Goal: Task Accomplishment & Management: Complete application form

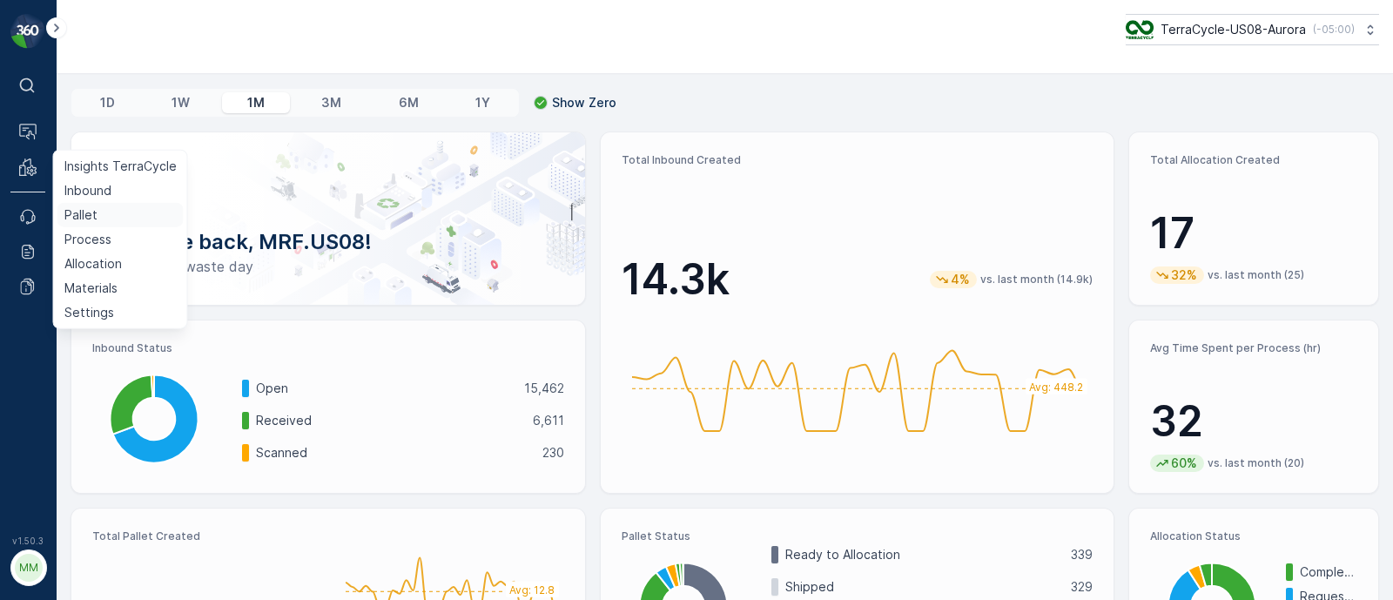
click at [74, 211] on p "Pallet" at bounding box center [80, 214] width 33 height 17
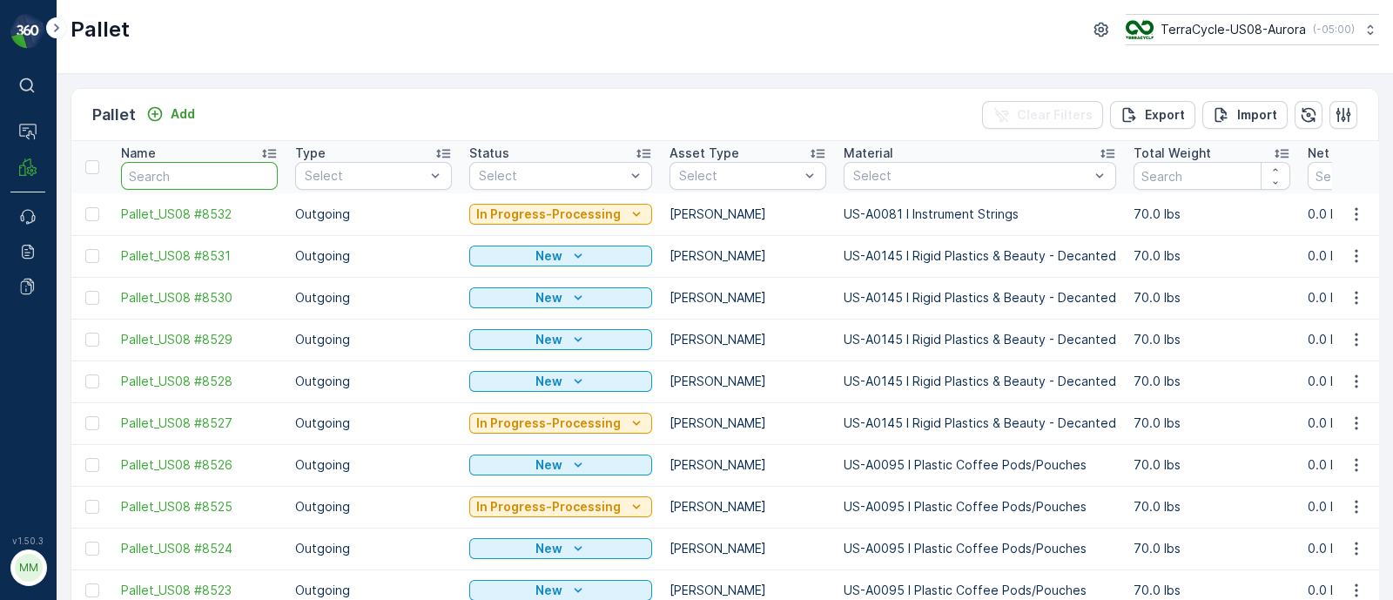
click at [172, 180] on input "text" at bounding box center [199, 176] width 157 height 28
paste input "SC7785"
type input "SC7785"
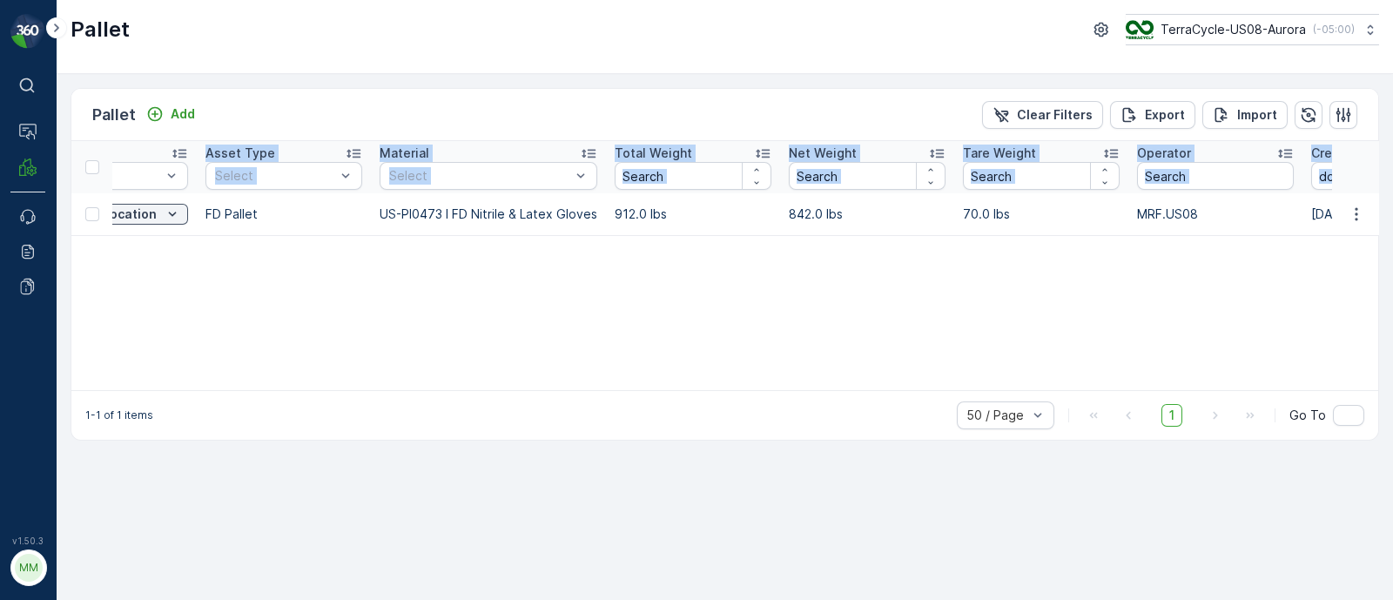
scroll to position [0, 496]
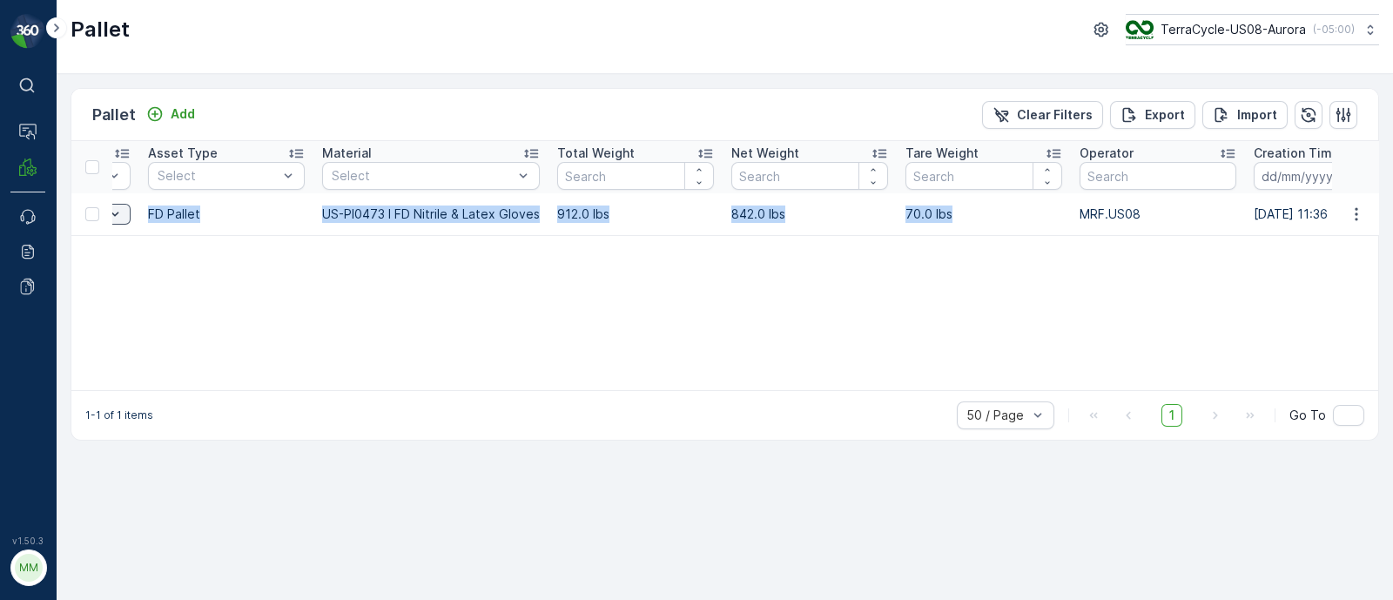
drag, startPoint x: 113, startPoint y: 215, endPoint x: 975, endPoint y: 219, distance: 862.1
click at [975, 219] on tr "FD, SC7785, [DATE], #1 Incoming Ready to Allocation FD Pallet US-PI0473 I FD Ni…" at bounding box center [1137, 214] width 3124 height 42
copy tr "FD, SC7785, [DATE], #1 Incoming Ready to Allocation FD Pallet US-PI0473 I FD Ni…"
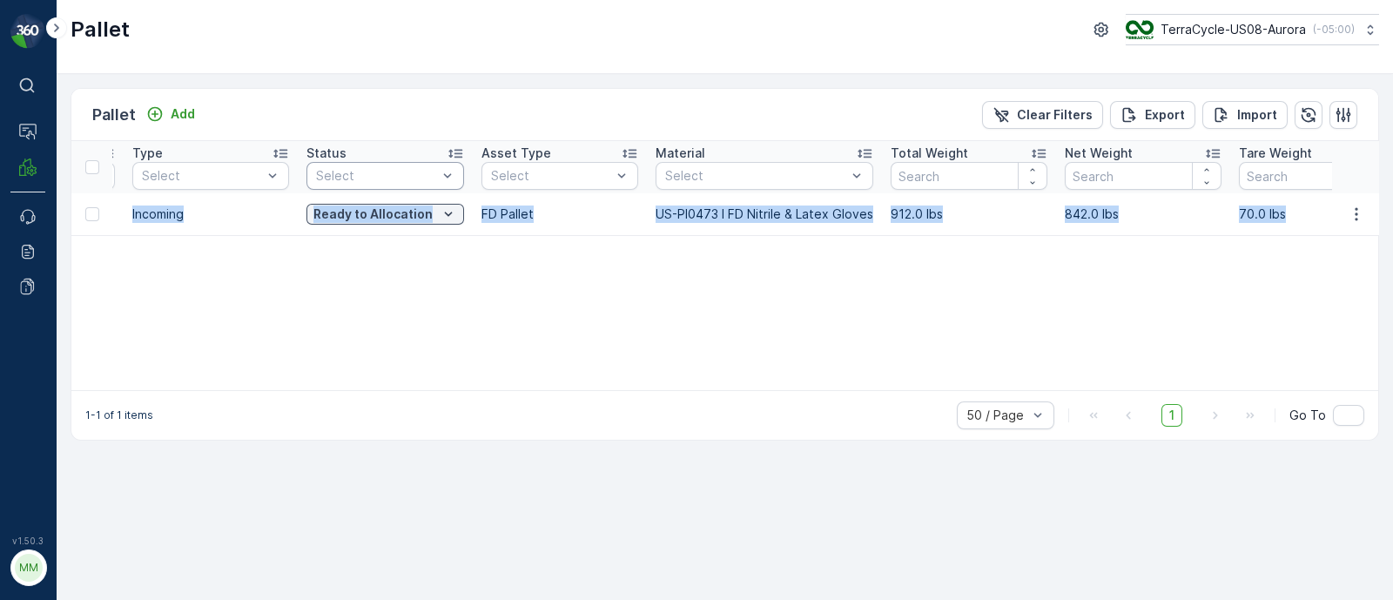
scroll to position [0, 0]
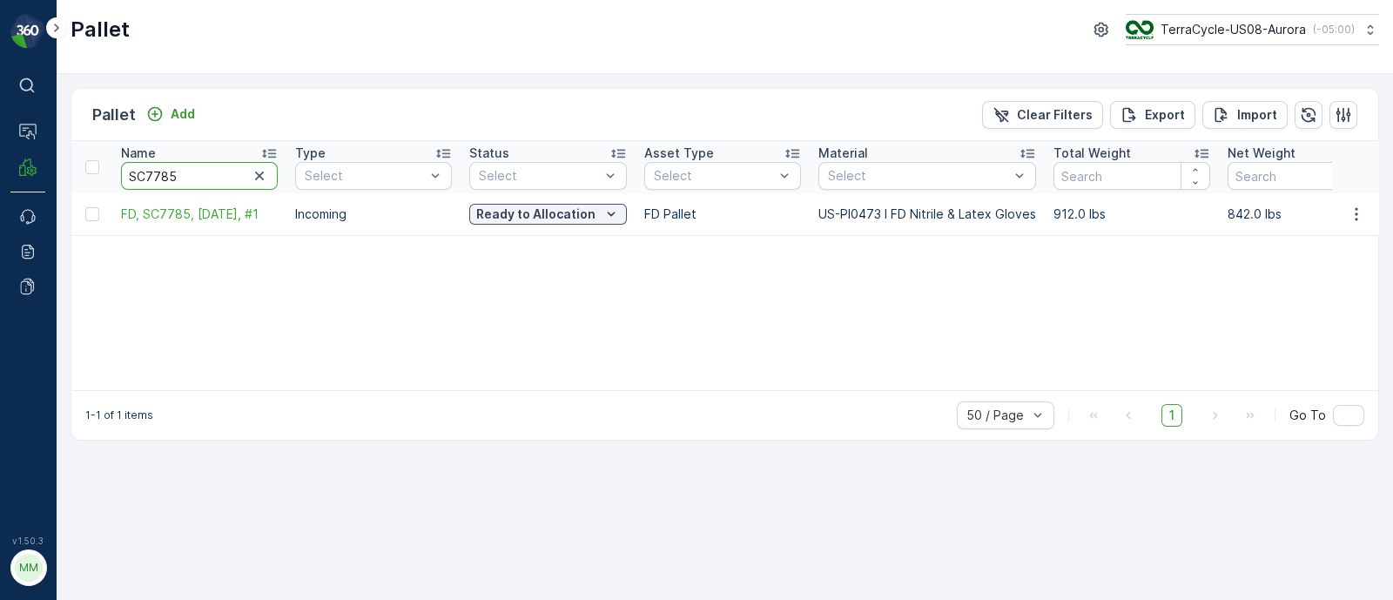
drag, startPoint x: 192, startPoint y: 178, endPoint x: 52, endPoint y: 186, distance: 139.6
click at [52, 186] on div "⌘B Operations MRF Events Reports Documents v 1.50.3 MM MRF.US08 Pallet TerraCyc…" at bounding box center [696, 300] width 1393 height 600
paste input "TC541"
type input "TC5415"
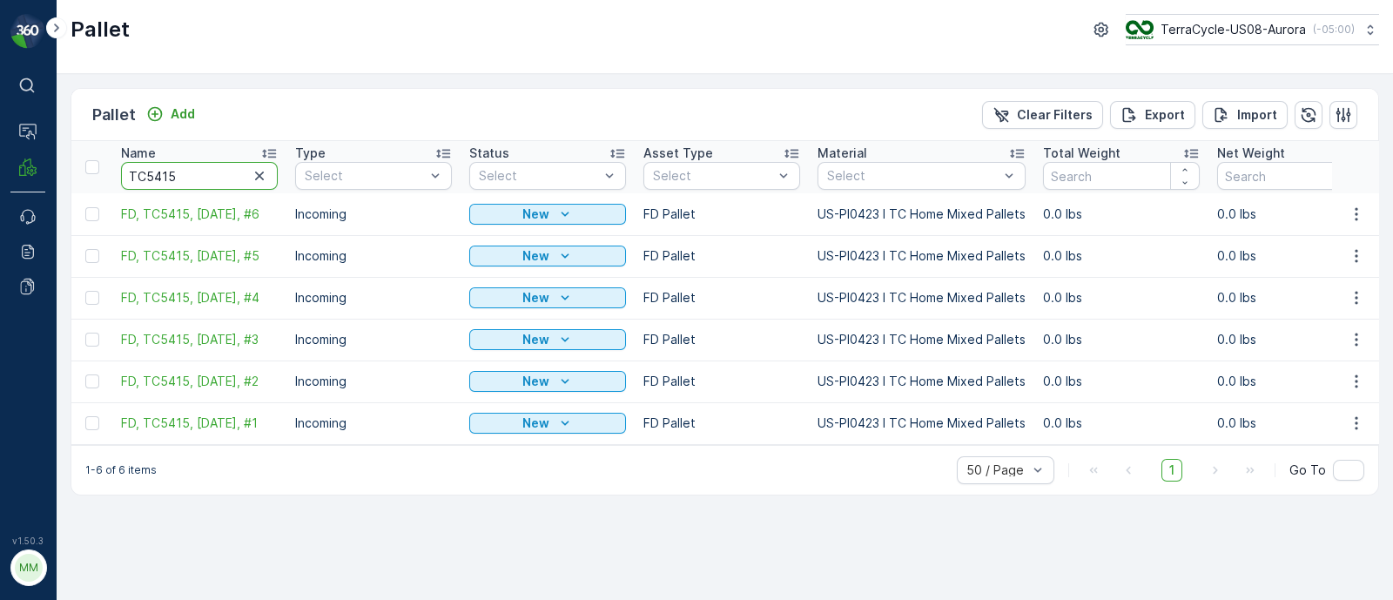
drag, startPoint x: 185, startPoint y: 178, endPoint x: 72, endPoint y: 174, distance: 113.3
click at [198, 119] on button "Add" at bounding box center [170, 114] width 63 height 21
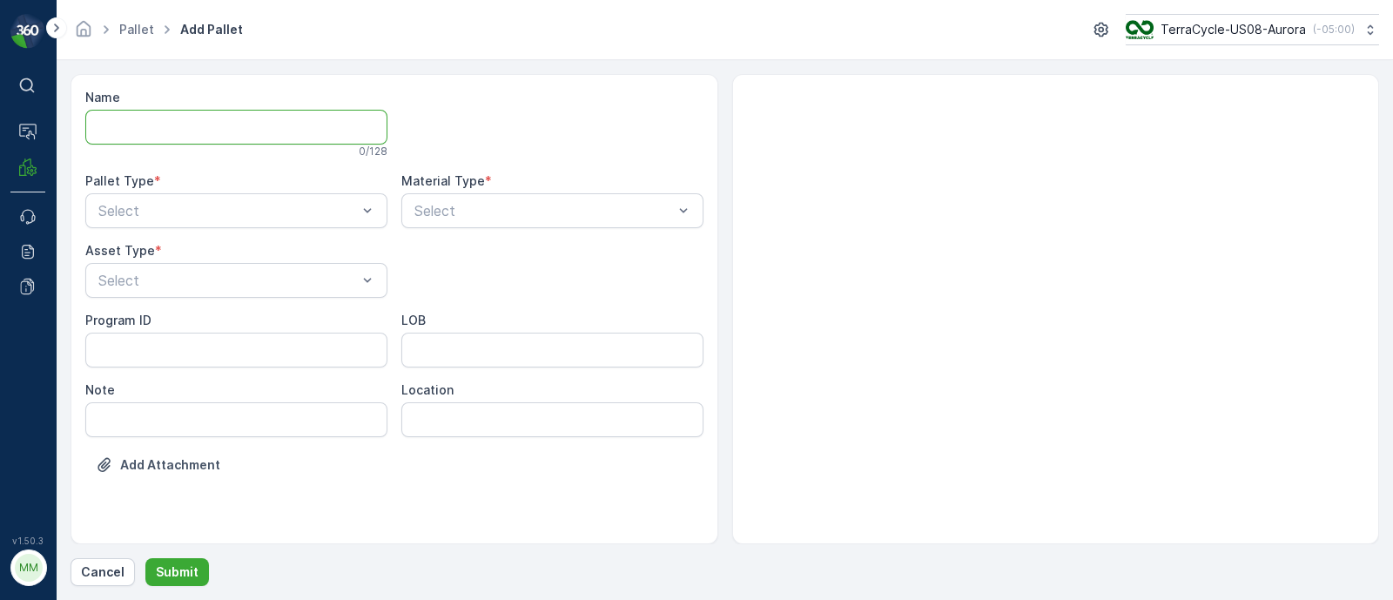
click at [167, 129] on input "Name" at bounding box center [236, 127] width 302 height 35
paste input "SC7811 [DATE]"
click at [186, 126] on input "FD, SC7811 [DATE], #1" at bounding box center [236, 127] width 302 height 35
type input "FD, SC7811, [DATE], #1"
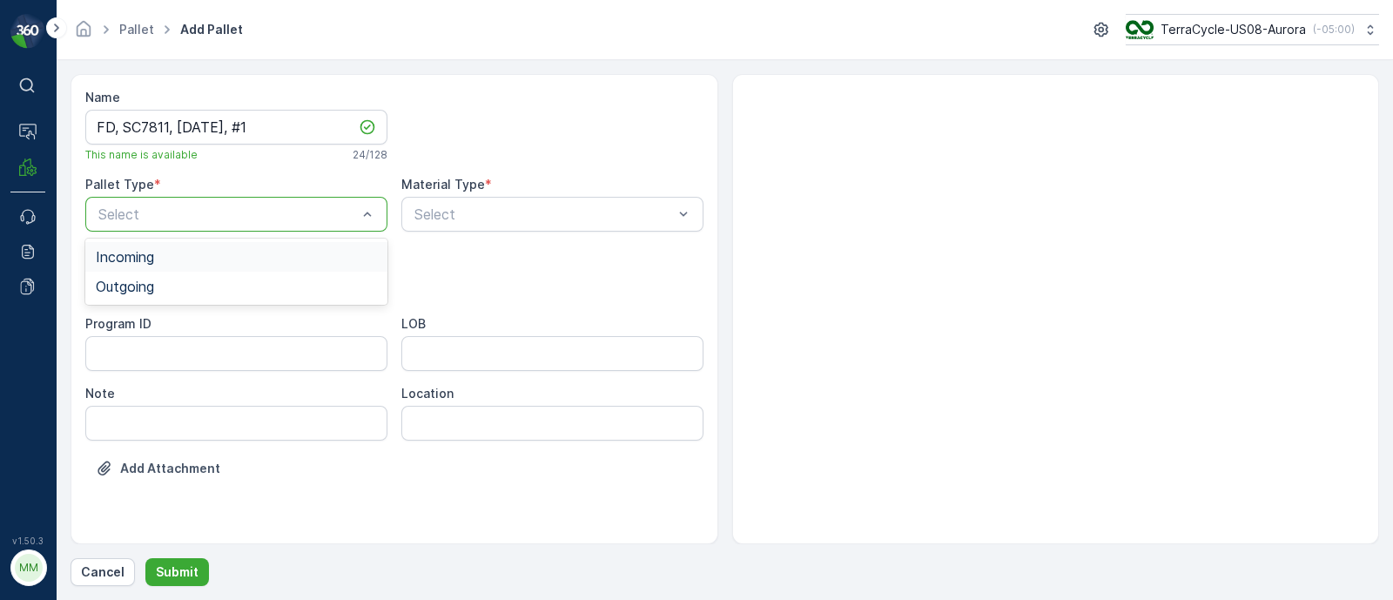
click at [132, 262] on span "Incoming" at bounding box center [125, 257] width 58 height 16
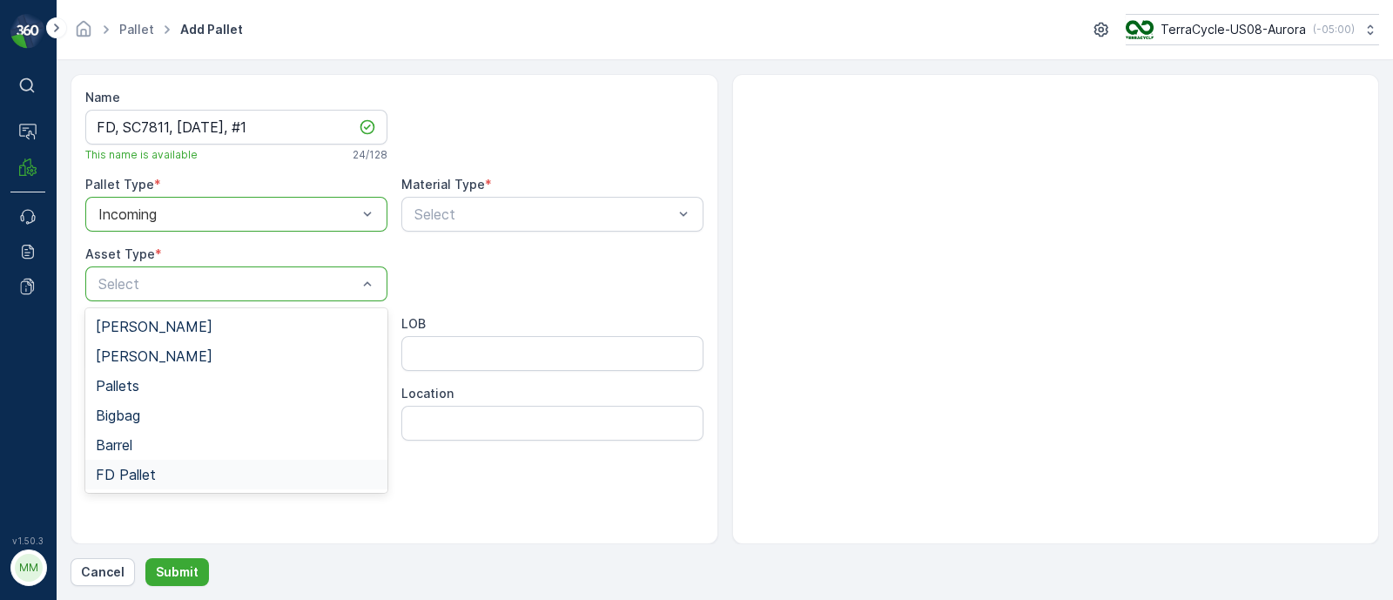
click at [139, 479] on span "FD Pallet" at bounding box center [126, 475] width 60 height 16
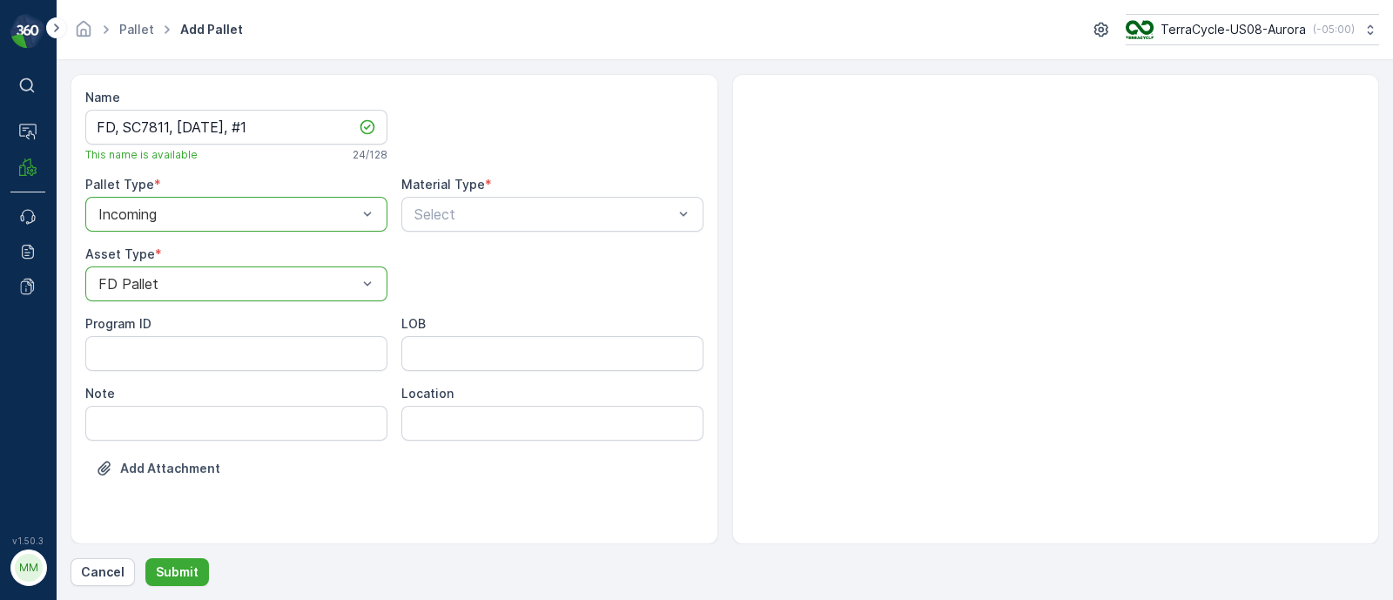
click at [446, 333] on div "LOB" at bounding box center [552, 343] width 302 height 56
type input "MAT"
click at [205, 357] on ID "Program ID" at bounding box center [236, 353] width 302 height 35
paste ID "SC7811 [DATE]"
type ID "S"
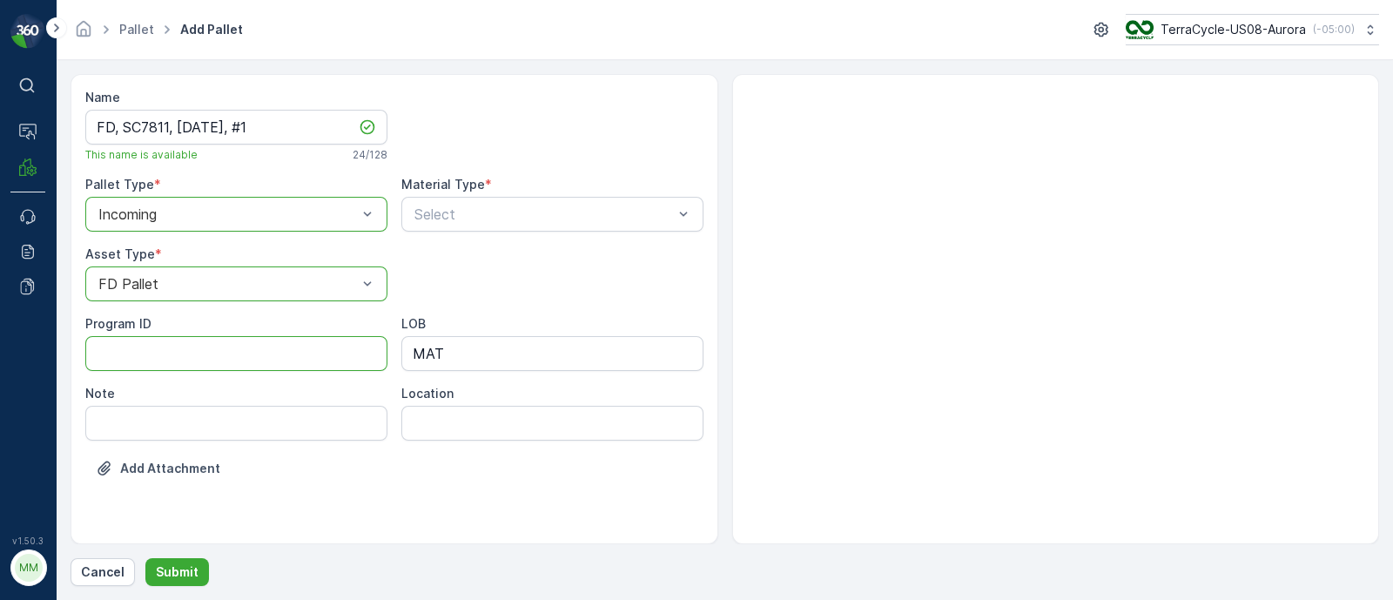
click at [117, 350] on ID "Program ID" at bounding box center [236, 353] width 302 height 35
paste ID "F-CRW36571"
type ID "F-CRW36571"
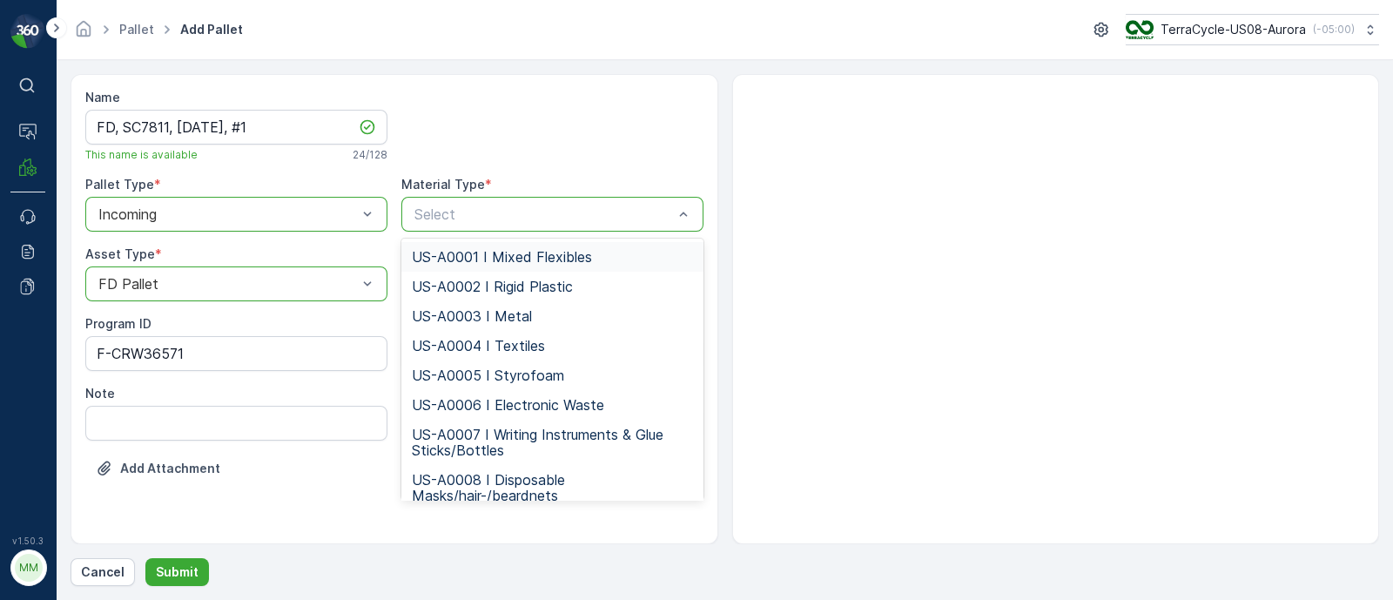
type input "US-PI0511 I CRW36571 Rigid Plastics"
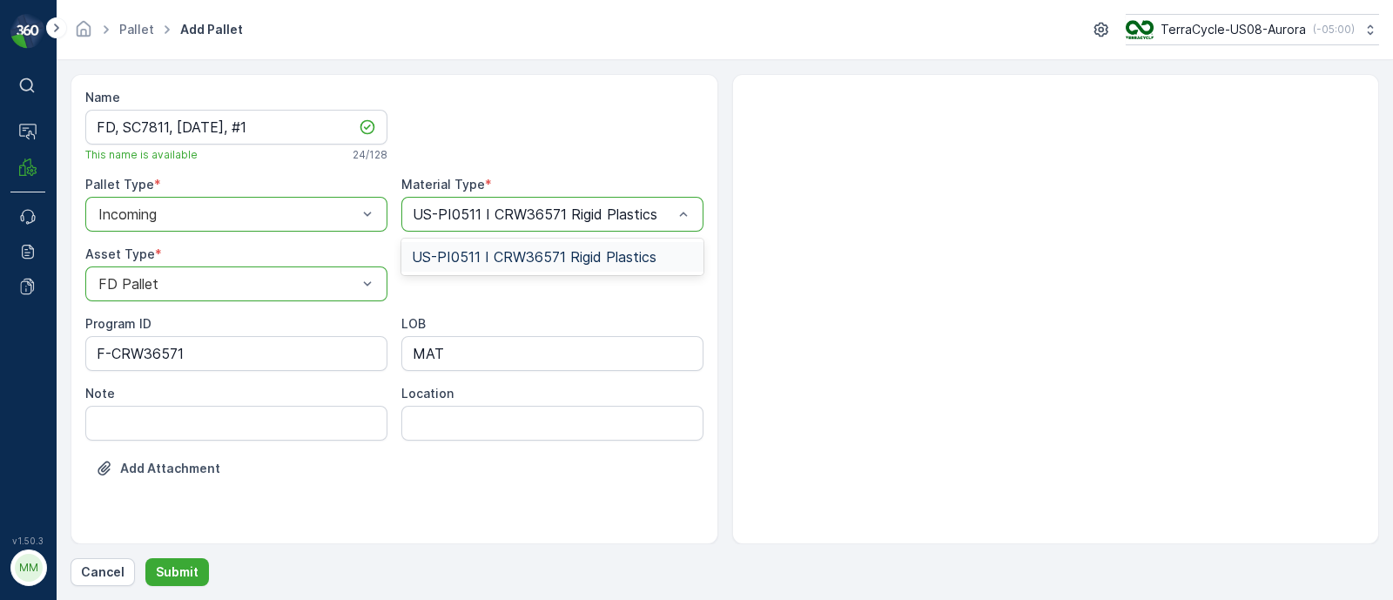
click at [524, 250] on span "US-PI0511 I CRW36571 Rigid Plastics" at bounding box center [534, 257] width 245 height 16
click at [179, 569] on p "Submit" at bounding box center [177, 571] width 43 height 17
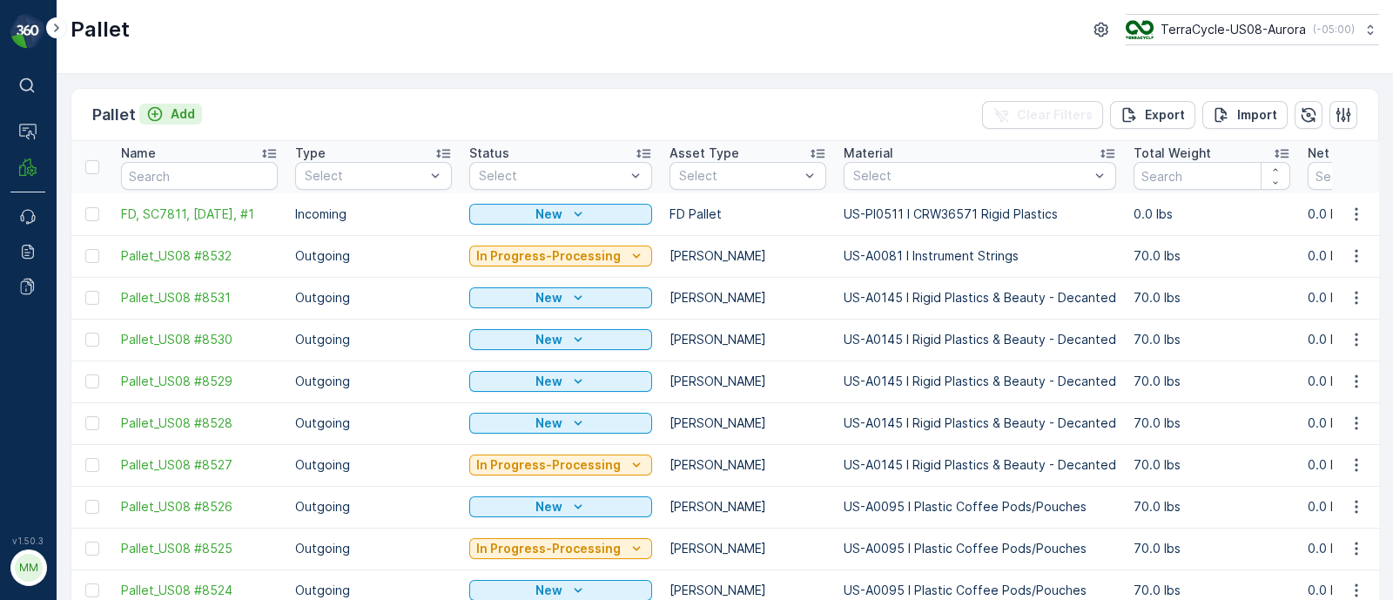
click at [182, 119] on p "Add" at bounding box center [183, 113] width 24 height 17
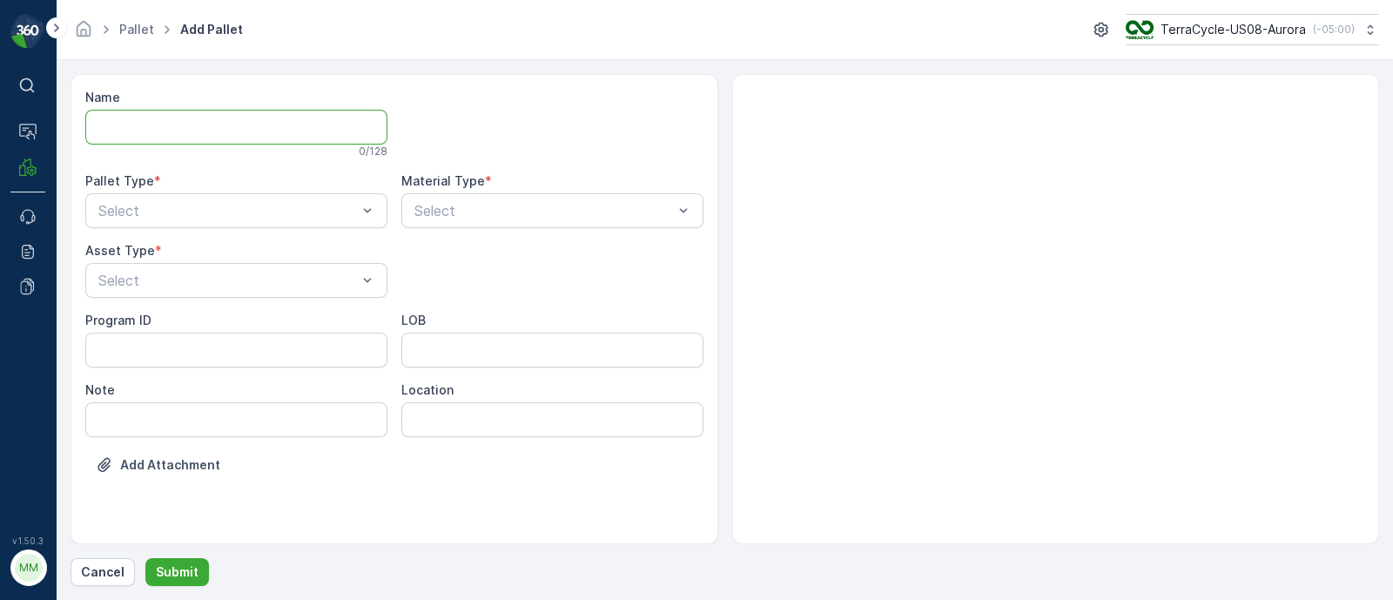
click at [182, 119] on input "Name" at bounding box center [236, 127] width 302 height 35
paste input "SC7864"
type input "FD, SC7864, [DATE], #1"
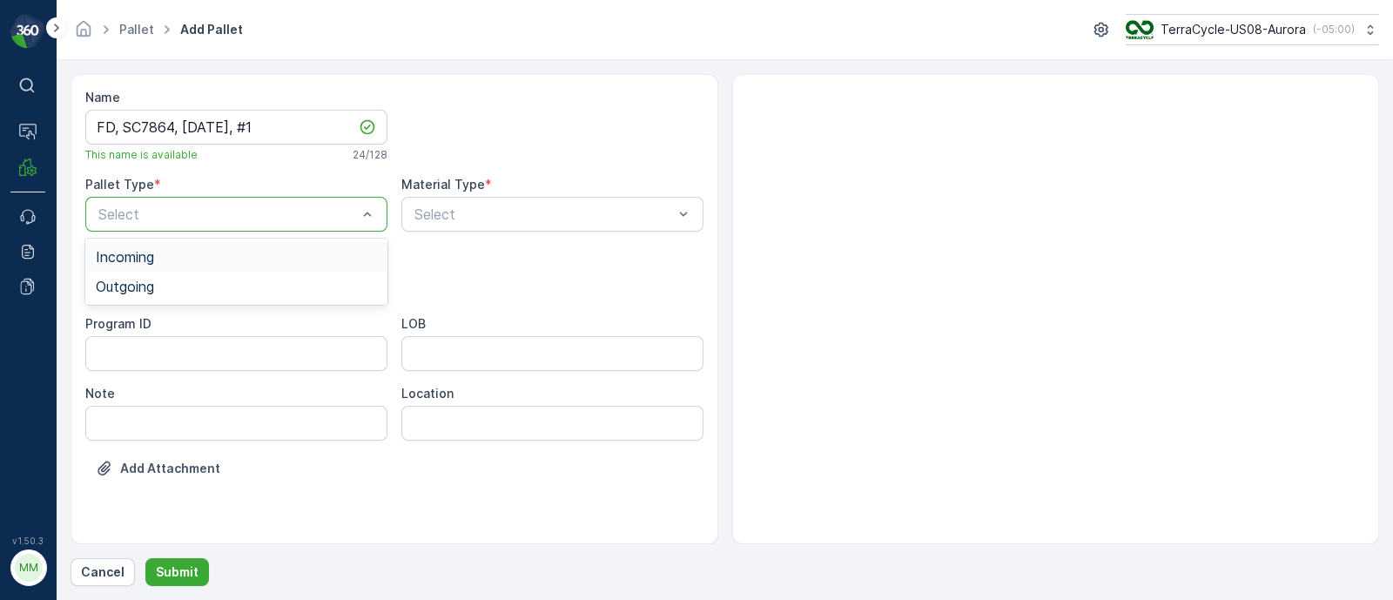
click at [145, 267] on div "Incoming" at bounding box center [236, 257] width 302 height 30
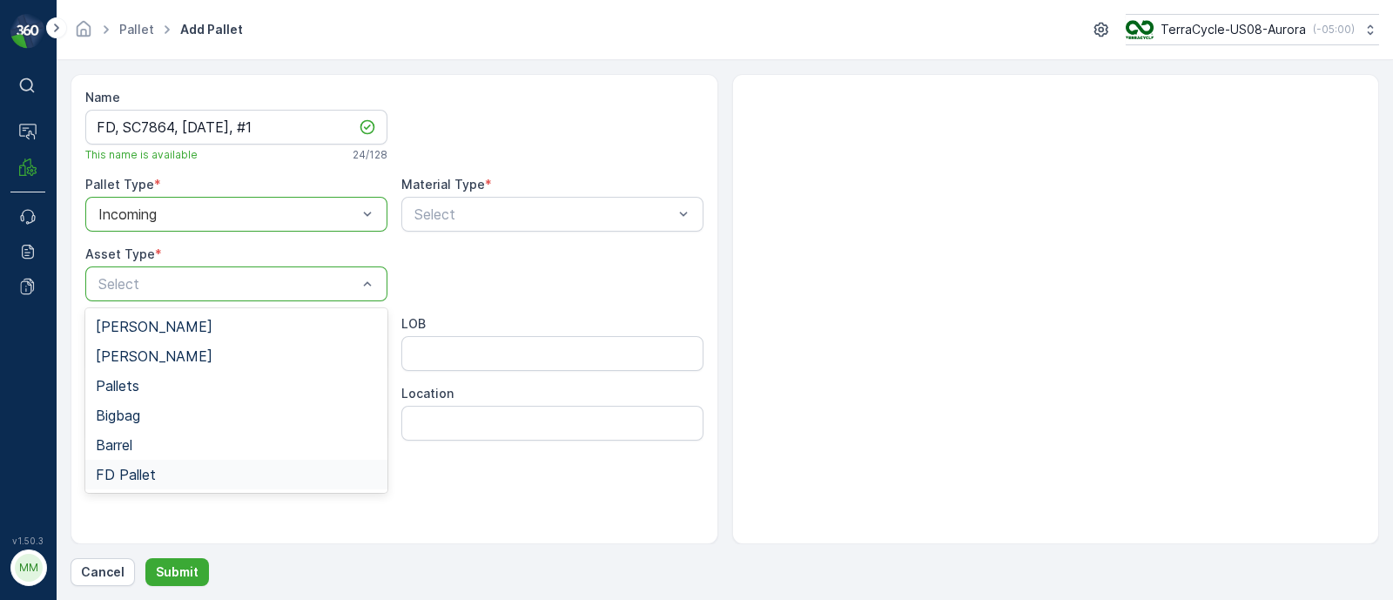
click at [151, 475] on span "FD Pallet" at bounding box center [126, 475] width 60 height 16
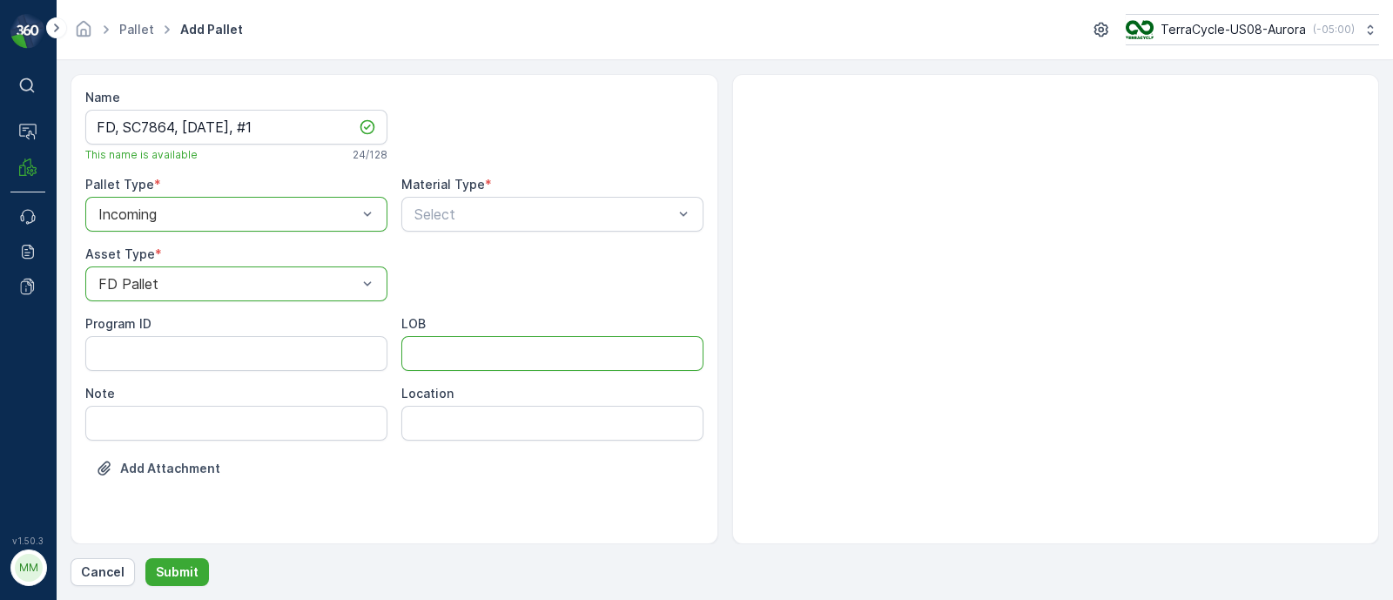
click at [435, 360] on input "LOB" at bounding box center [552, 353] width 302 height 35
type input "MAT"
click at [187, 354] on ID "Program ID" at bounding box center [236, 353] width 302 height 35
paste ID "F-CRW35006"
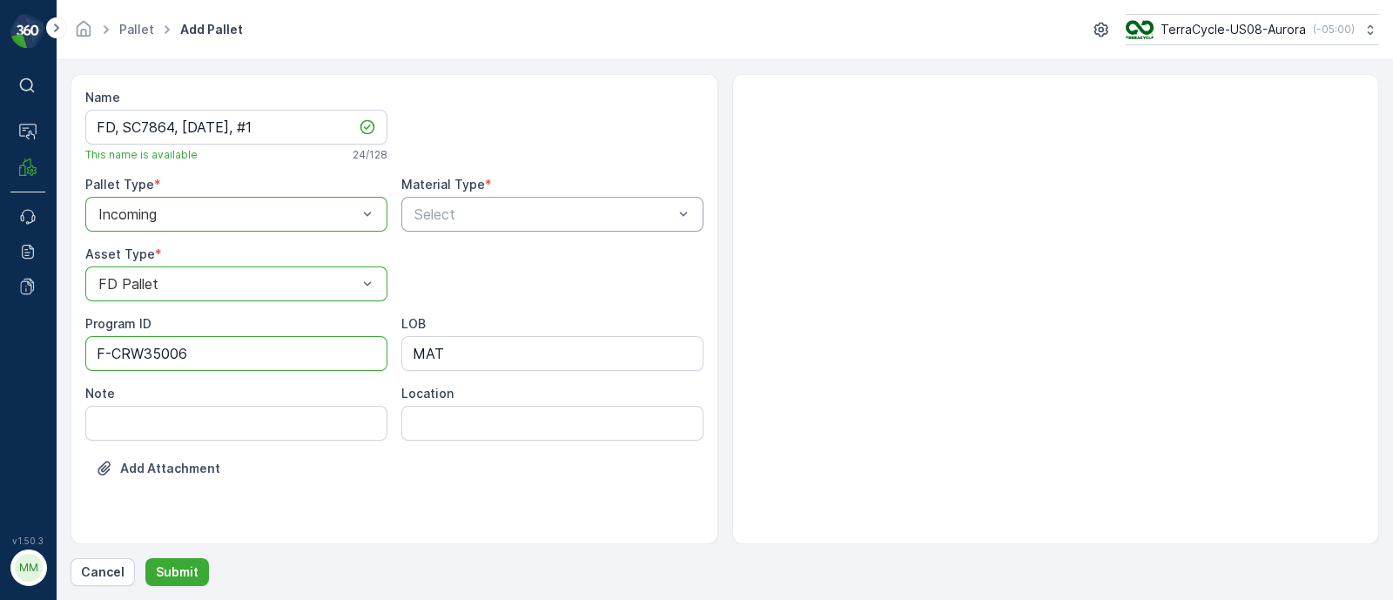
type ID "F-CRW35006"
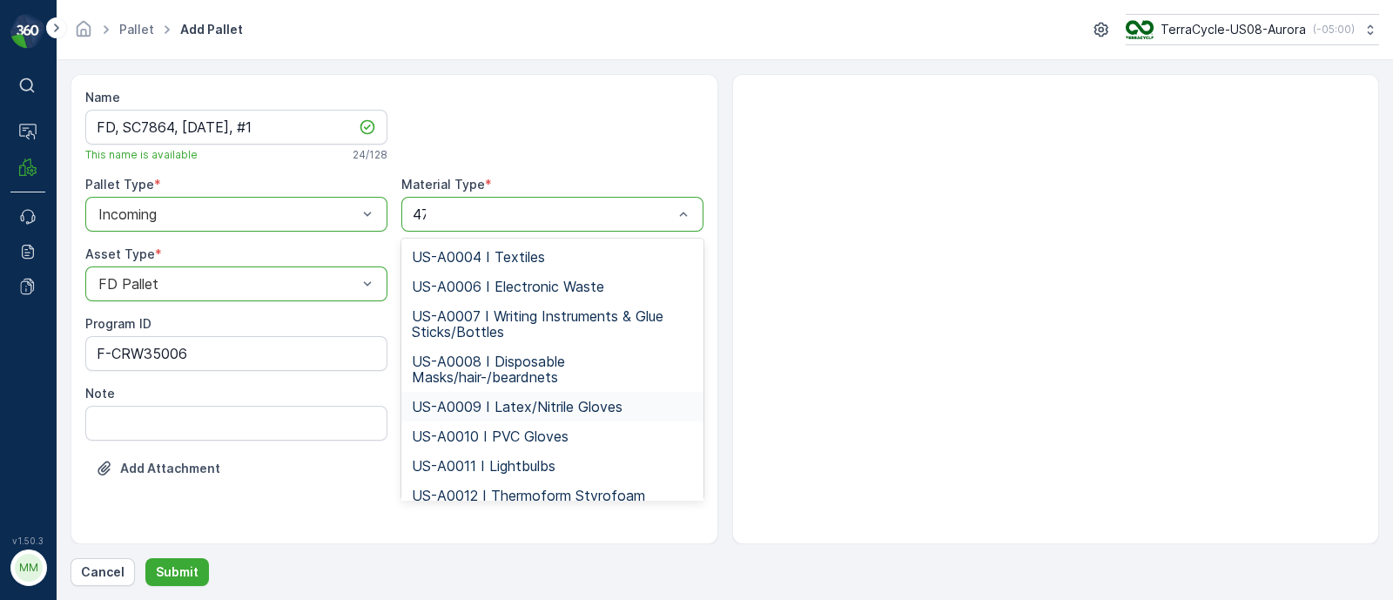
type input "473"
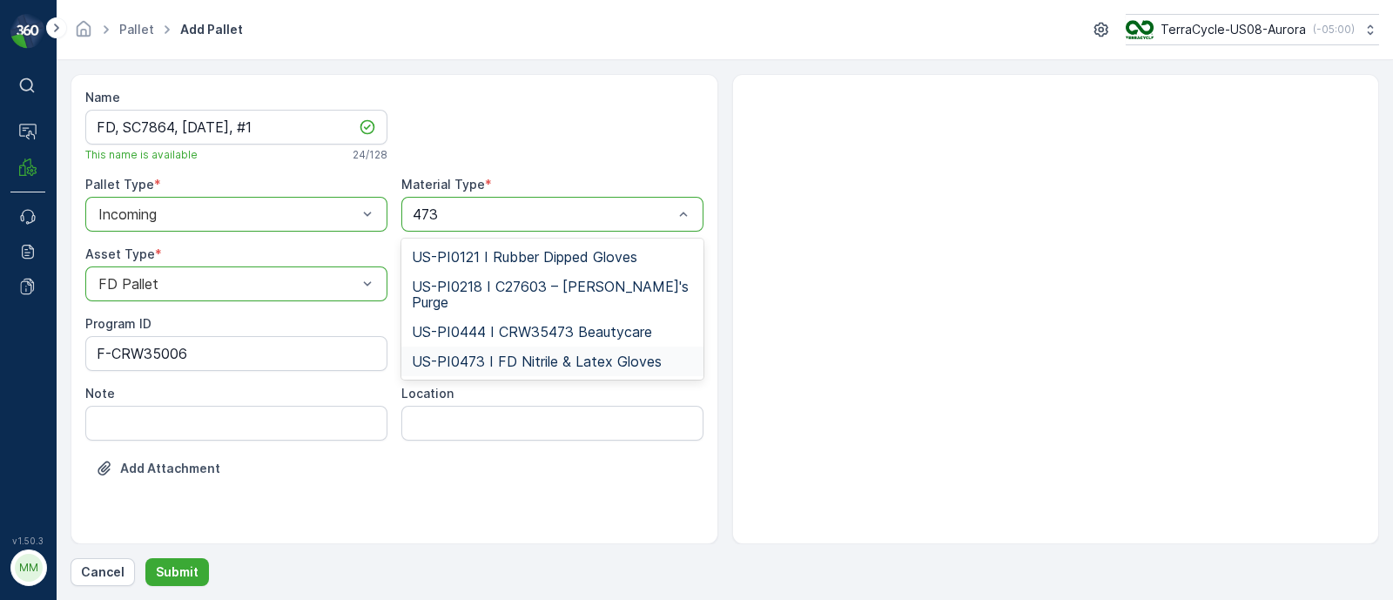
click at [507, 354] on span "US-PI0473 I FD Nitrile & Latex Gloves" at bounding box center [537, 362] width 250 height 16
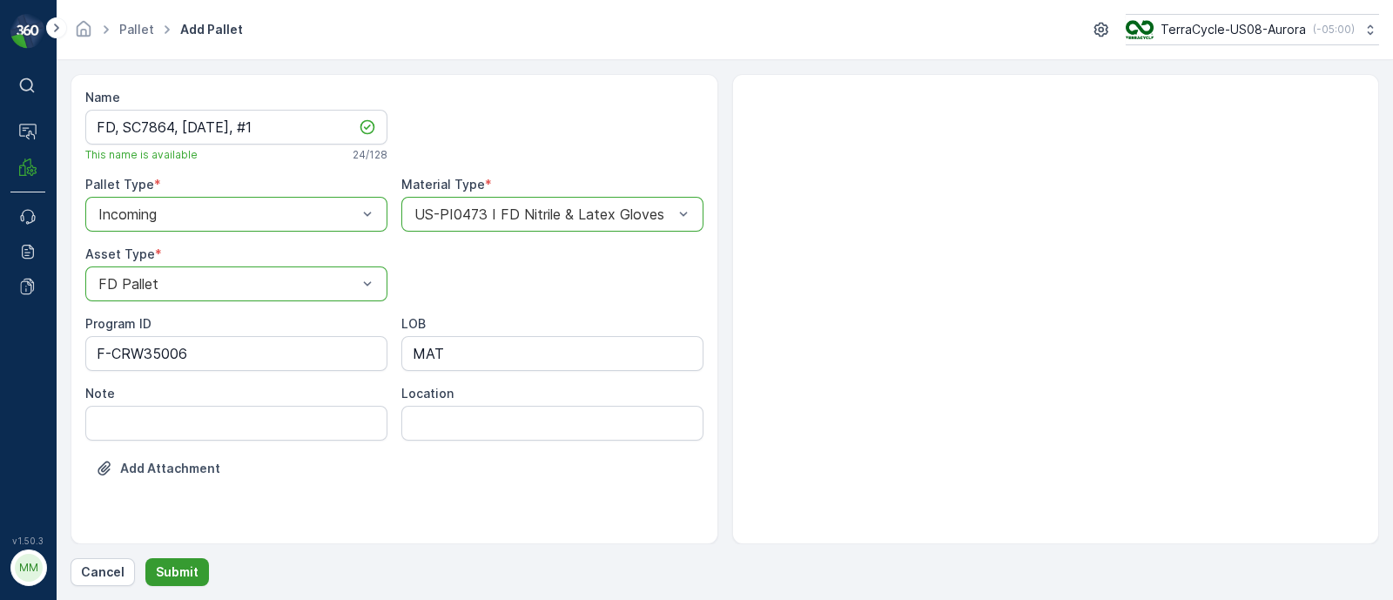
click at [189, 559] on button "Submit" at bounding box center [177, 572] width 64 height 28
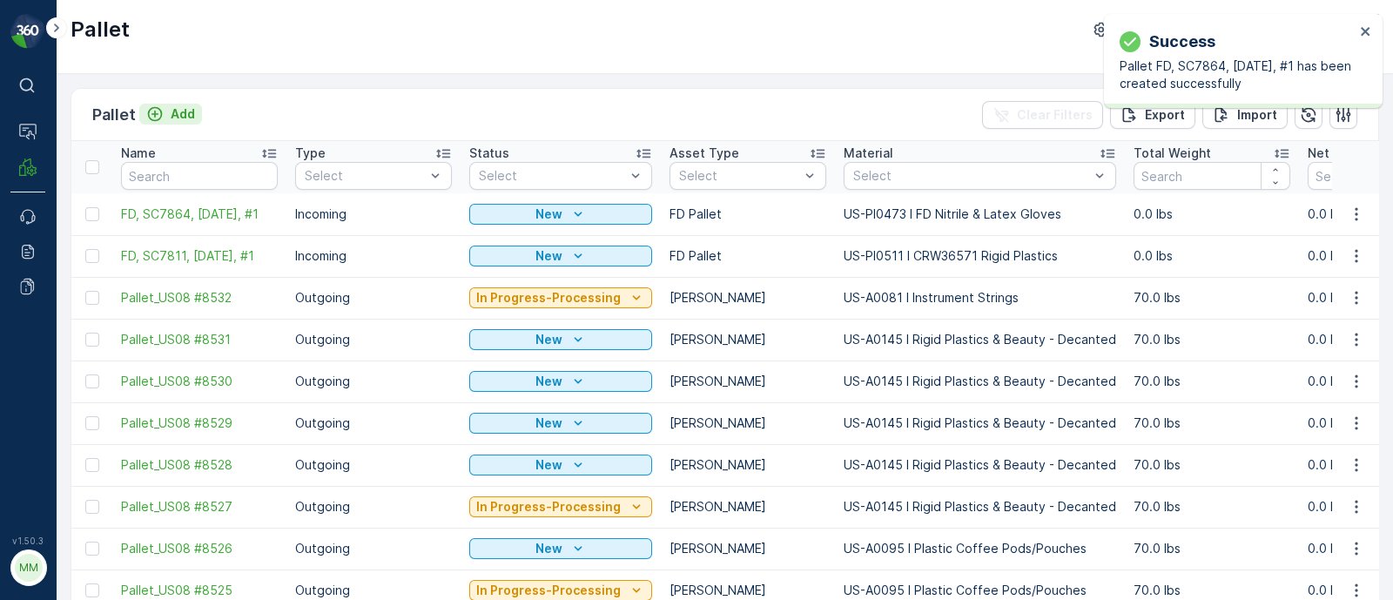
click at [179, 115] on p "Add" at bounding box center [183, 113] width 24 height 17
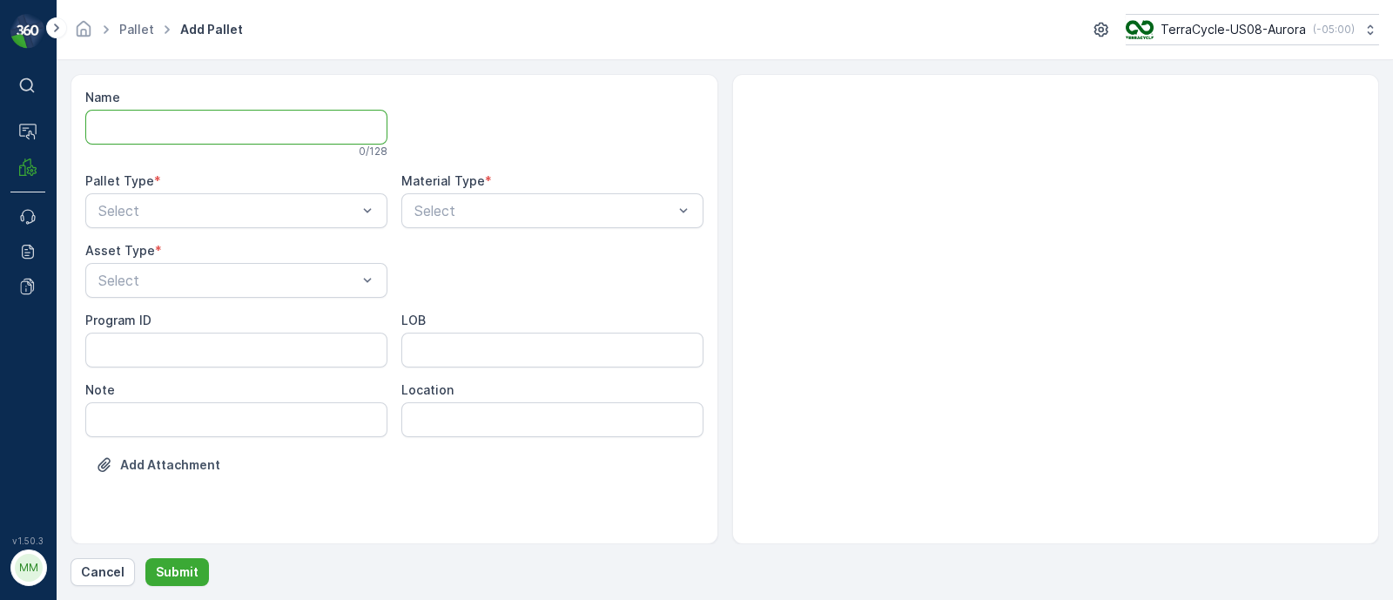
click at [262, 117] on input "Name" at bounding box center [236, 127] width 302 height 35
paste input "SC7834 [DATE]"
click at [190, 126] on input "FD, SC7834 [DATE], #1" at bounding box center [236, 127] width 302 height 35
type input "FD, SC7834, [DATE], #1"
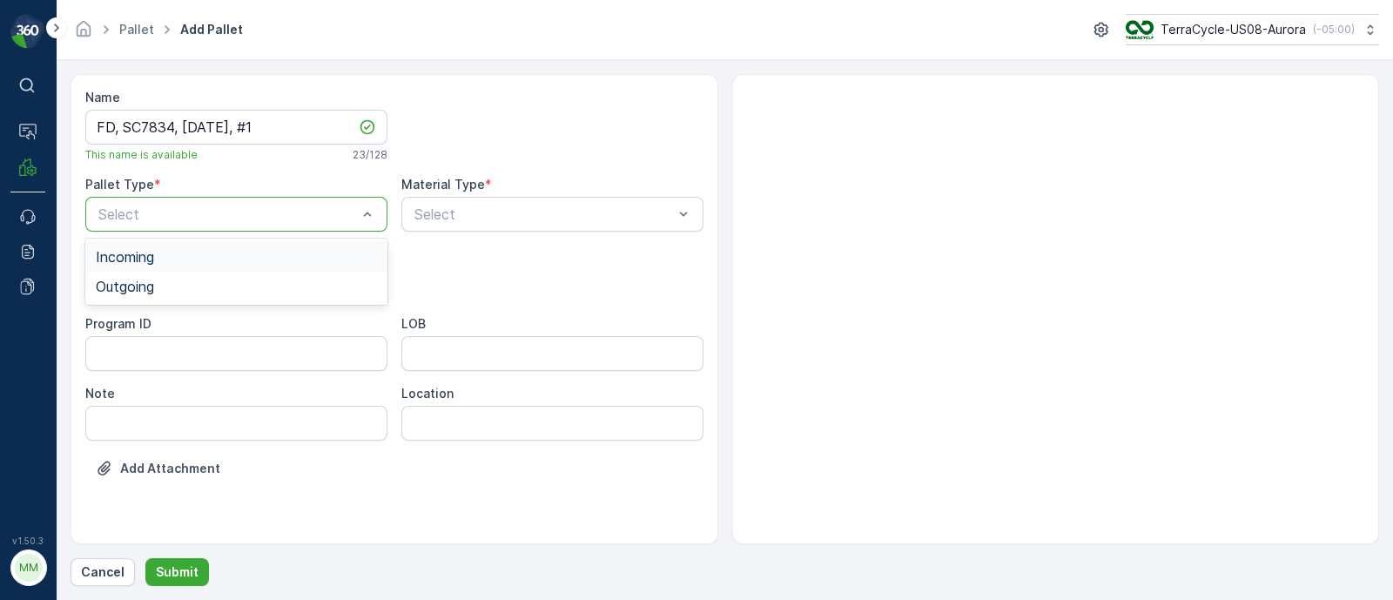
click at [148, 254] on span "Incoming" at bounding box center [125, 257] width 58 height 16
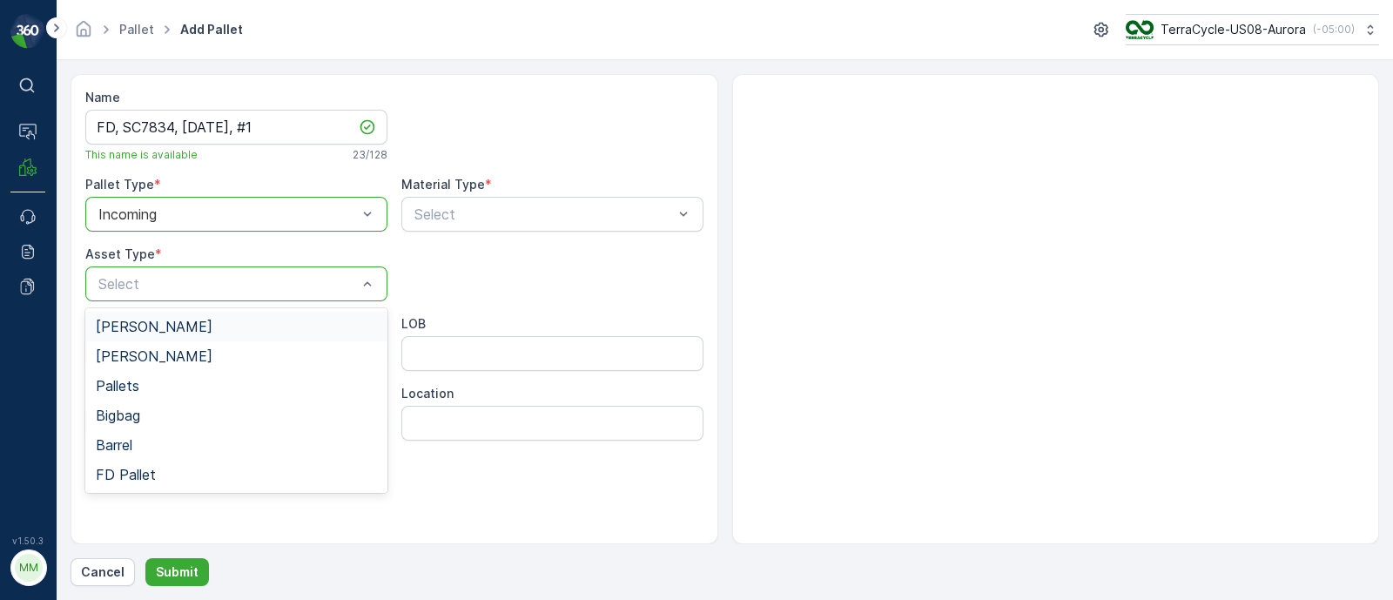
click at [147, 326] on div "[PERSON_NAME]" at bounding box center [236, 327] width 281 height 16
click at [156, 278] on div at bounding box center [228, 284] width 262 height 16
click at [145, 485] on div "FD Pallet" at bounding box center [236, 475] width 302 height 30
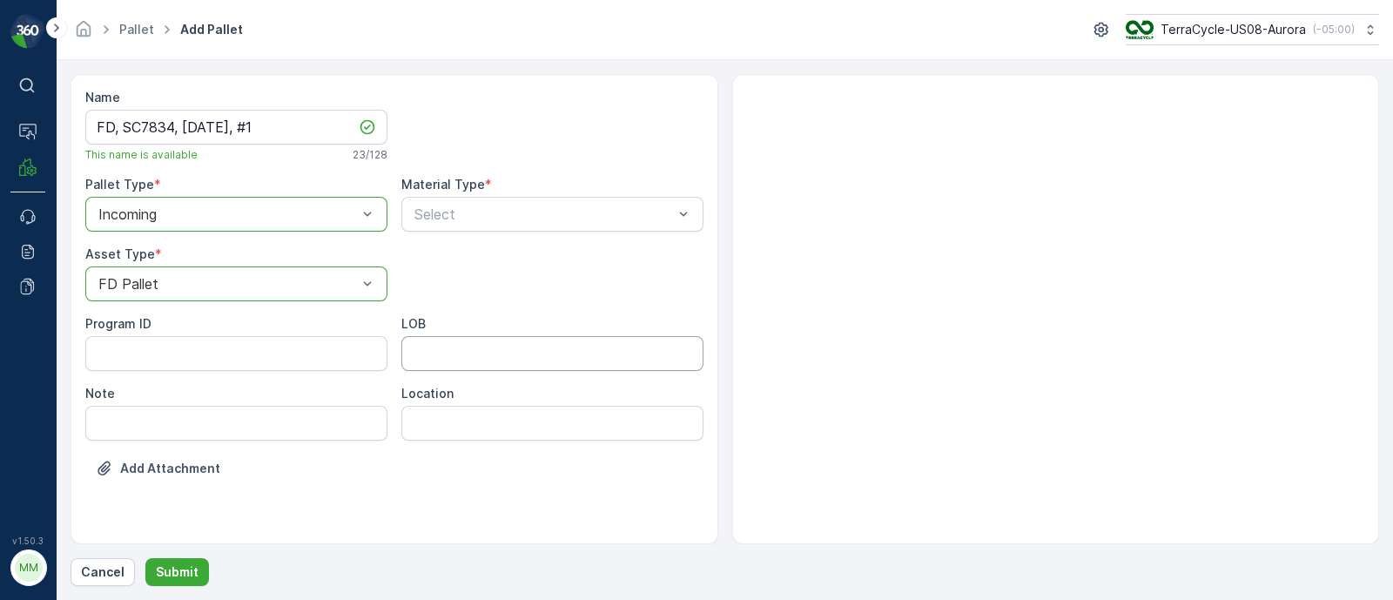
click at [445, 354] on input "LOB" at bounding box center [552, 353] width 302 height 35
type input "MAT"
click at [228, 360] on ID "Program ID" at bounding box center [236, 353] width 302 height 35
paste ID "F-C27651"
type ID "F-C27651"
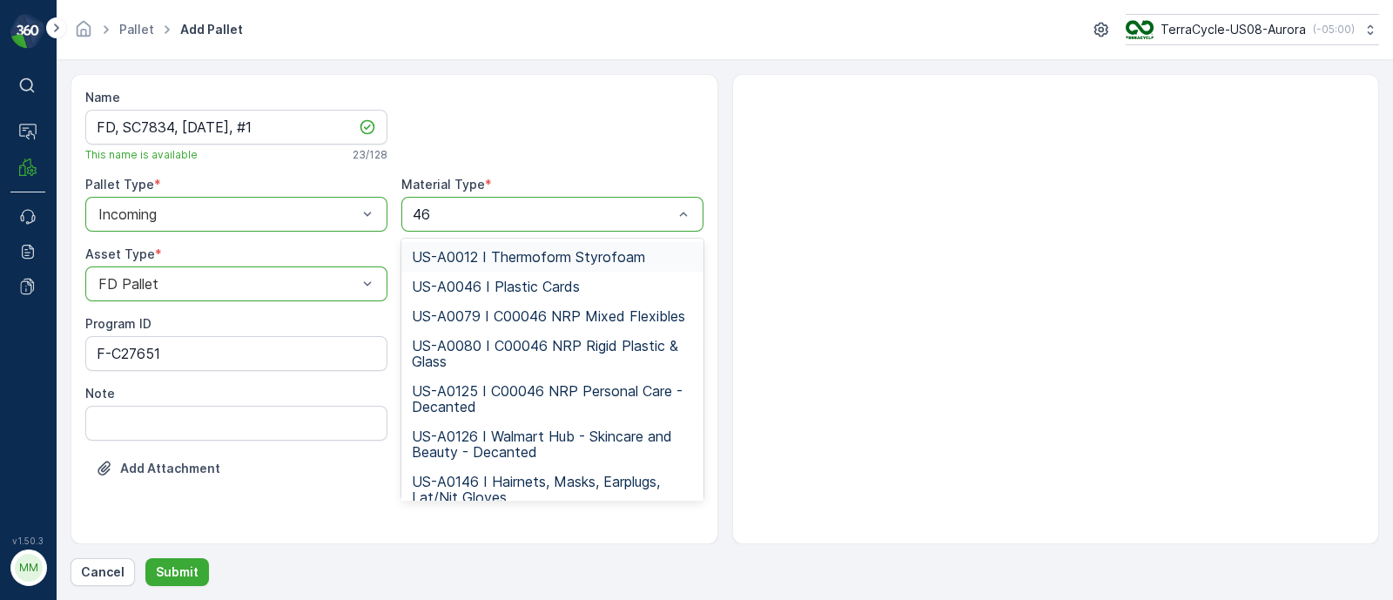
type input "462"
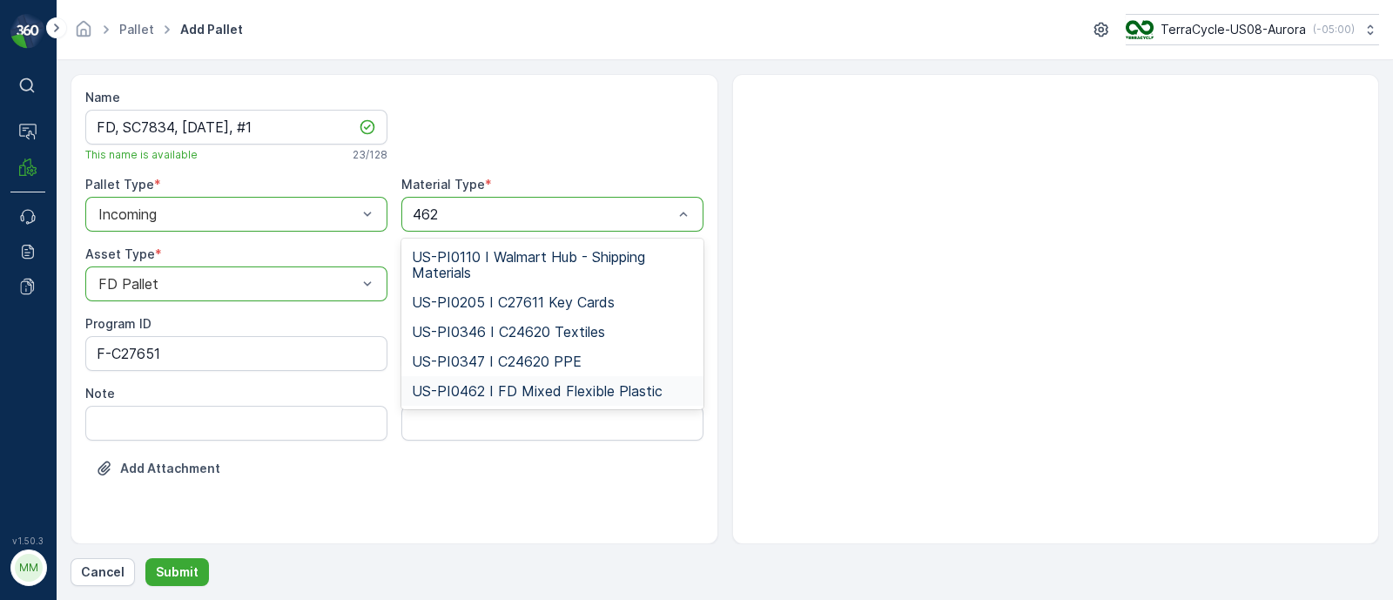
click at [529, 396] on span "US-PI0462 I FD Mixed Flexible Plastic" at bounding box center [537, 391] width 251 height 16
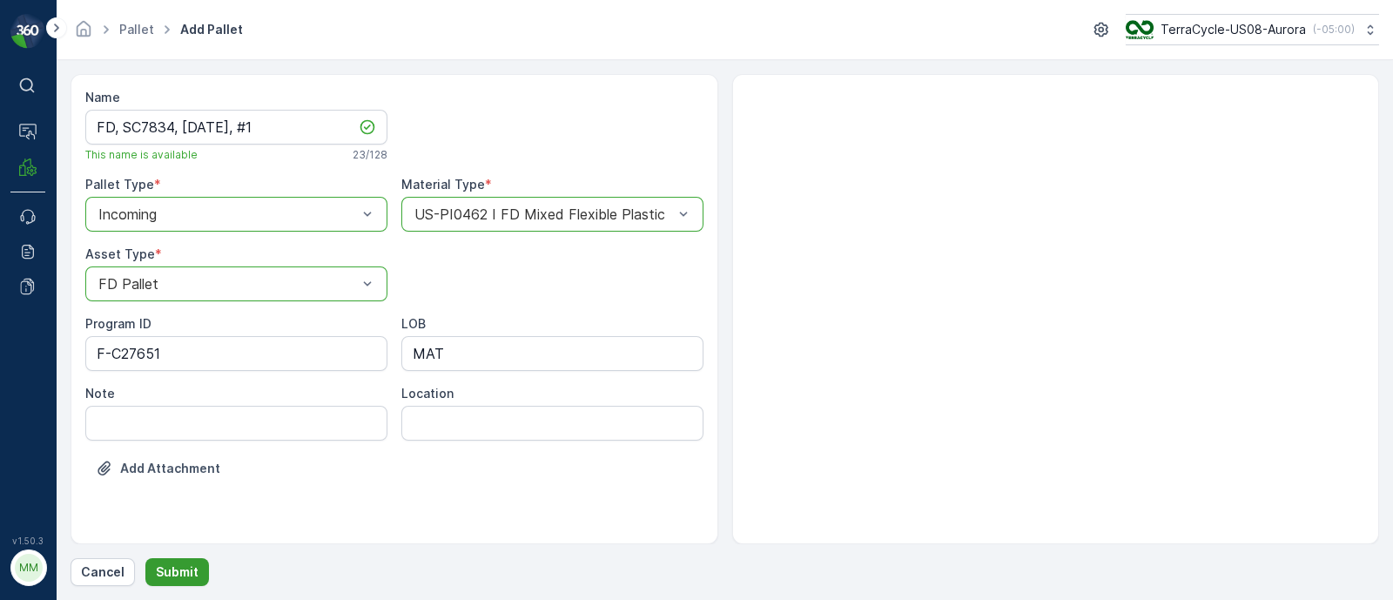
click at [172, 581] on button "Submit" at bounding box center [177, 572] width 64 height 28
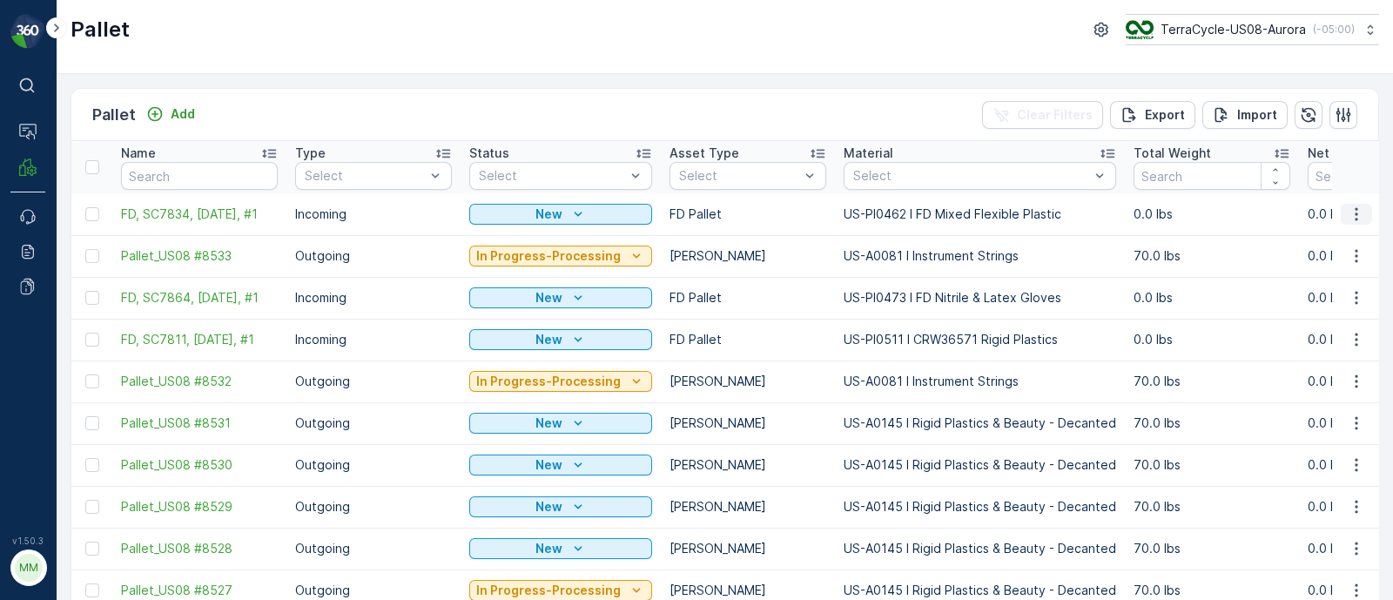
click at [1355, 212] on icon "button" at bounding box center [1356, 213] width 17 height 17
click at [1344, 289] on span "Duplicate Pallet" at bounding box center [1331, 288] width 92 height 17
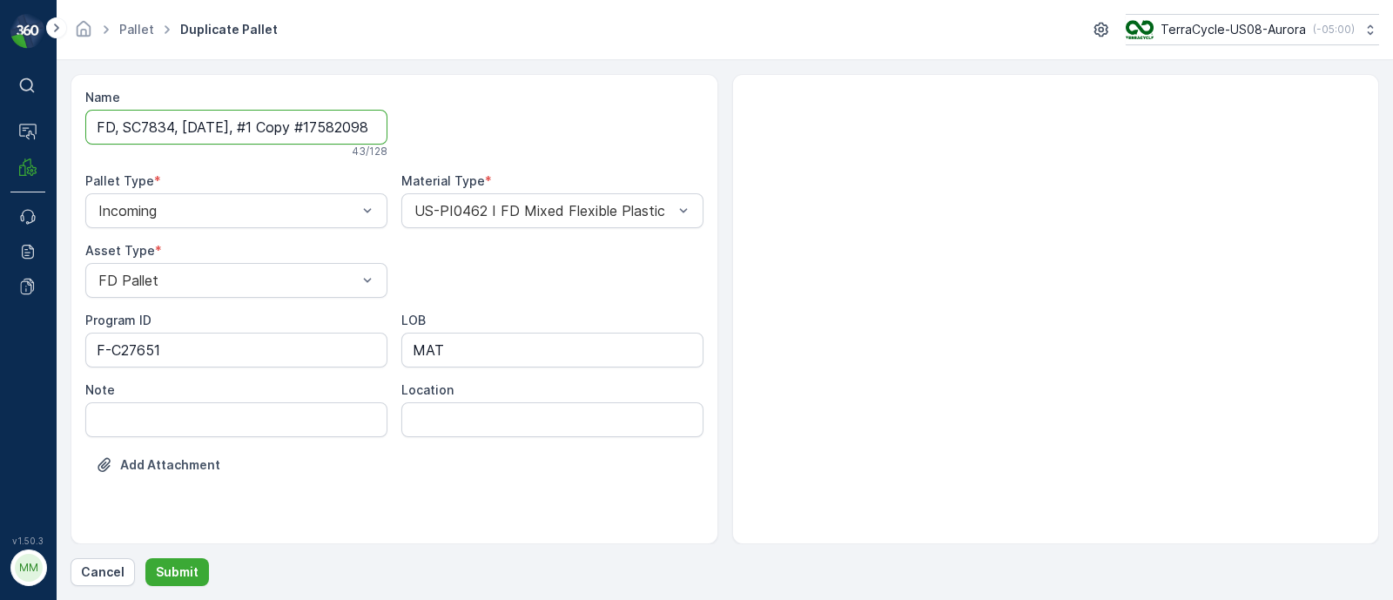
scroll to position [0, 44]
drag, startPoint x: 248, startPoint y: 126, endPoint x: 643, endPoint y: 123, distance: 394.5
click at [643, 123] on div "Name FD, SC7834, [DATE], #1 Copy #1758209822501 43 / 128 Pallet Type * Incoming…" at bounding box center [394, 294] width 618 height 411
type input "FD, SC7834, [DATE], #2"
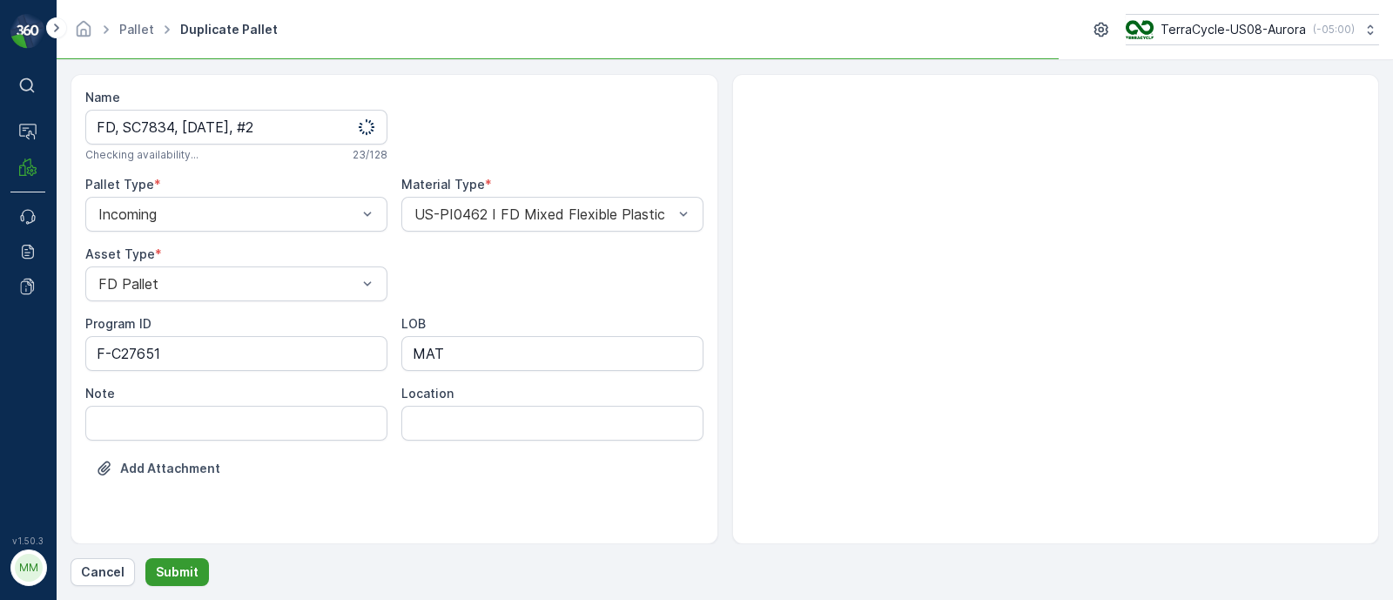
click at [173, 574] on p "Submit" at bounding box center [177, 571] width 43 height 17
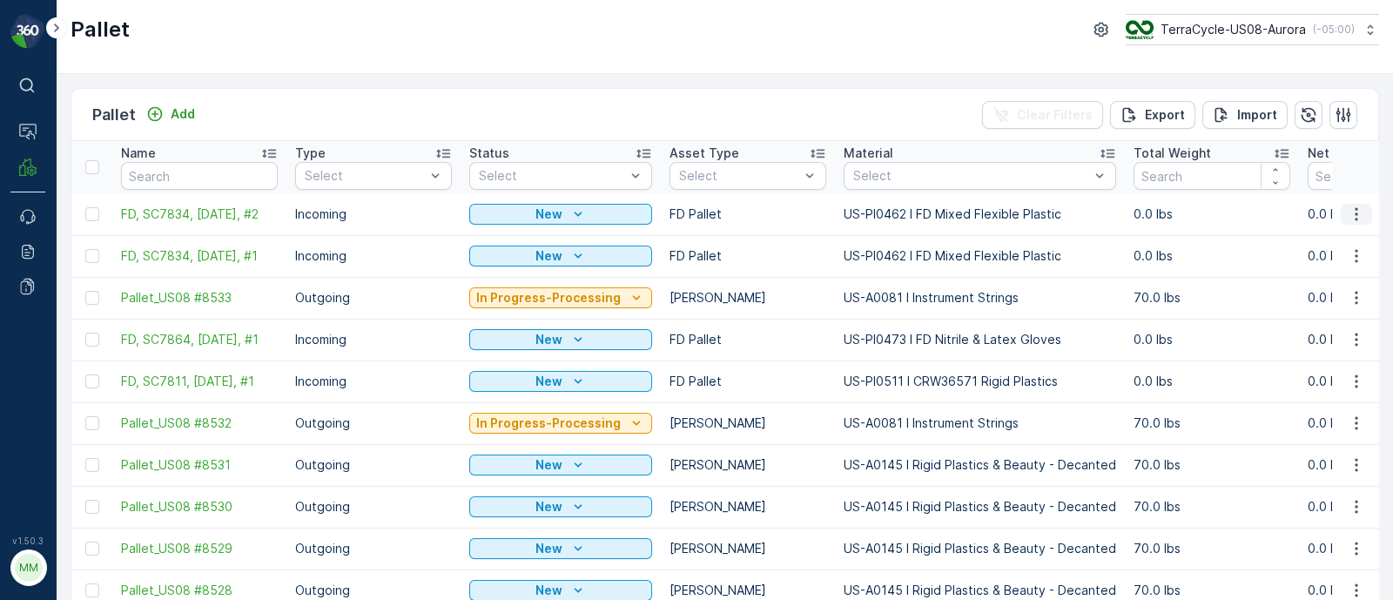
click at [1356, 207] on icon "button" at bounding box center [1356, 213] width 17 height 17
click at [1304, 298] on div "Duplicate Pallet" at bounding box center [1335, 288] width 115 height 24
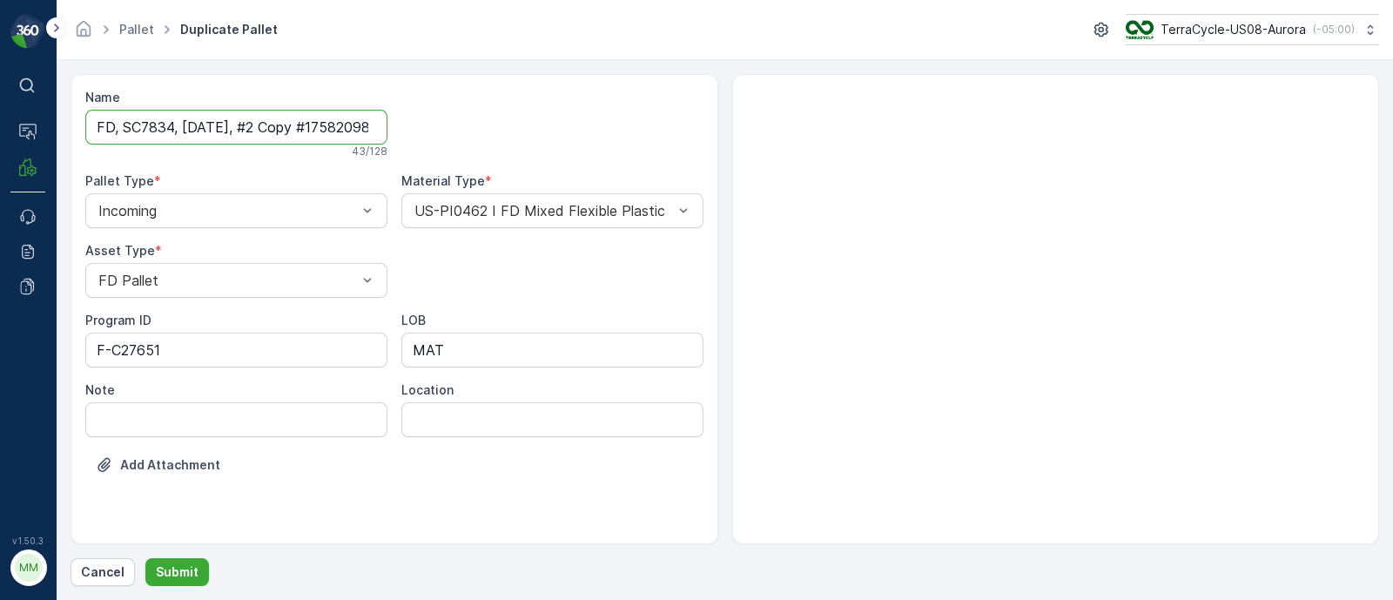
scroll to position [0, 48]
drag, startPoint x: 251, startPoint y: 124, endPoint x: 558, endPoint y: 154, distance: 308.9
click at [558, 154] on div "Name FD, SC7834, [DATE], #2 Copy #1758209837206 43 / 128 Pallet Type * Incoming…" at bounding box center [394, 294] width 618 height 411
type input "FD, SC7834, [DATE], #3"
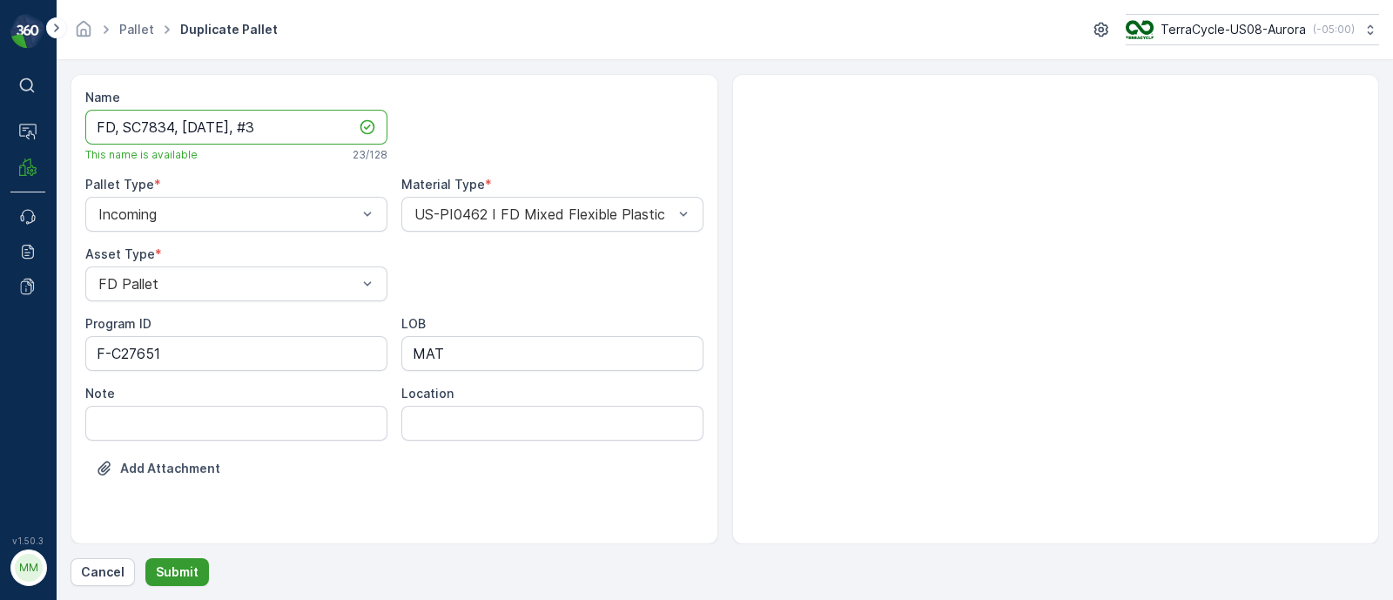
click at [161, 572] on p "Submit" at bounding box center [177, 571] width 43 height 17
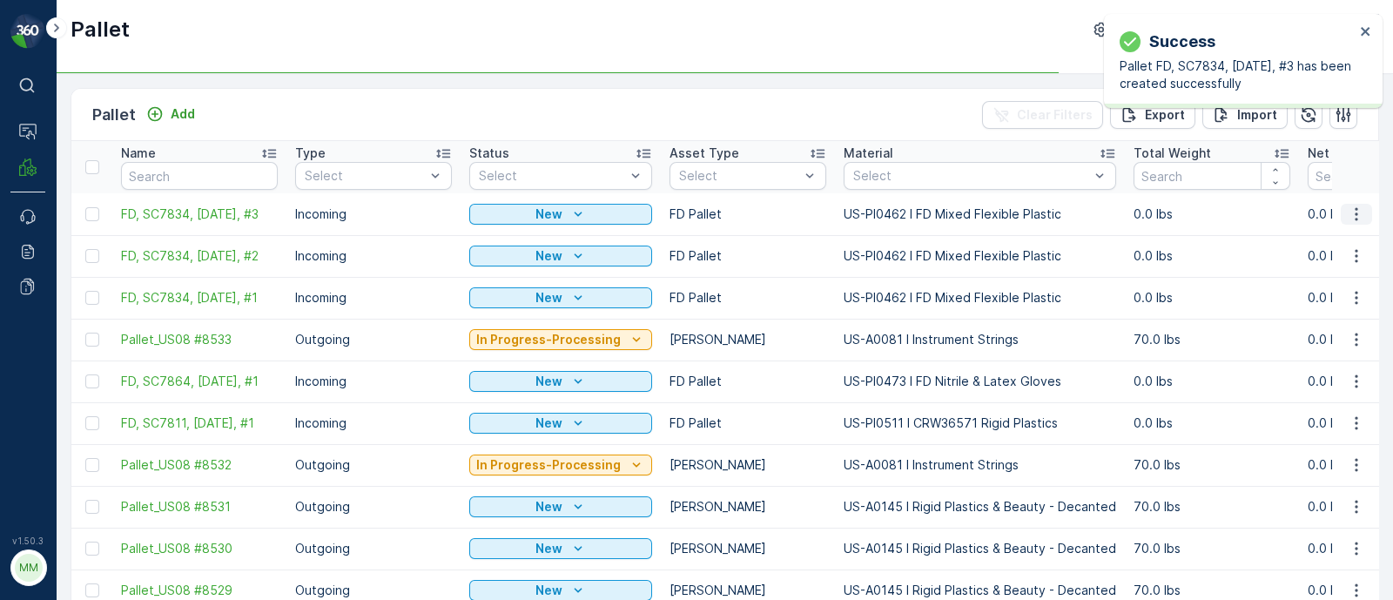
click at [1354, 215] on icon "button" at bounding box center [1356, 213] width 17 height 17
click at [1323, 285] on span "Duplicate Pallet" at bounding box center [1331, 288] width 92 height 17
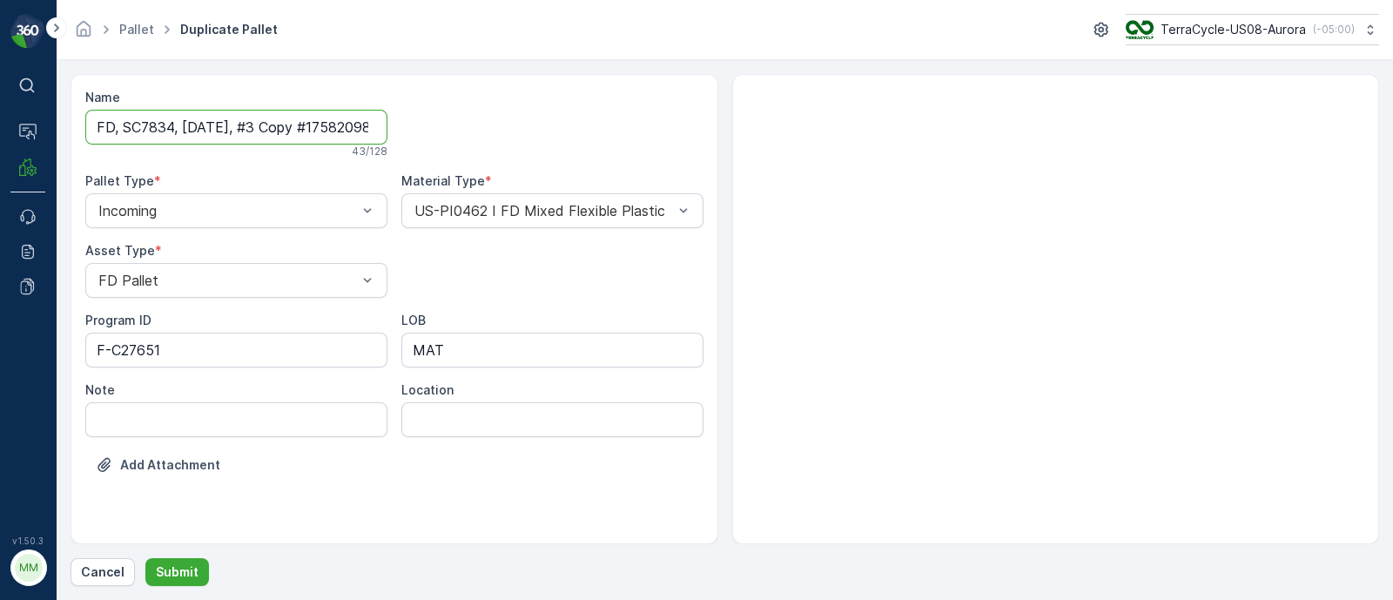
scroll to position [0, 46]
drag, startPoint x: 250, startPoint y: 126, endPoint x: 770, endPoint y: 193, distance: 524.1
click at [770, 193] on div "Name FD, SC7834, [DATE], #3 Copy #1758209847651 43 / 128 Pallet Type * Incoming…" at bounding box center [725, 309] width 1309 height 470
type input "FD, SC7834, [DATE], #4"
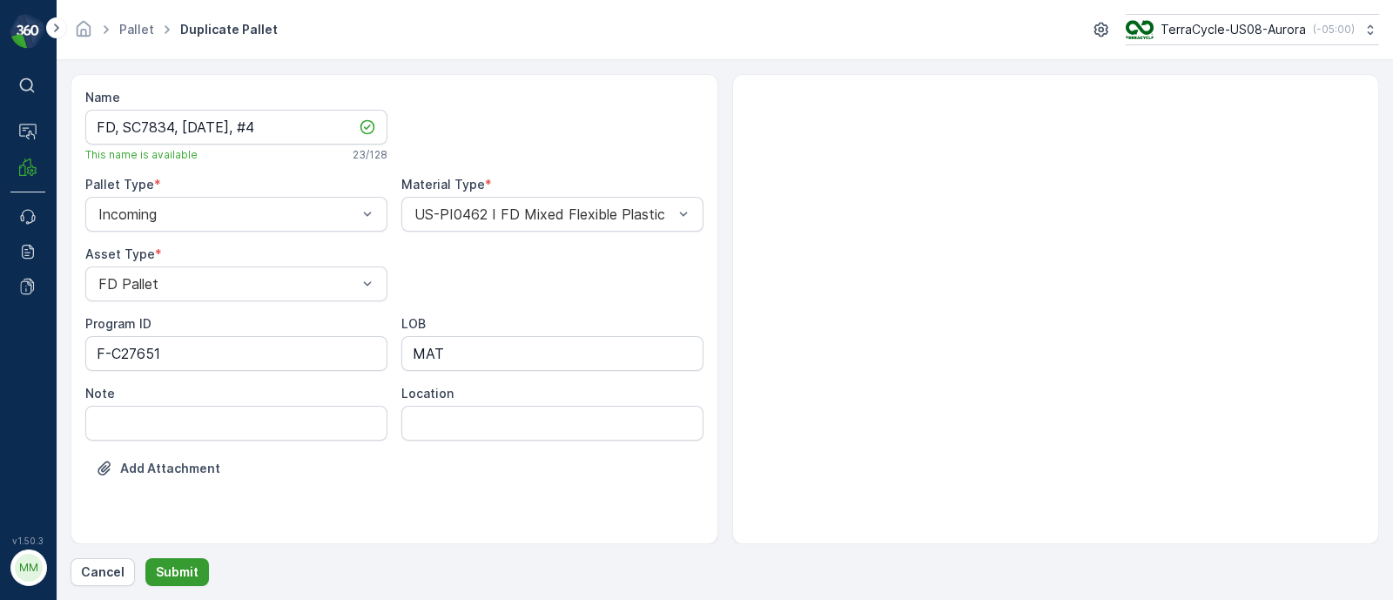
click at [183, 567] on p "Submit" at bounding box center [177, 571] width 43 height 17
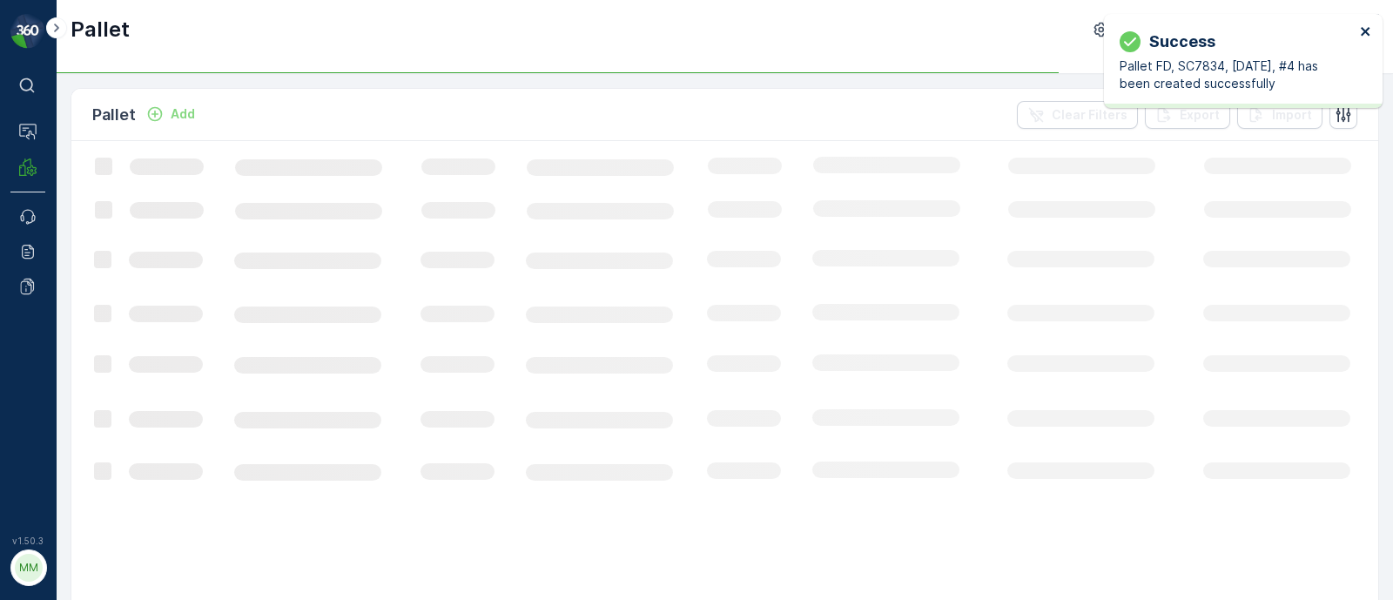
click at [1363, 28] on icon "close" at bounding box center [1365, 31] width 9 height 9
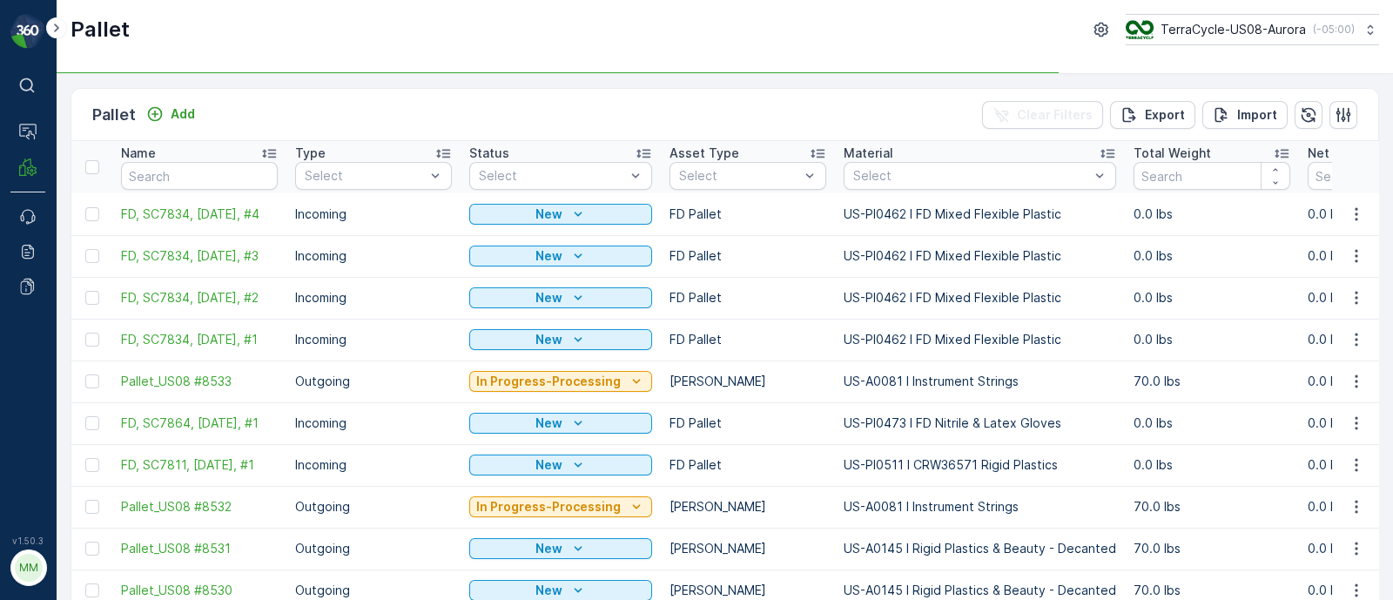
click at [1351, 226] on td at bounding box center [1355, 214] width 47 height 42
click at [1355, 219] on icon "button" at bounding box center [1356, 213] width 3 height 13
click at [1321, 282] on span "Duplicate Pallet" at bounding box center [1331, 288] width 92 height 17
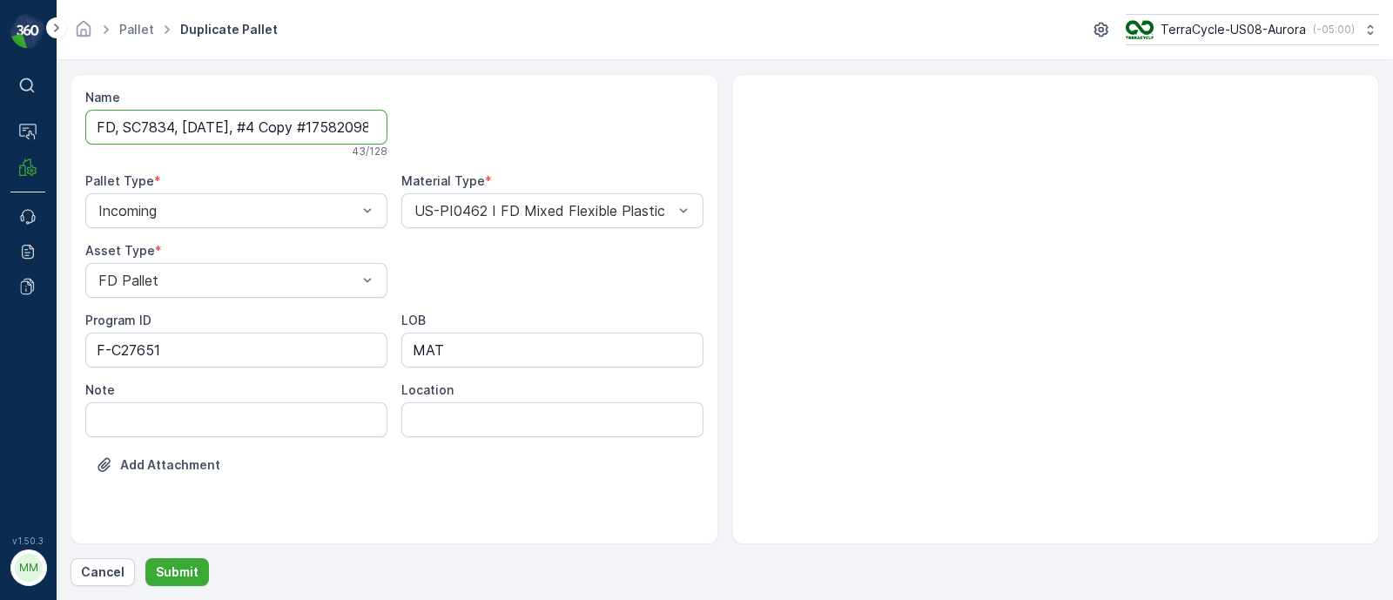
scroll to position [0, 50]
drag, startPoint x: 246, startPoint y: 120, endPoint x: 631, endPoint y: 125, distance: 384.9
click at [631, 125] on div "Name FD, SC7834, [DATE], #4 Copy #1758209863437 43 / 128 Pallet Type * Incoming…" at bounding box center [394, 294] width 618 height 411
type input "FD, SC7834, [DATE], #5"
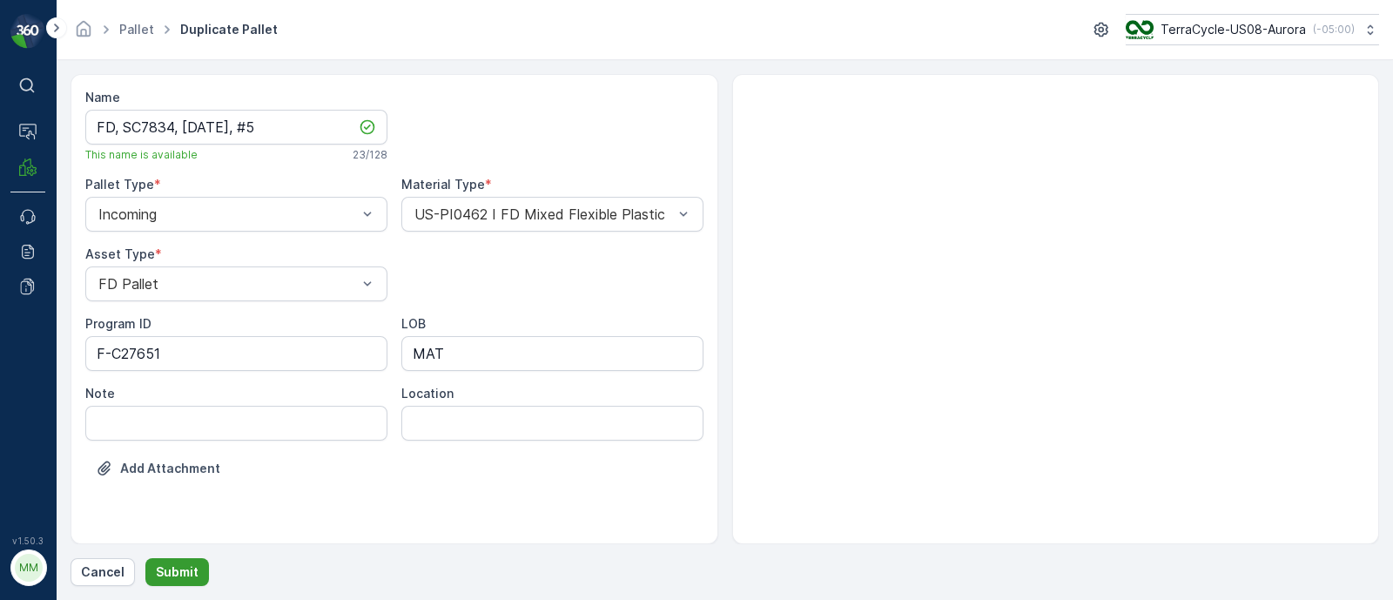
click at [174, 570] on p "Submit" at bounding box center [177, 571] width 43 height 17
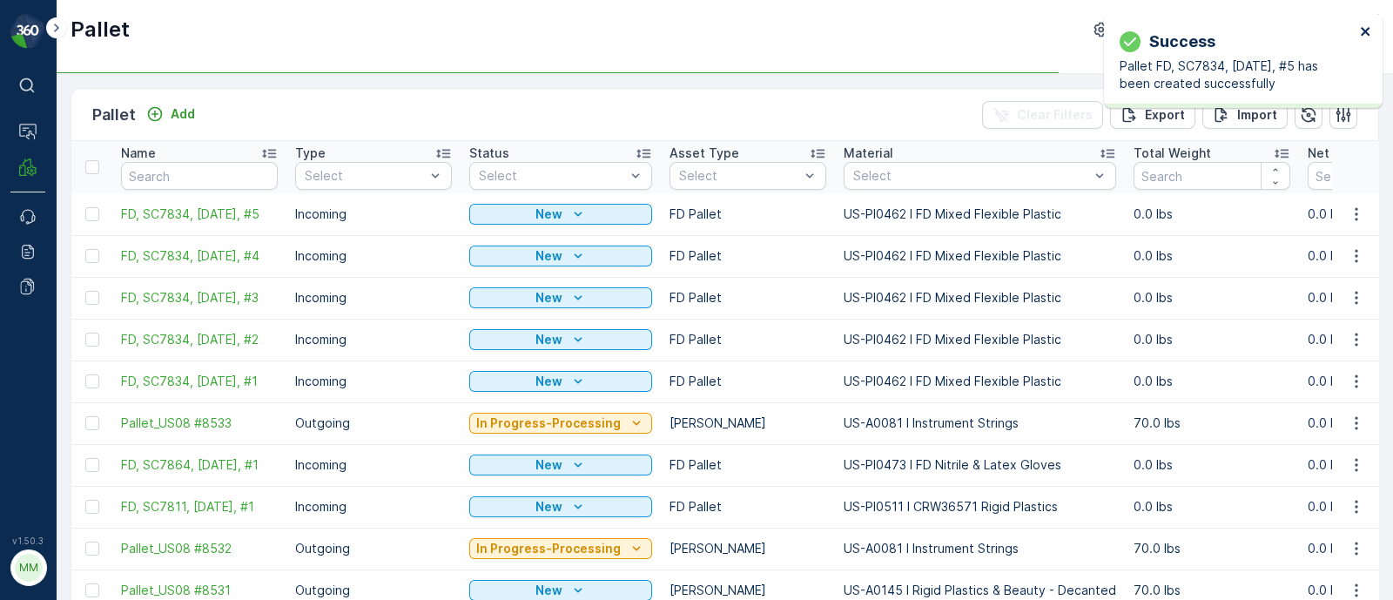
click at [1366, 36] on icon "close" at bounding box center [1366, 31] width 12 height 14
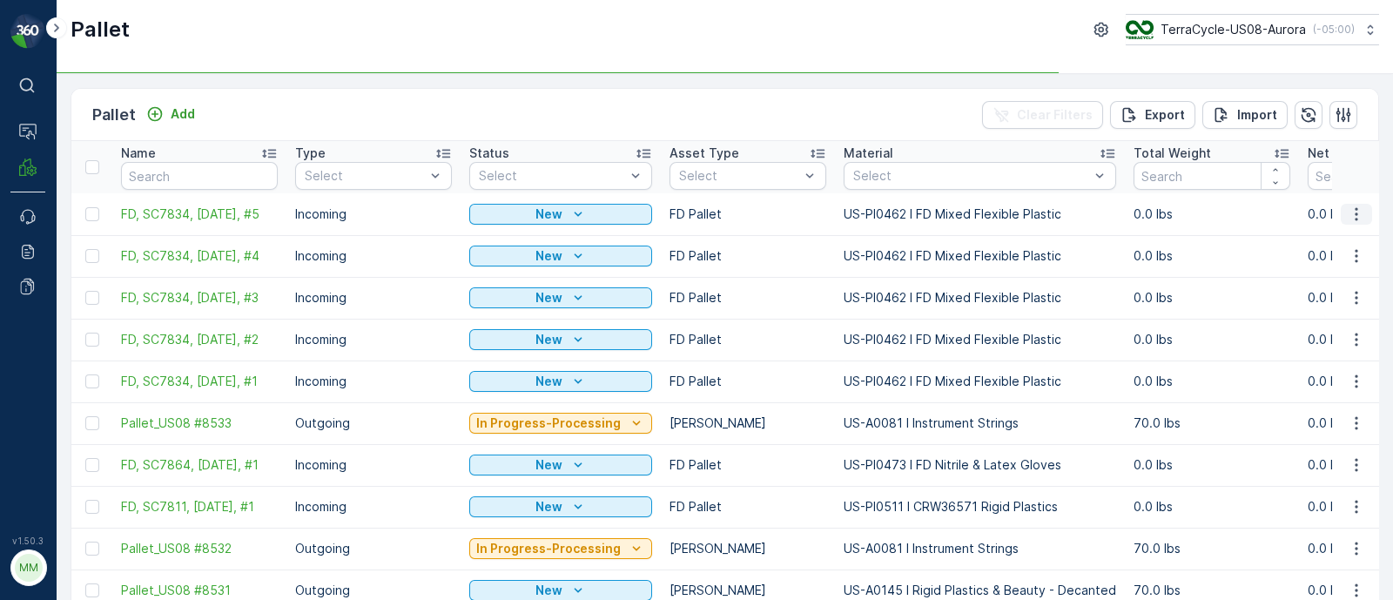
click at [1355, 208] on icon "button" at bounding box center [1356, 213] width 17 height 17
click at [1326, 282] on span "Duplicate Pallet" at bounding box center [1331, 288] width 92 height 17
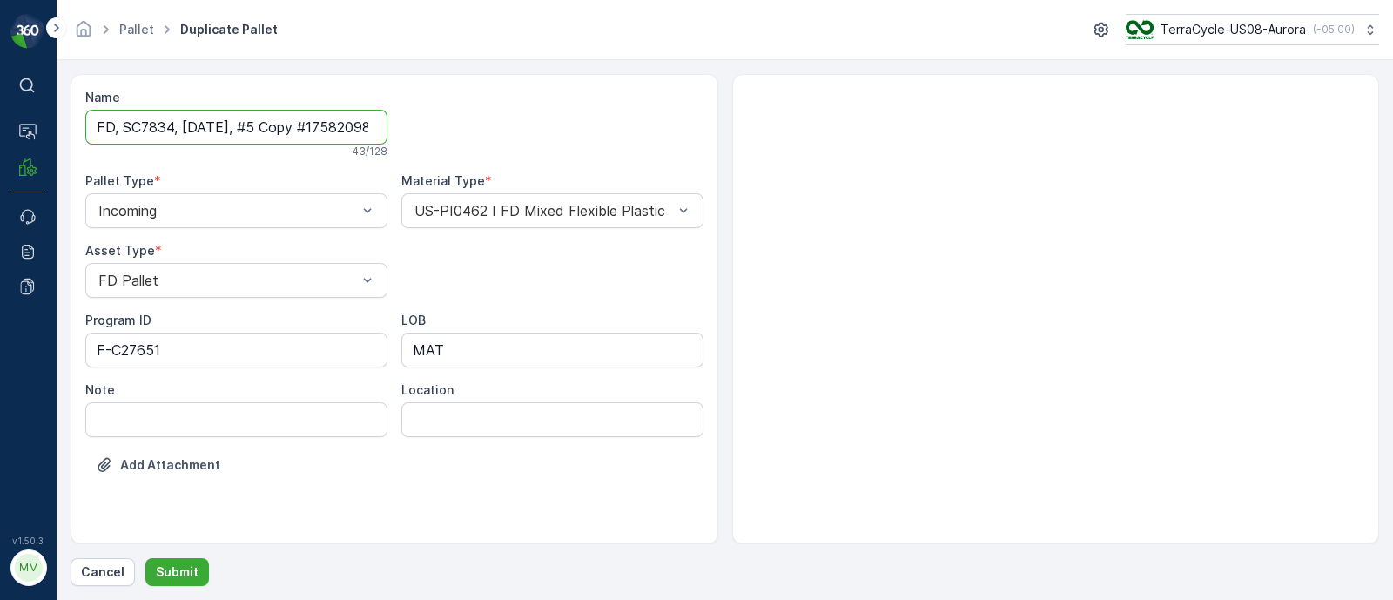
scroll to position [0, 45]
drag, startPoint x: 249, startPoint y: 122, endPoint x: 664, endPoint y: 130, distance: 414.6
click at [664, 130] on div "Name FD, SC7834, [DATE], #5 Copy #1758209874192 43 / 128 Pallet Type * Incoming…" at bounding box center [394, 294] width 618 height 411
type input "FD, SC7834, [DATE], #6"
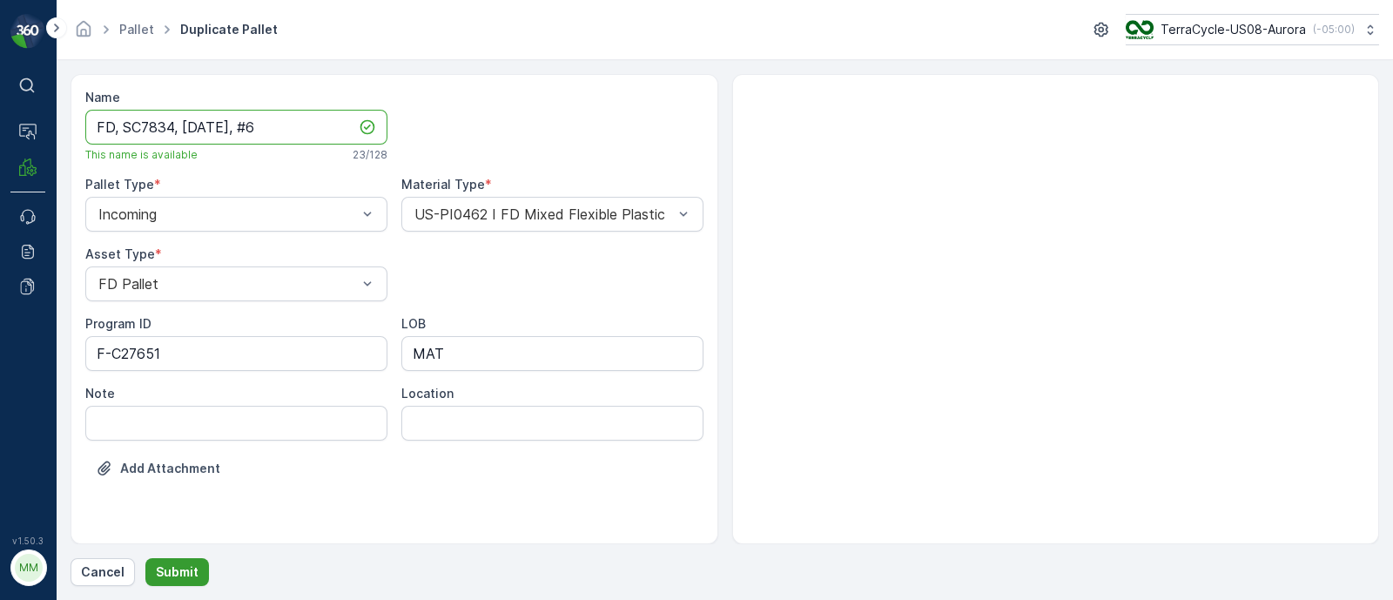
click at [170, 577] on p "Submit" at bounding box center [177, 571] width 43 height 17
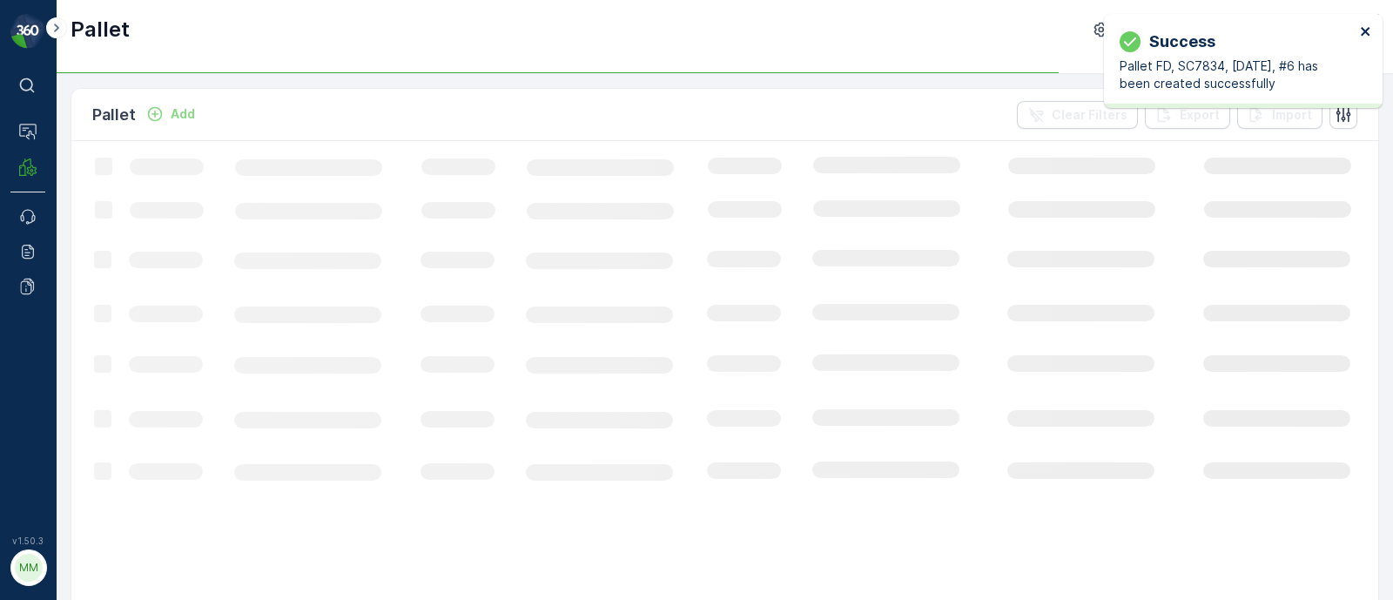
click at [1361, 32] on icon "close" at bounding box center [1366, 31] width 12 height 14
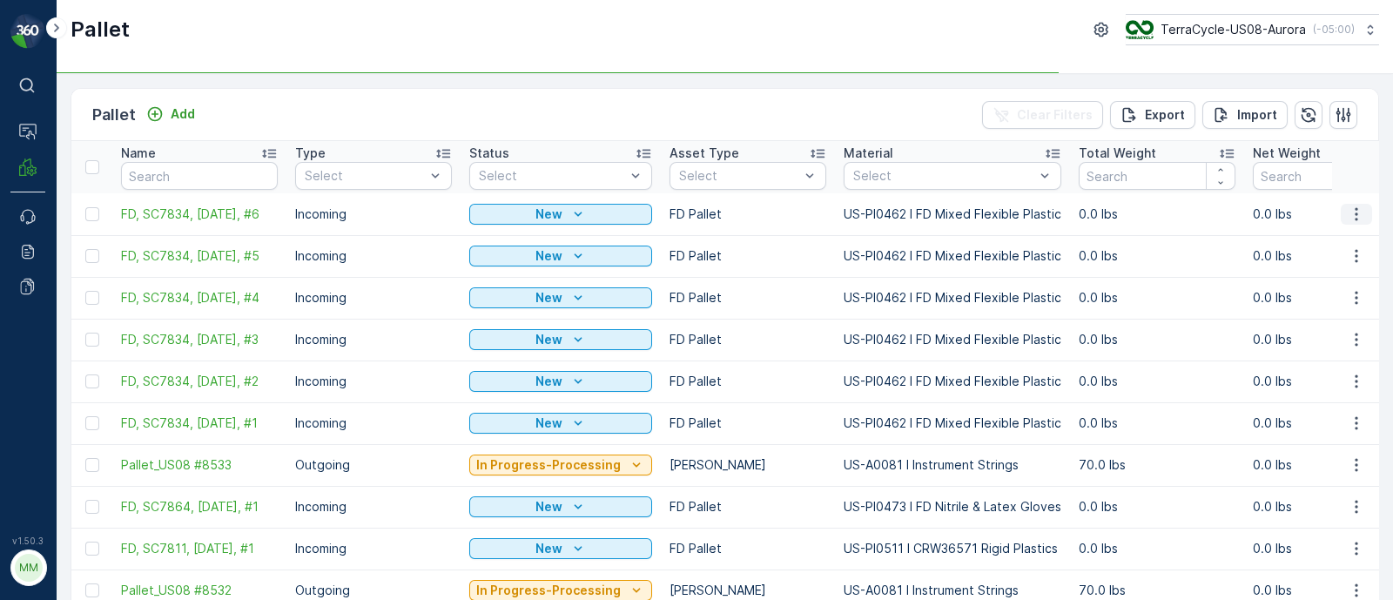
click at [1353, 214] on icon "button" at bounding box center [1356, 213] width 17 height 17
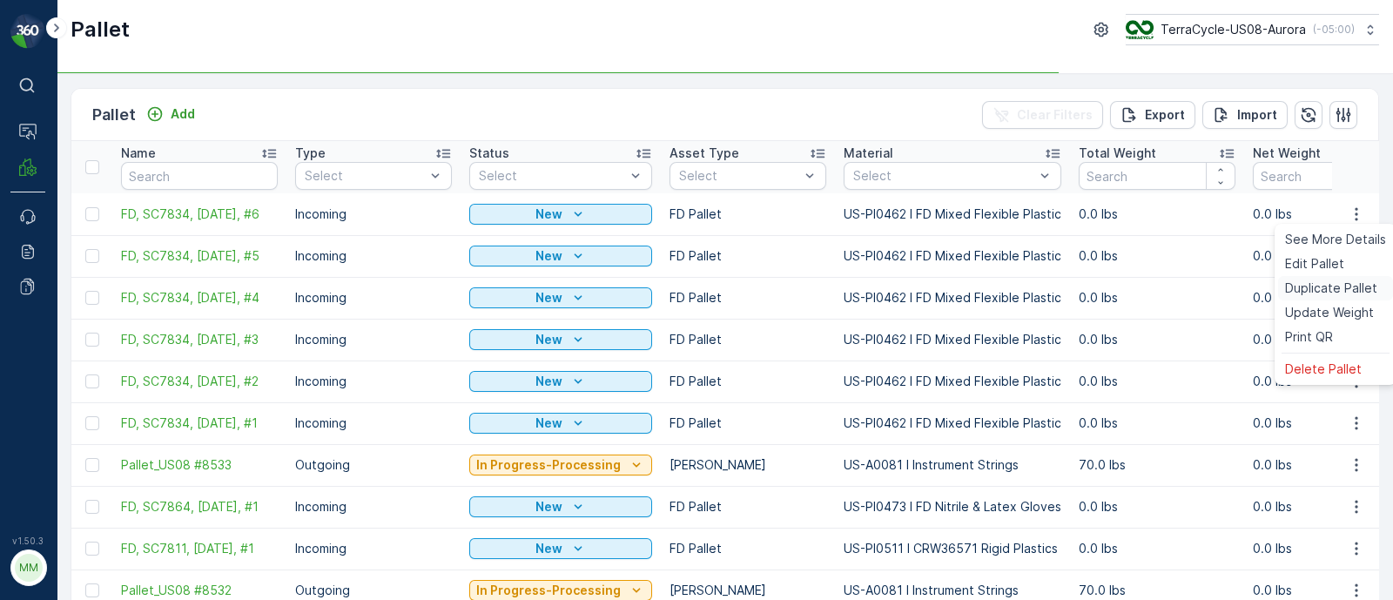
click at [1316, 286] on span "Duplicate Pallet" at bounding box center [1331, 288] width 92 height 17
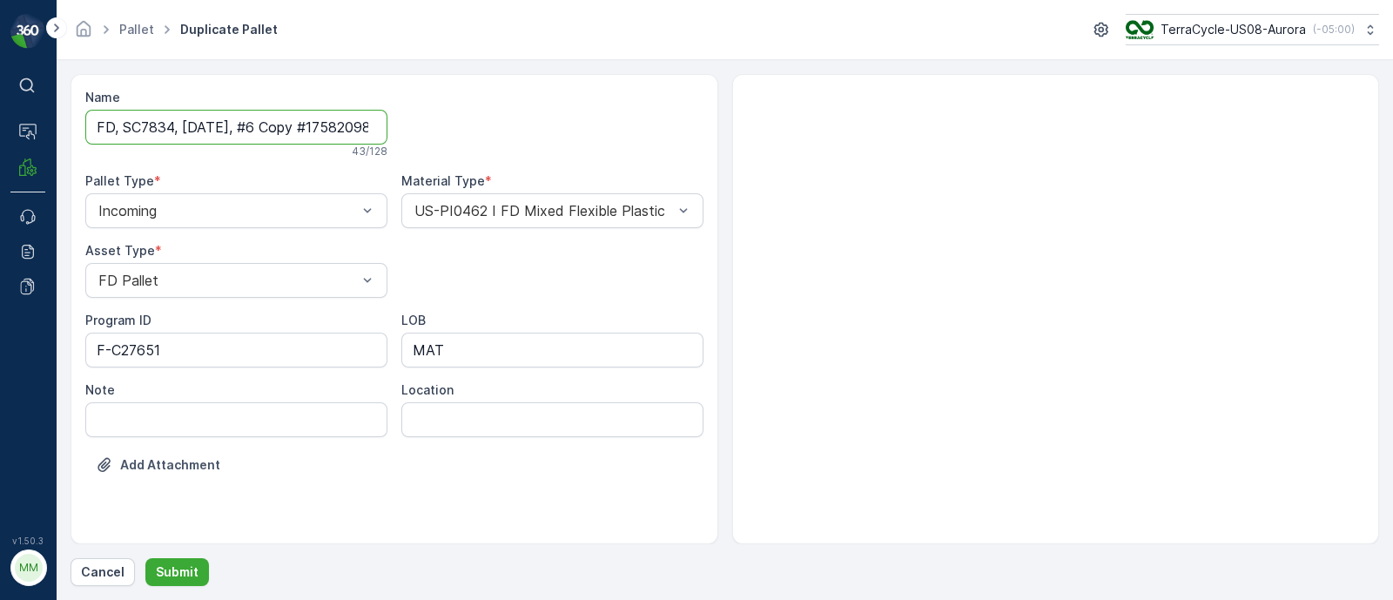
scroll to position [0, 45]
drag, startPoint x: 253, startPoint y: 125, endPoint x: 618, endPoint y: 159, distance: 367.3
click at [618, 159] on div "Name FD, SC7834, [DATE], #6 Copy #1758209885771 43 / 128 Pallet Type * Incoming…" at bounding box center [394, 294] width 618 height 411
type input "FD, SC7834, [DATE], #7"
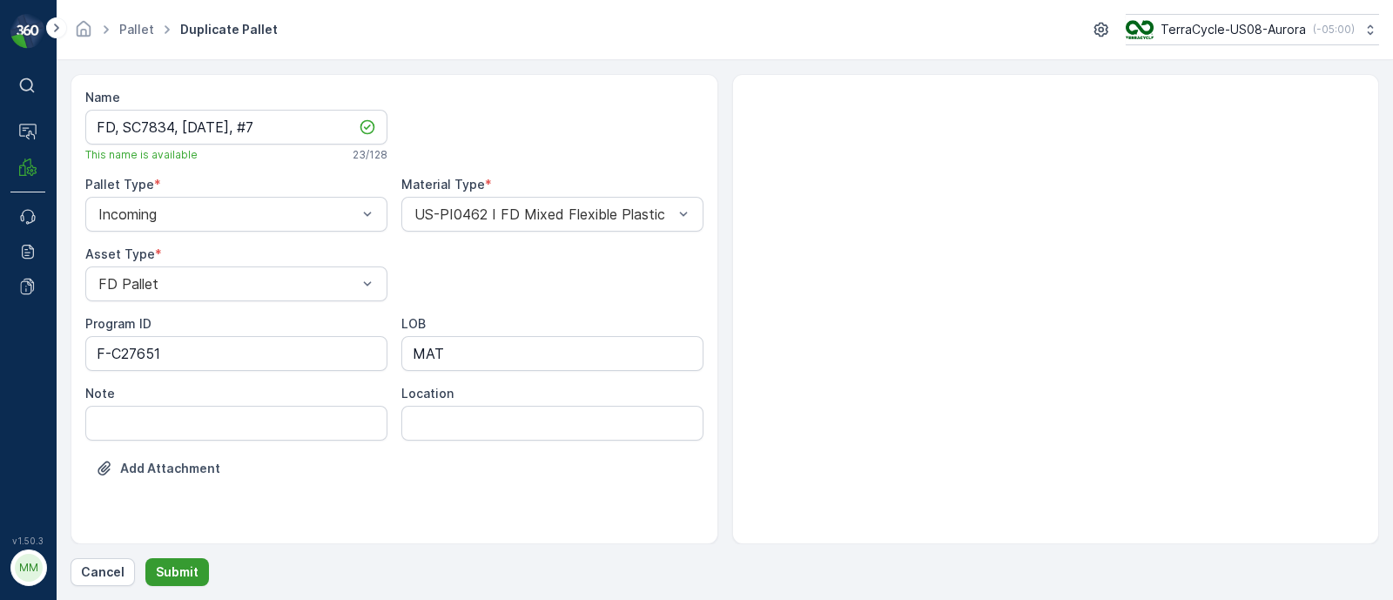
click at [175, 569] on p "Submit" at bounding box center [177, 571] width 43 height 17
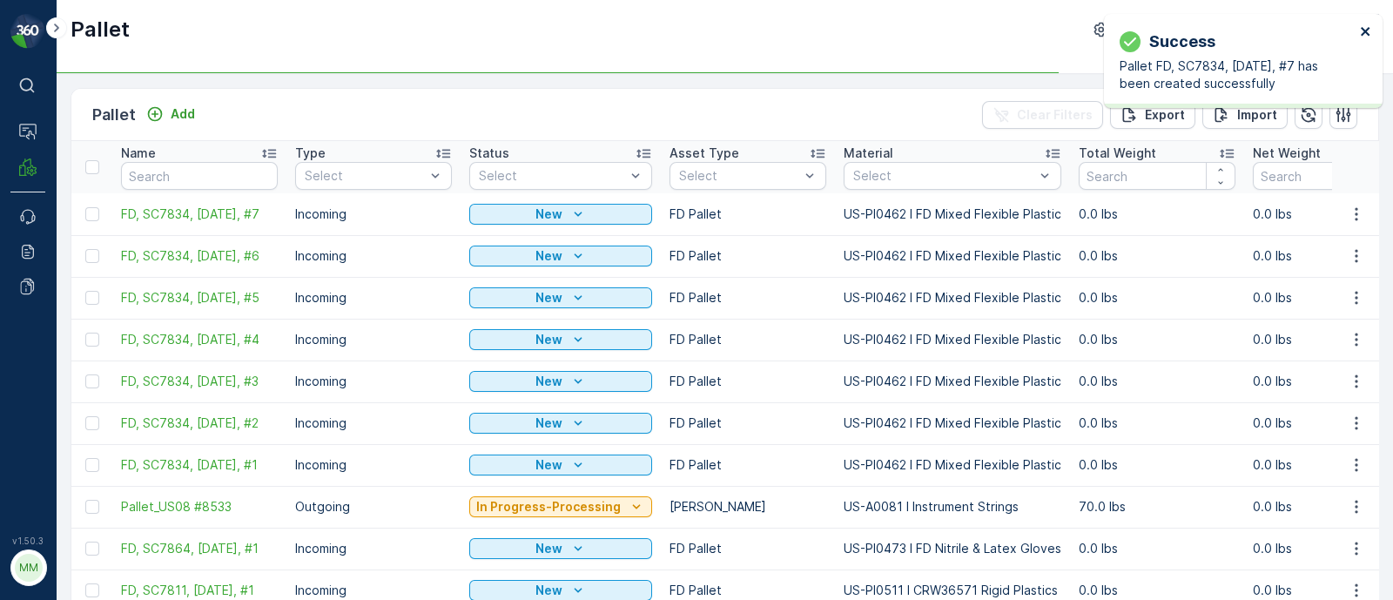
click at [1369, 25] on icon "close" at bounding box center [1366, 31] width 12 height 14
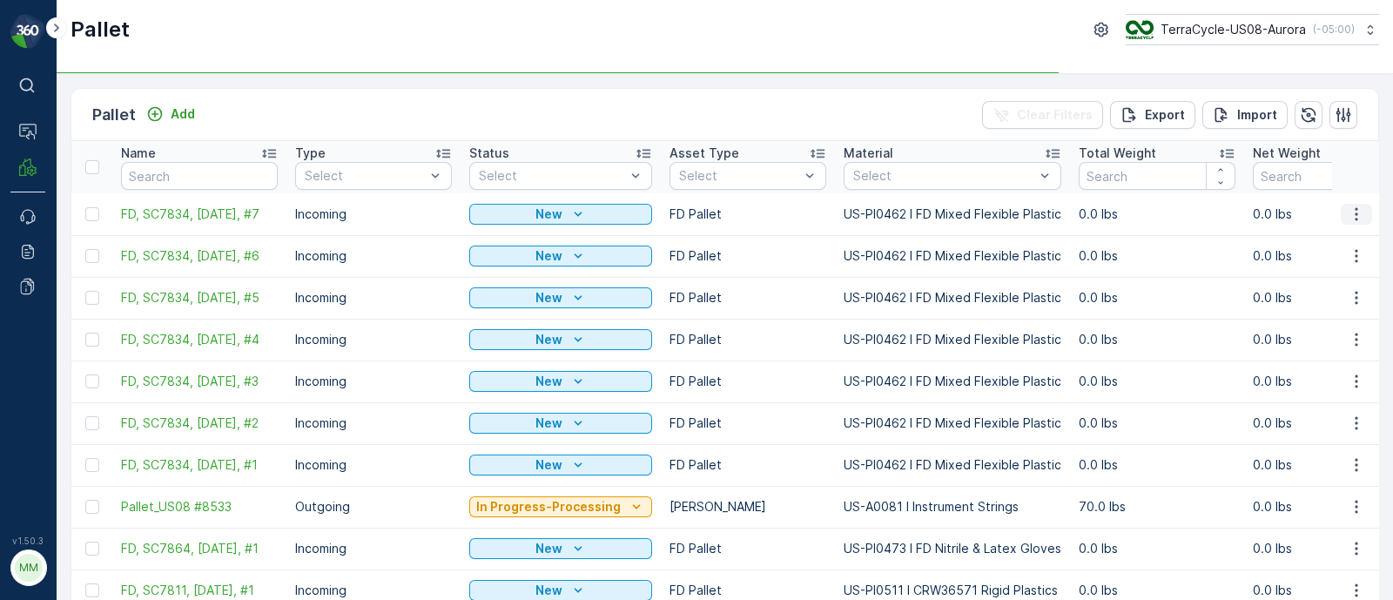
click at [1358, 205] on icon "button" at bounding box center [1356, 213] width 17 height 17
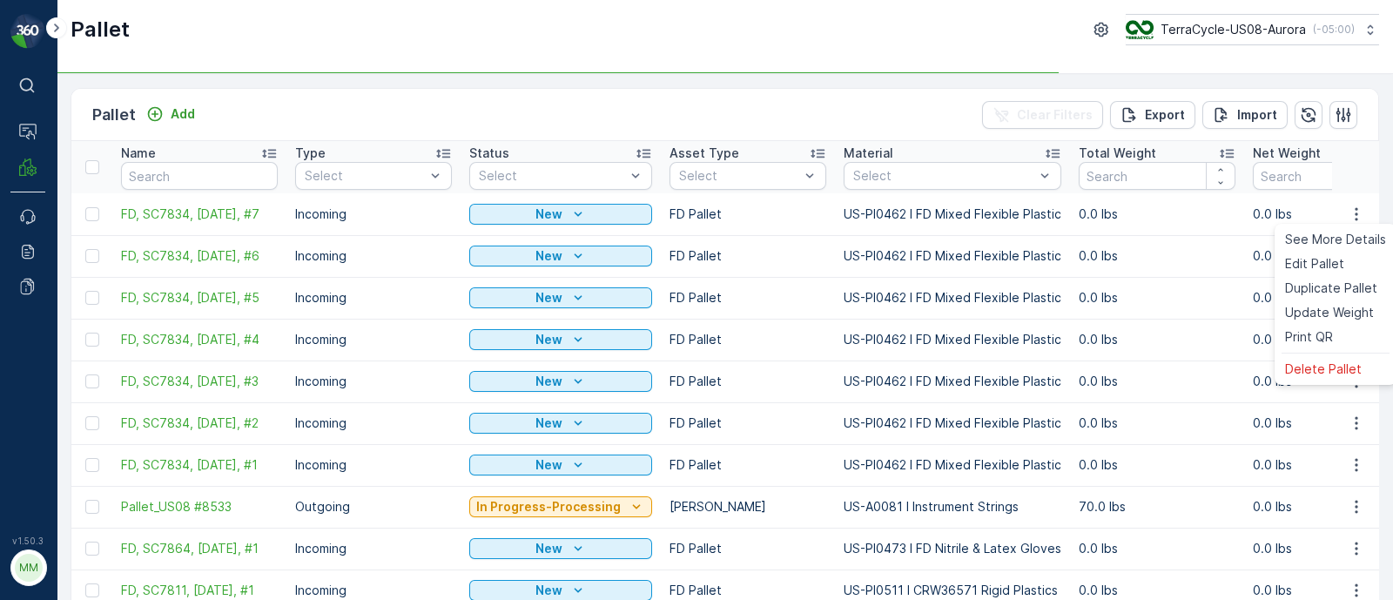
drag, startPoint x: 1310, startPoint y: 280, endPoint x: 652, endPoint y: 275, distance: 658.3
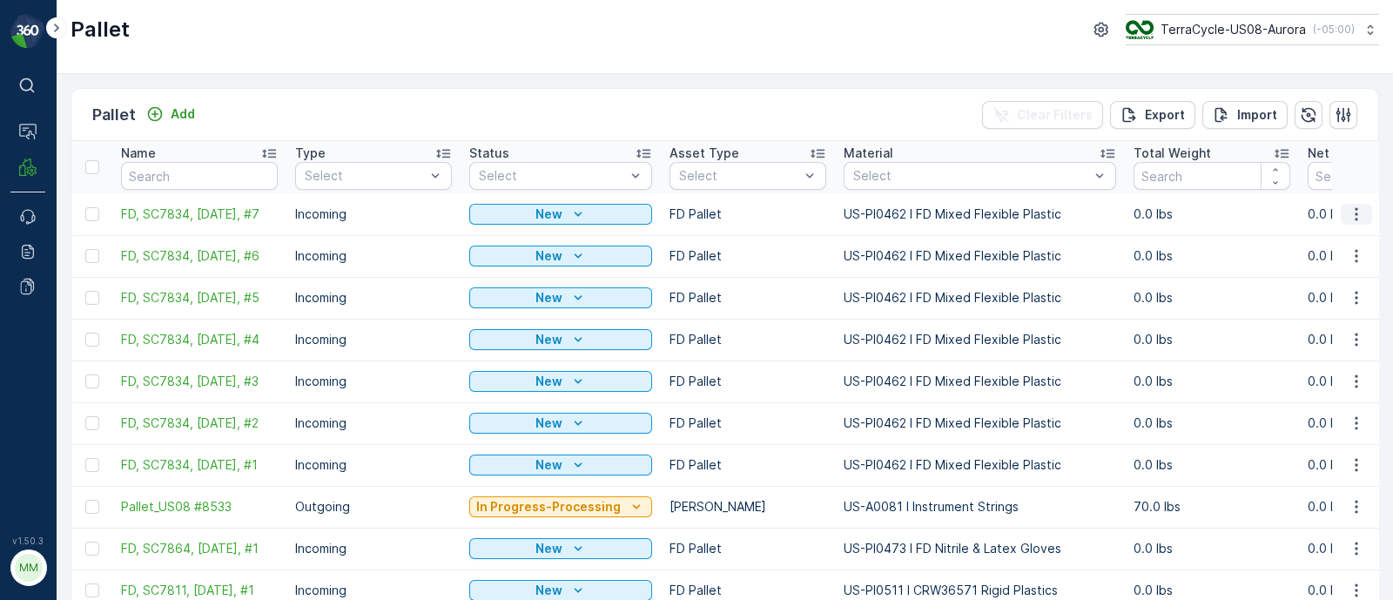
click at [1351, 215] on icon "button" at bounding box center [1356, 213] width 17 height 17
click at [1302, 289] on span "Duplicate Pallet" at bounding box center [1331, 288] width 92 height 17
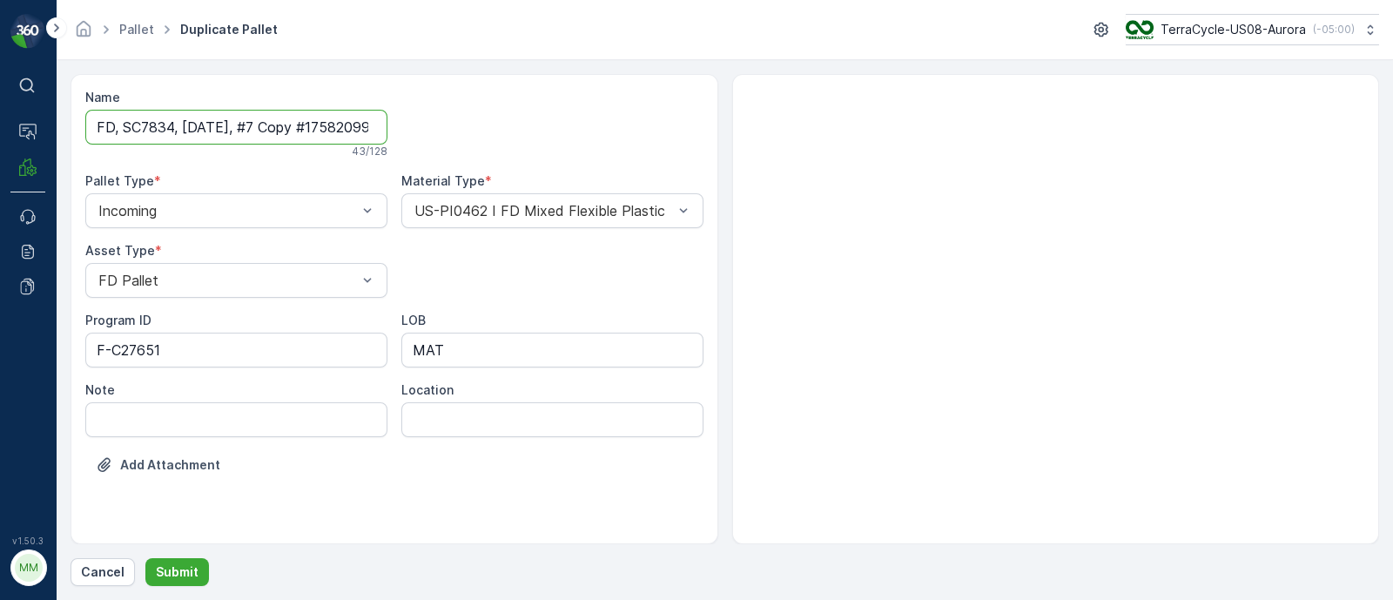
scroll to position [0, 47]
drag, startPoint x: 248, startPoint y: 117, endPoint x: 569, endPoint y: 98, distance: 321.0
click at [569, 98] on div "Name FD, SC7834, [DATE], #7 Copy #1758209903381 43 / 128 Pallet Type * Incoming…" at bounding box center [394, 294] width 618 height 411
type input "FD, SC7834, [DATE], #8"
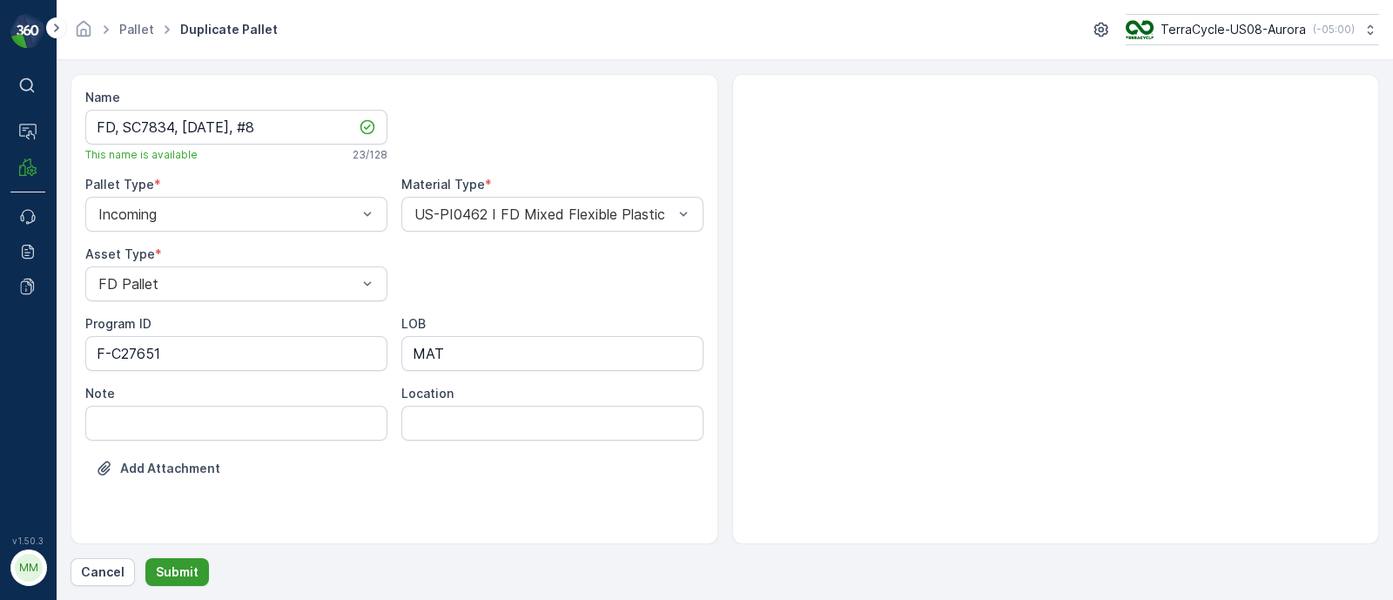
click at [189, 575] on p "Submit" at bounding box center [177, 571] width 43 height 17
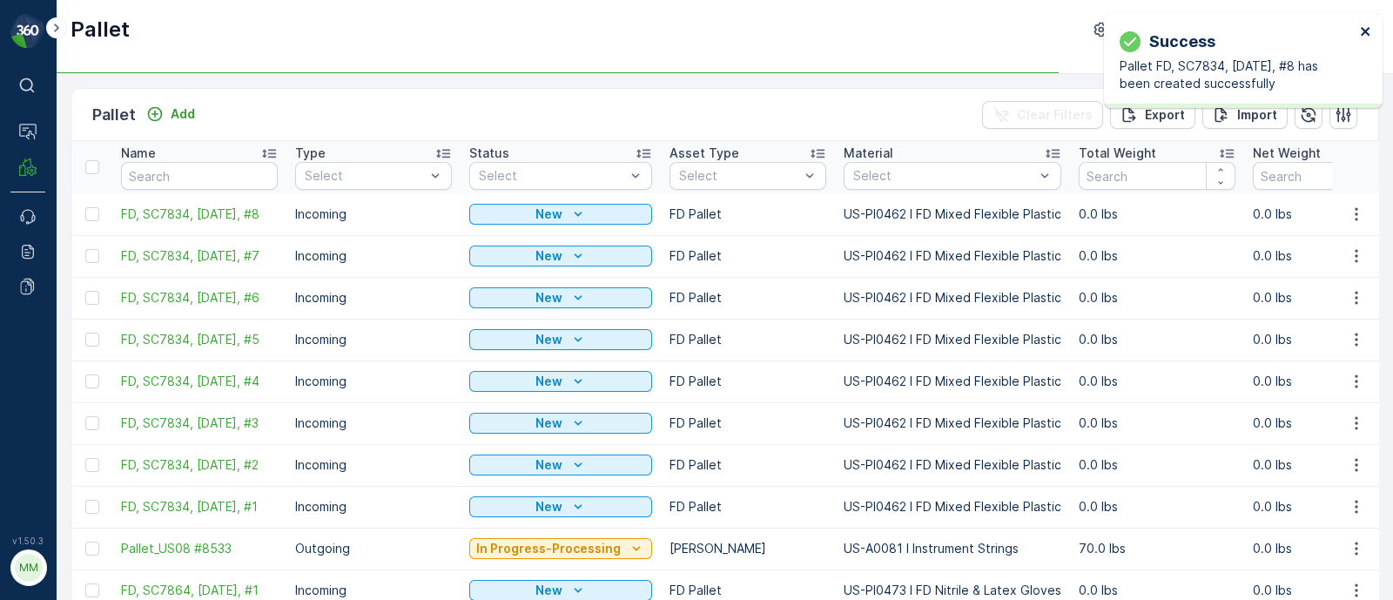
click at [1369, 27] on icon "close" at bounding box center [1366, 31] width 12 height 14
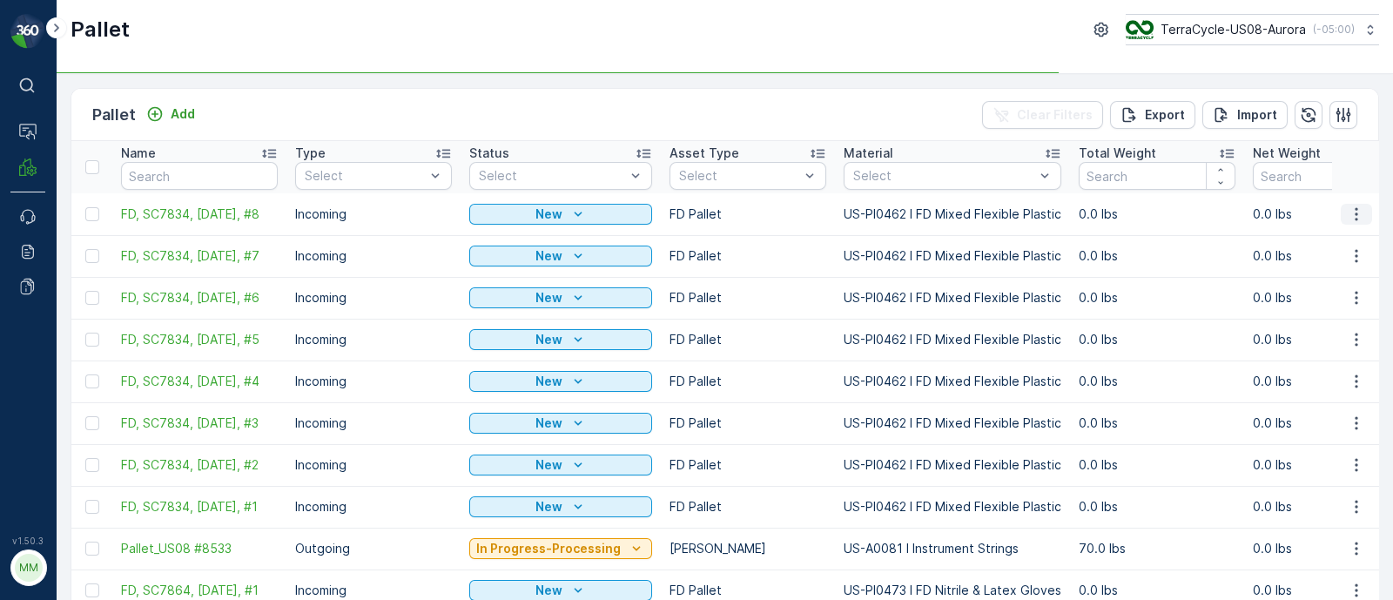
click at [1352, 216] on icon "button" at bounding box center [1356, 213] width 17 height 17
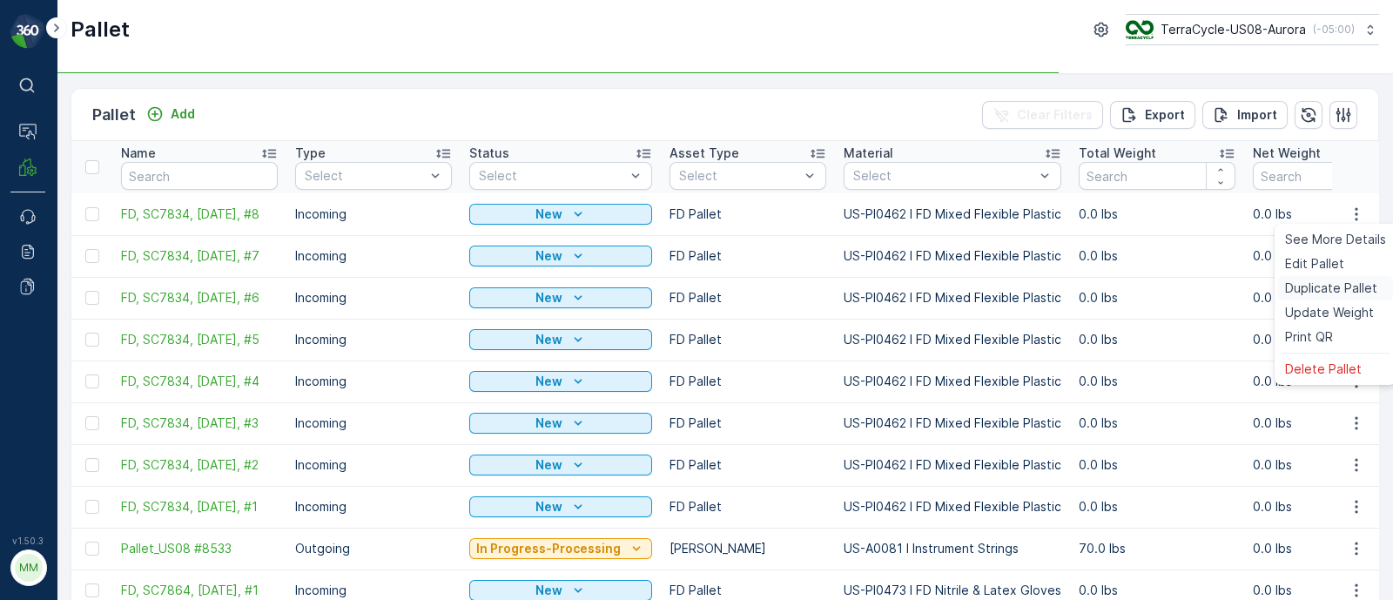
click at [1307, 286] on span "Duplicate Pallet" at bounding box center [1331, 288] width 92 height 17
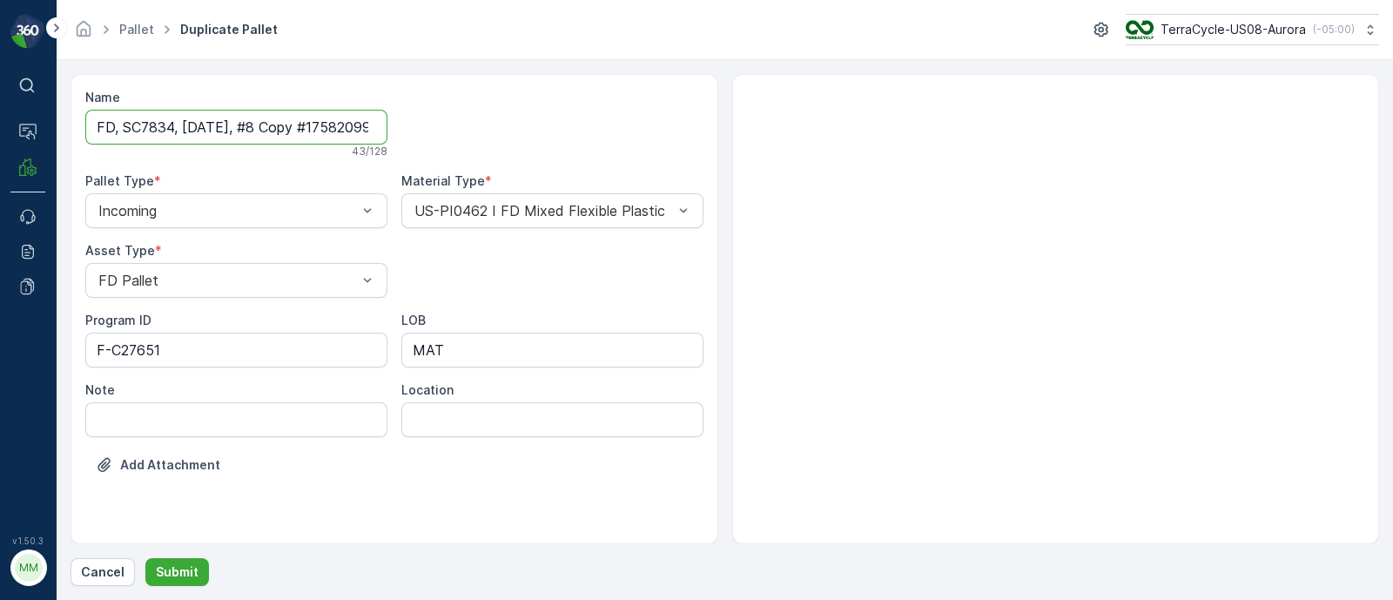
scroll to position [0, 47]
drag, startPoint x: 249, startPoint y: 127, endPoint x: 851, endPoint y: 165, distance: 602.9
click at [851, 165] on div "Name FD, SC7834, [DATE], #8 Copy #1758209914802 43 / 128 Pallet Type * Incoming…" at bounding box center [725, 309] width 1309 height 470
type input "FD, SC7834, [DATE], #9"
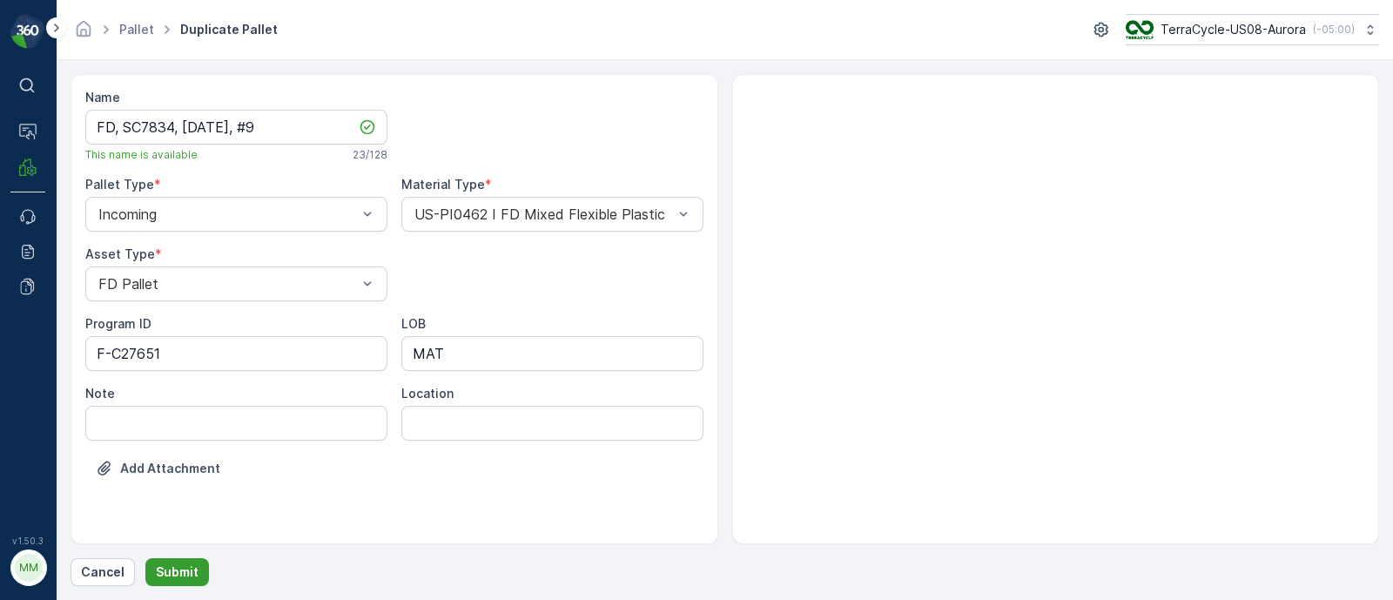
click at [182, 576] on p "Submit" at bounding box center [177, 571] width 43 height 17
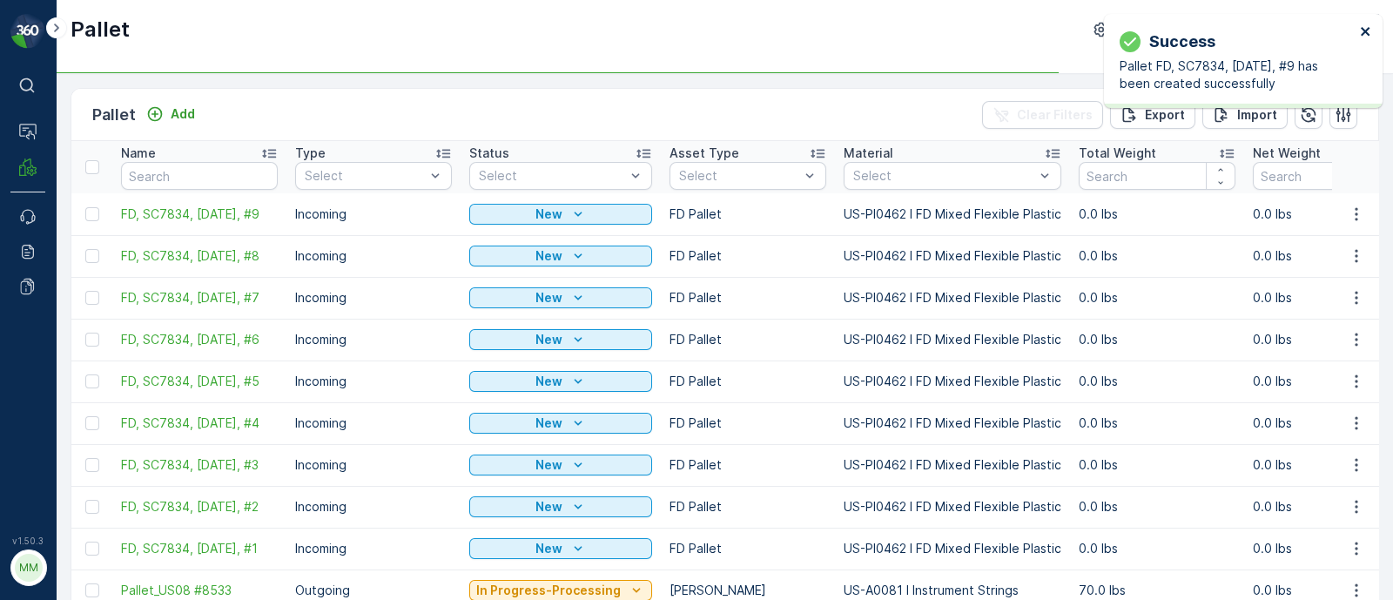
click at [1369, 30] on icon "close" at bounding box center [1366, 31] width 12 height 14
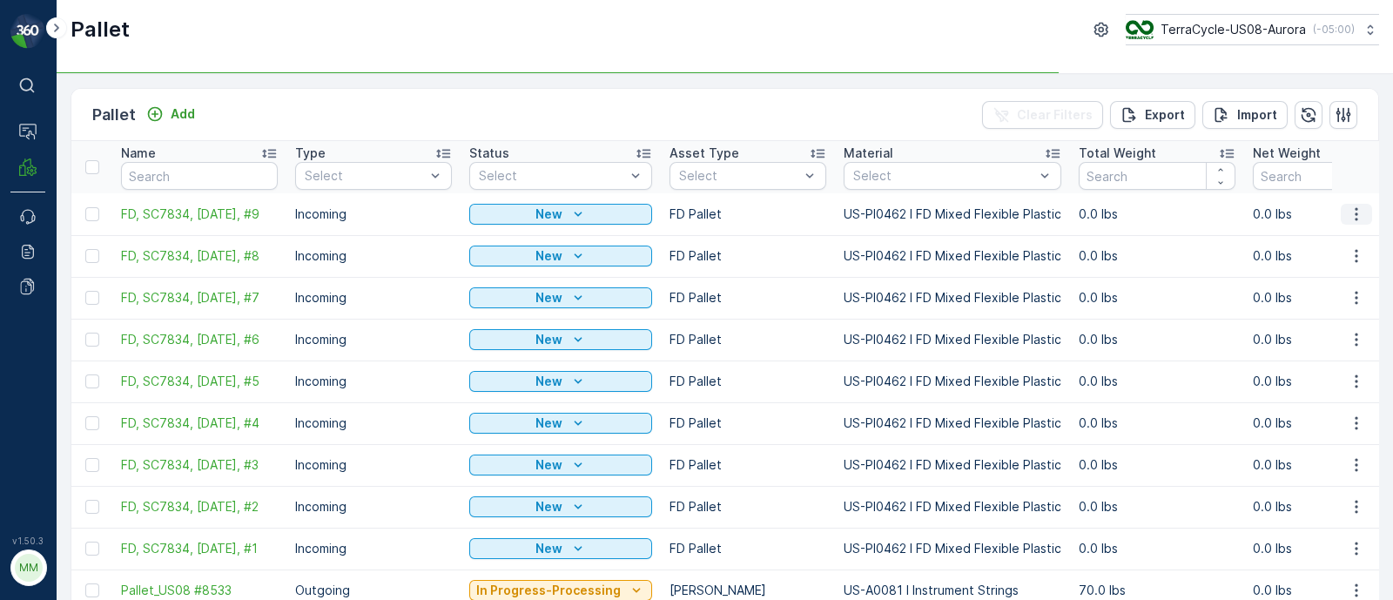
click at [1355, 213] on icon "button" at bounding box center [1356, 213] width 3 height 13
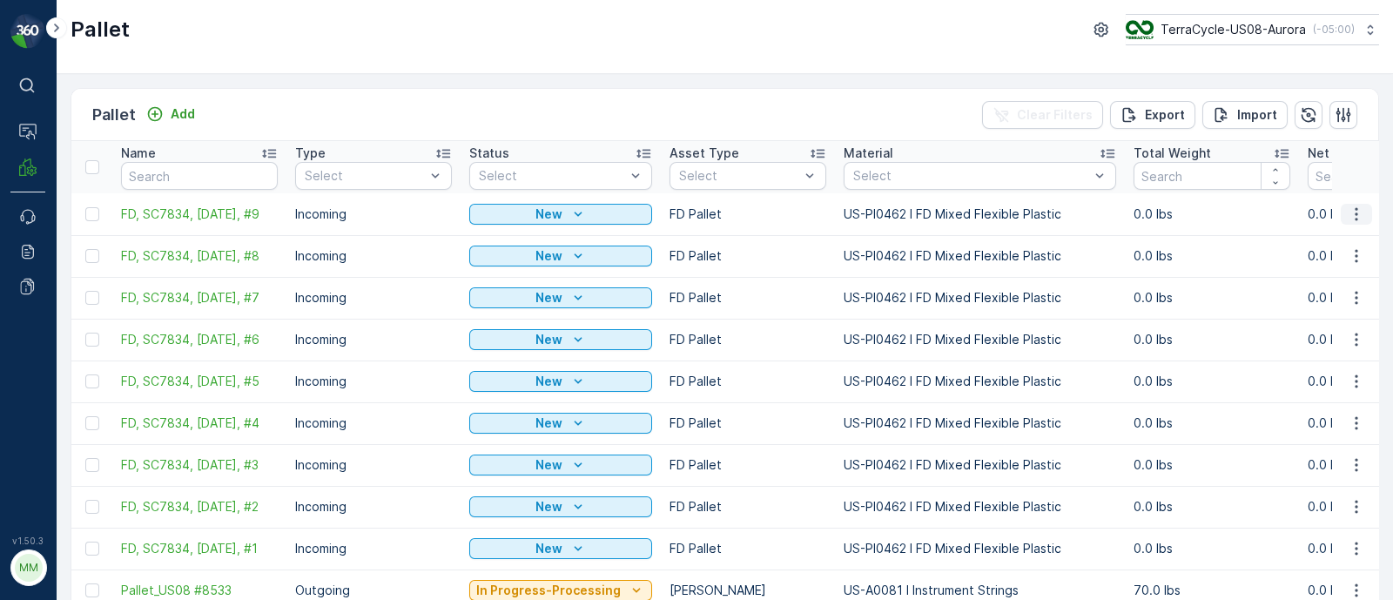
click at [1357, 220] on button "button" at bounding box center [1356, 214] width 31 height 21
click at [1309, 289] on span "Duplicate Pallet" at bounding box center [1331, 288] width 92 height 17
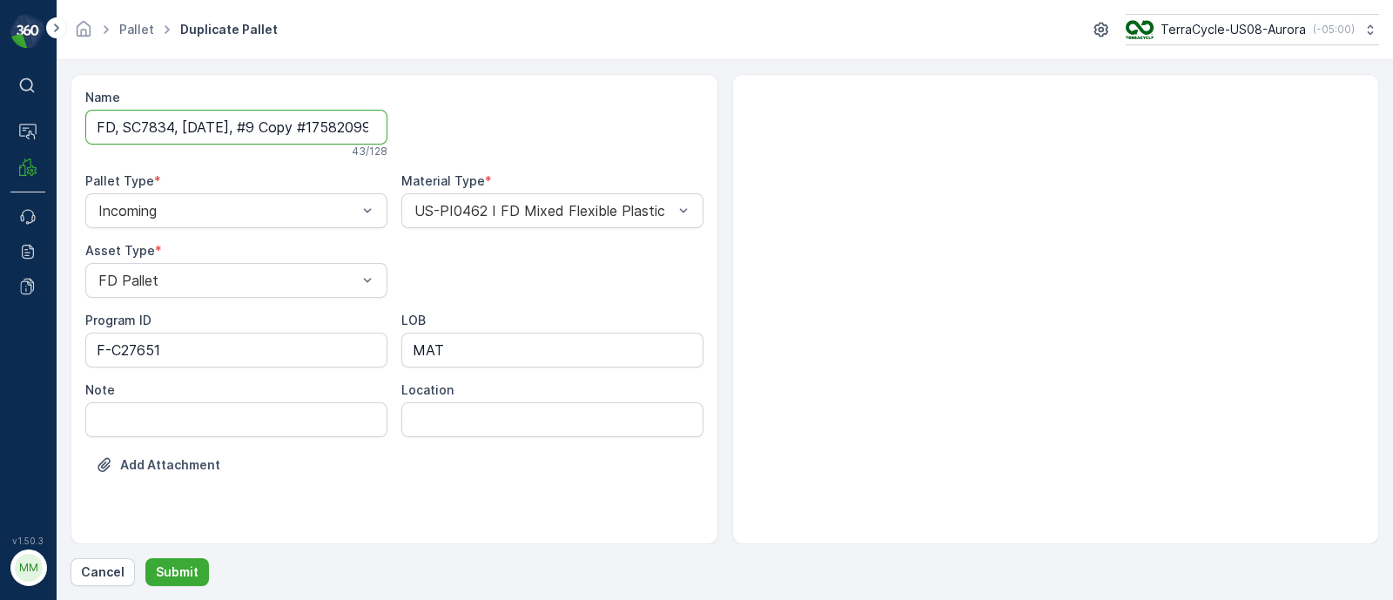
scroll to position [0, 47]
drag, startPoint x: 252, startPoint y: 123, endPoint x: 735, endPoint y: 95, distance: 484.1
click at [735, 95] on div "Name FD, SC7834, [DATE], #9 Copy #1758209931459 43 / 128 Pallet Type * Incoming…" at bounding box center [725, 309] width 1309 height 470
type input "FD, SC7834, [DATE], #10"
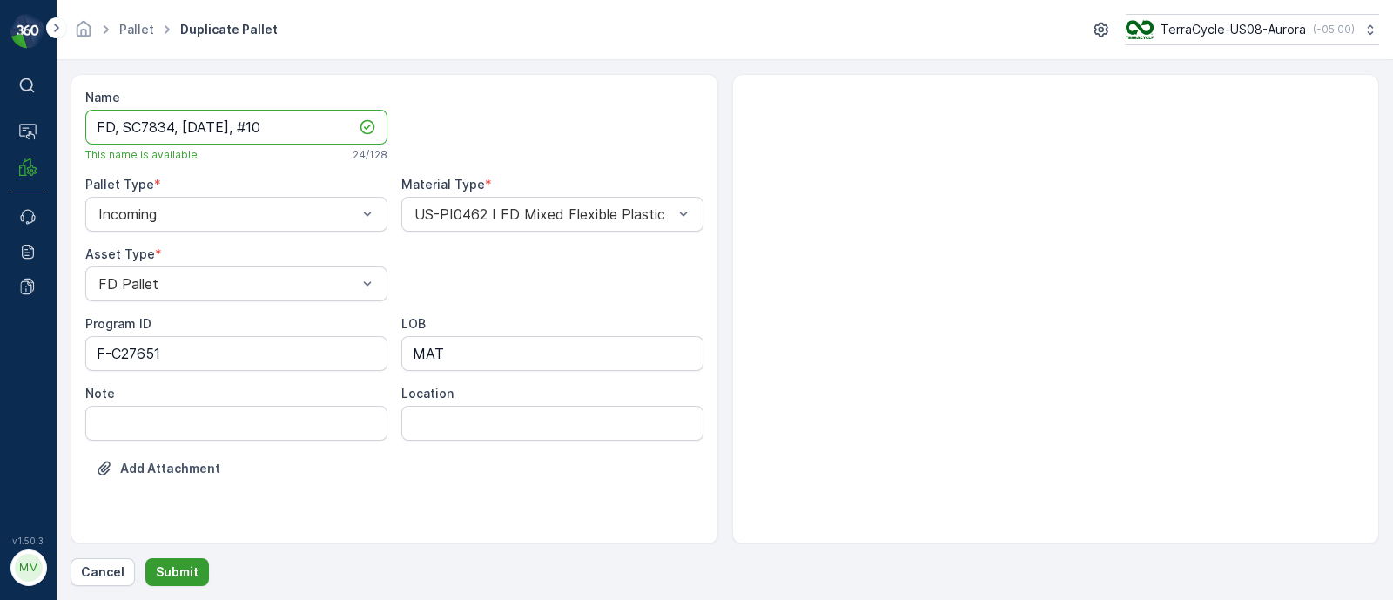
click at [191, 569] on p "Submit" at bounding box center [177, 571] width 43 height 17
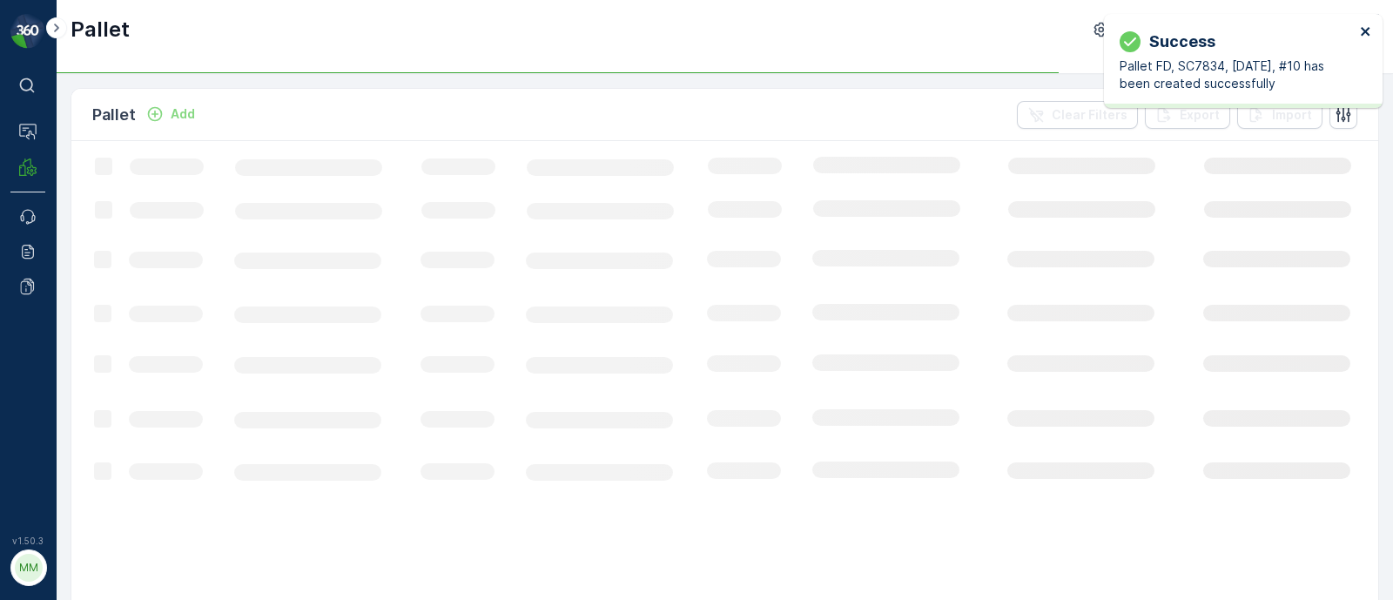
click at [1366, 33] on icon "close" at bounding box center [1366, 31] width 12 height 14
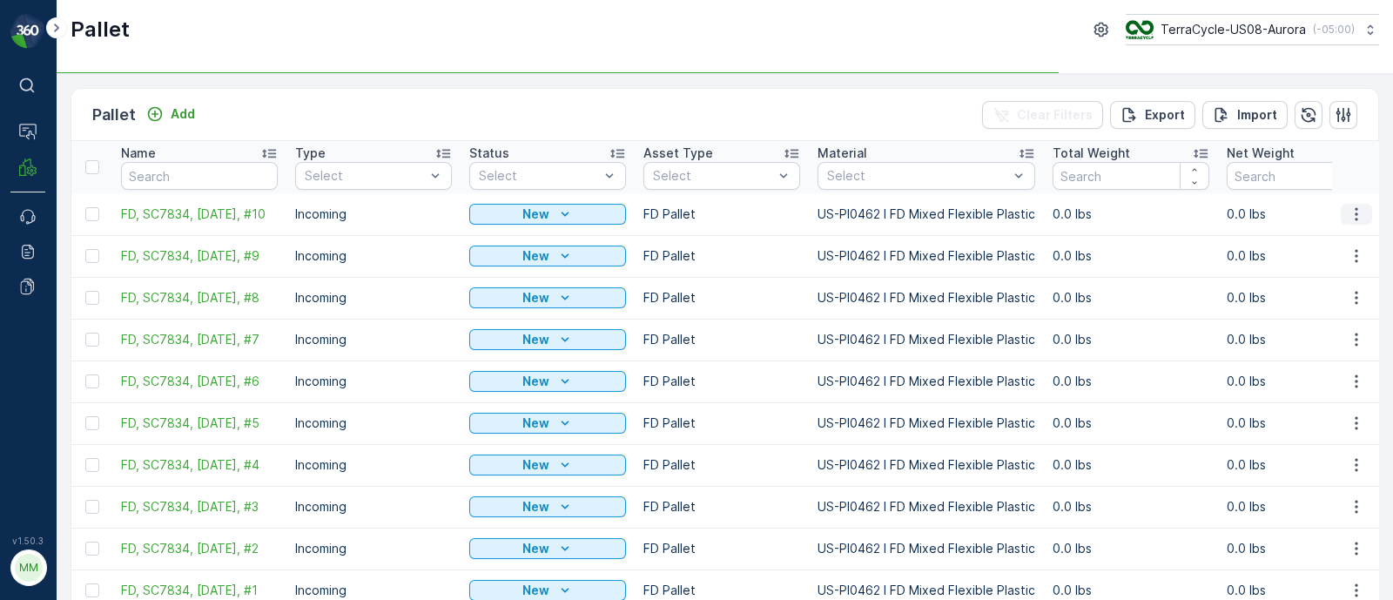
click at [1351, 211] on icon "button" at bounding box center [1356, 213] width 17 height 17
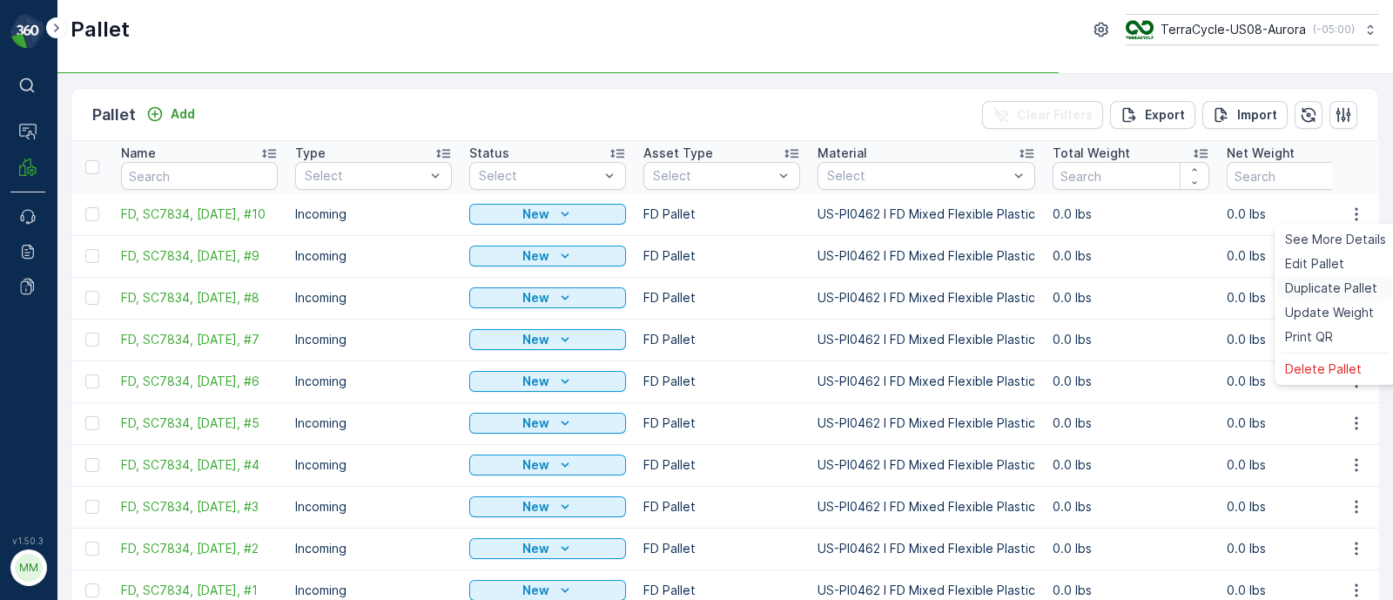
click at [1310, 289] on span "Duplicate Pallet" at bounding box center [1331, 288] width 92 height 17
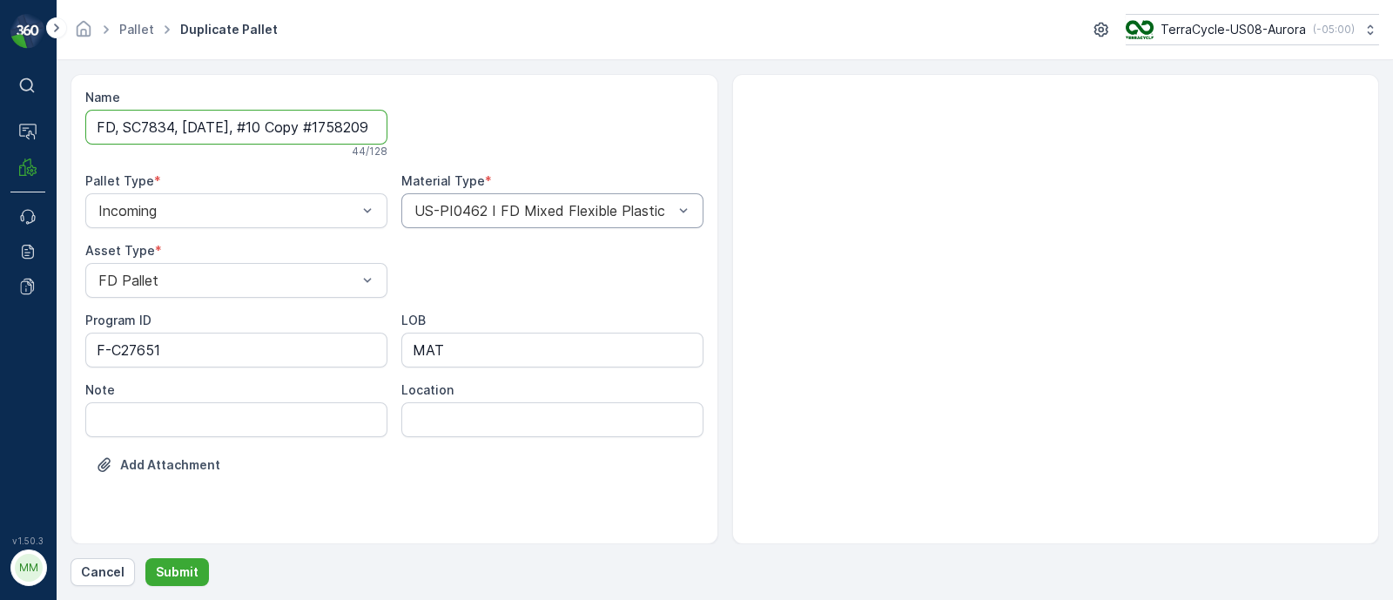
scroll to position [0, 57]
drag, startPoint x: 252, startPoint y: 119, endPoint x: 708, endPoint y: 215, distance: 466.2
click at [708, 215] on div "Name FD, SC7834, [DATE], #10 Copy #1758209943325 44 / 128 Pallet Type * Incomin…" at bounding box center [395, 309] width 648 height 470
type input "FD, SC7834, [DATE], #11"
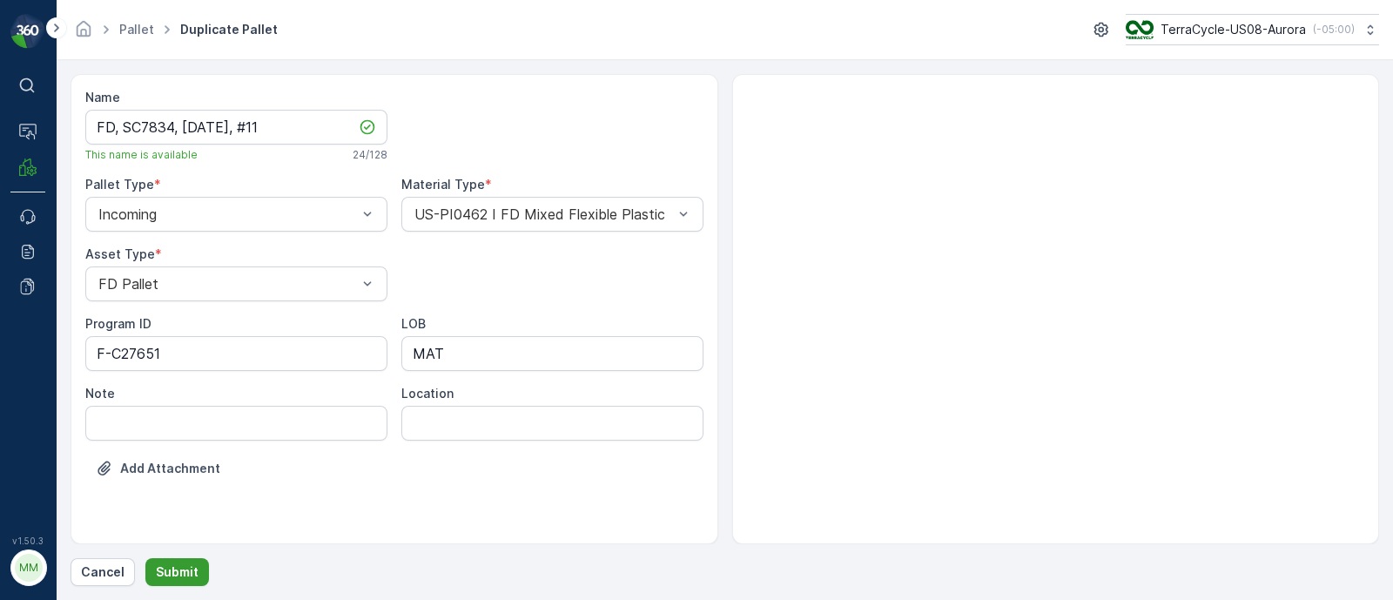
click at [170, 566] on p "Submit" at bounding box center [177, 571] width 43 height 17
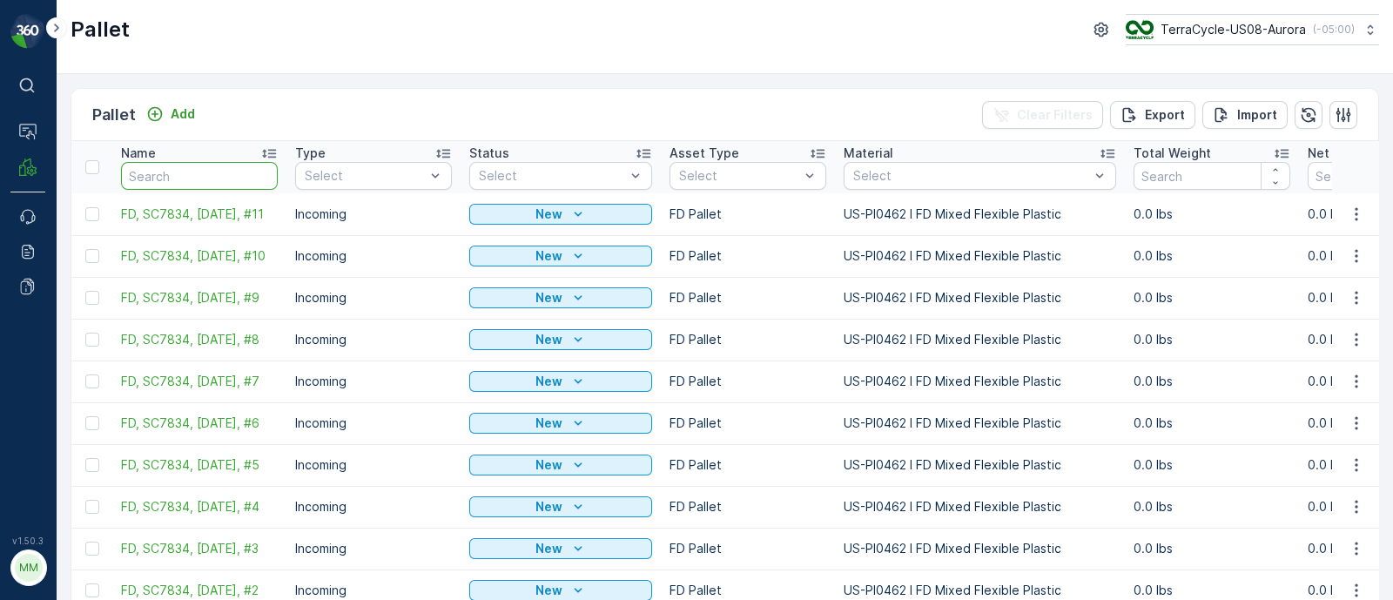
click at [184, 179] on input "text" at bounding box center [199, 176] width 157 height 28
type input "radiometer"
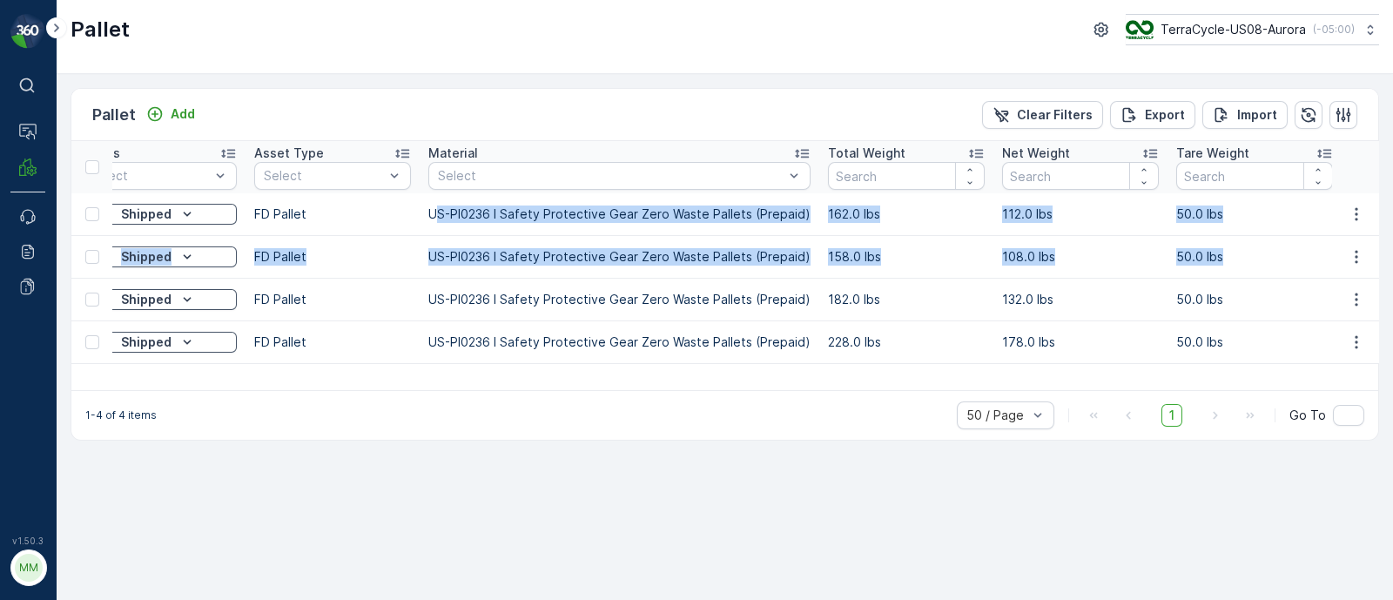
scroll to position [0, 592]
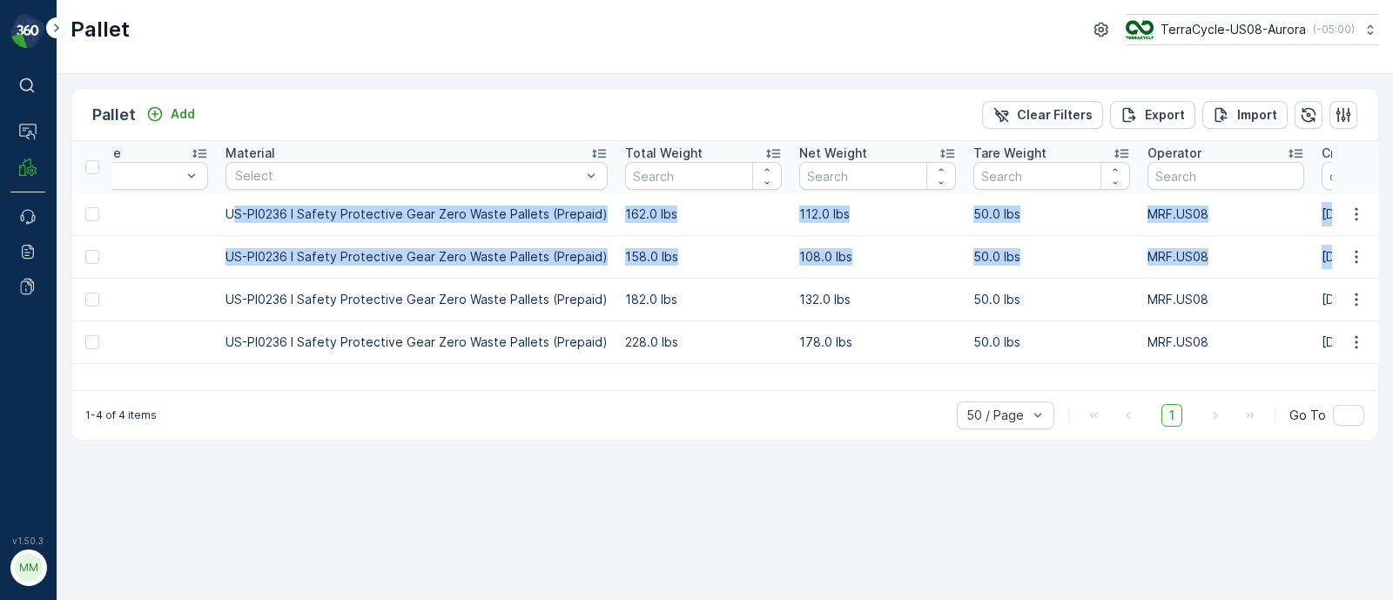
drag, startPoint x: 823, startPoint y: 215, endPoint x: 1392, endPoint y: 272, distance: 572.3
click at [1392, 272] on div "Pallet Add Clear Filters Export Import Name radiometer Type Select Status Selec…" at bounding box center [725, 337] width 1337 height 526
click at [1123, 218] on td "50.0 lbs" at bounding box center [1052, 214] width 174 height 43
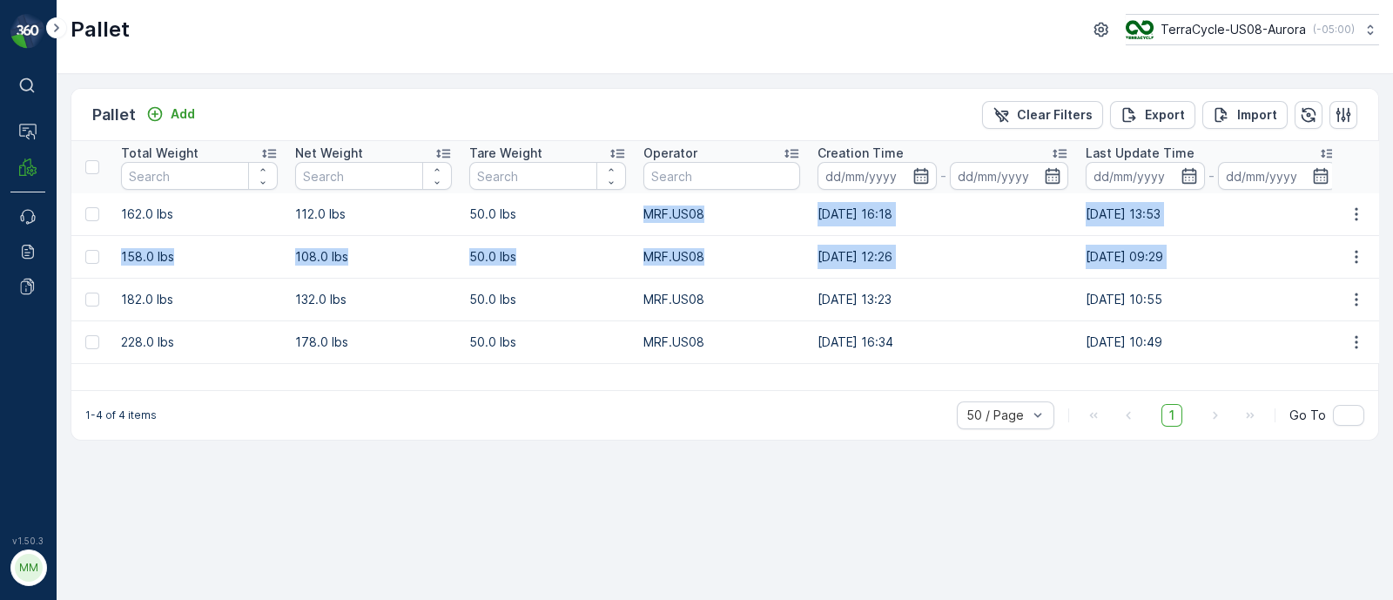
drag, startPoint x: 1119, startPoint y: 215, endPoint x: 1392, endPoint y: 255, distance: 276.3
click at [1392, 255] on div "Pallet Add Clear Filters Export Import Name radiometer Type Select Status Selec…" at bounding box center [725, 337] width 1337 height 526
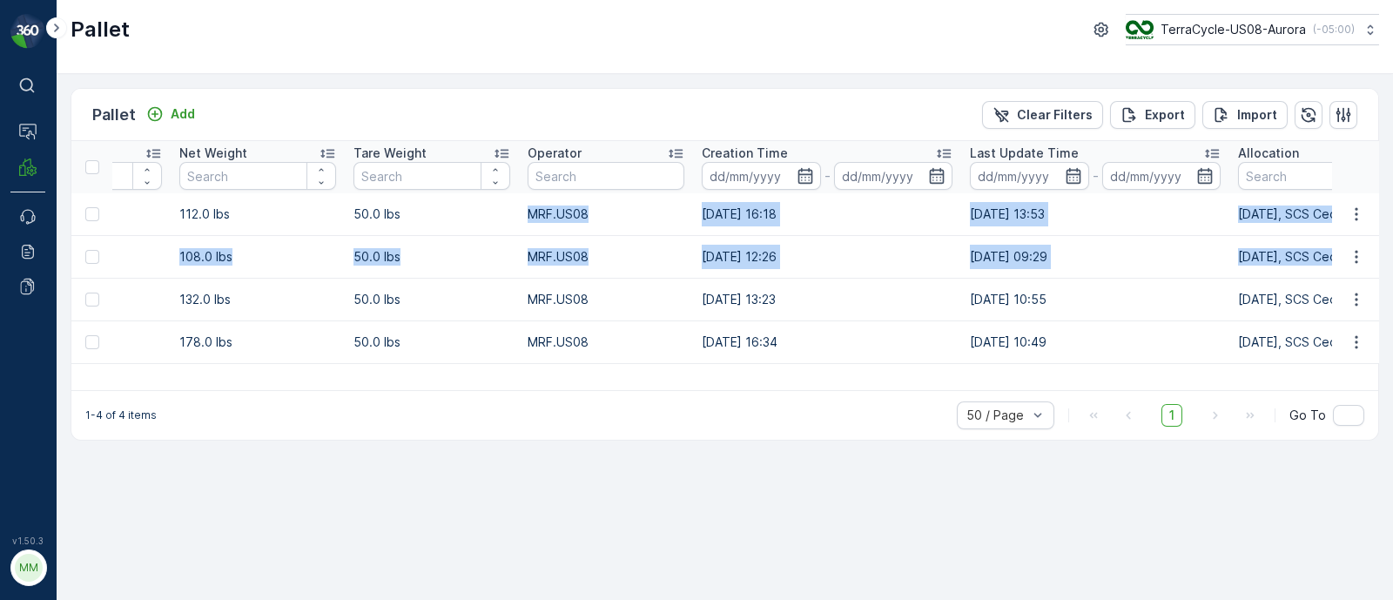
click at [1170, 209] on td "[DATE] 13:53" at bounding box center [1095, 214] width 268 height 43
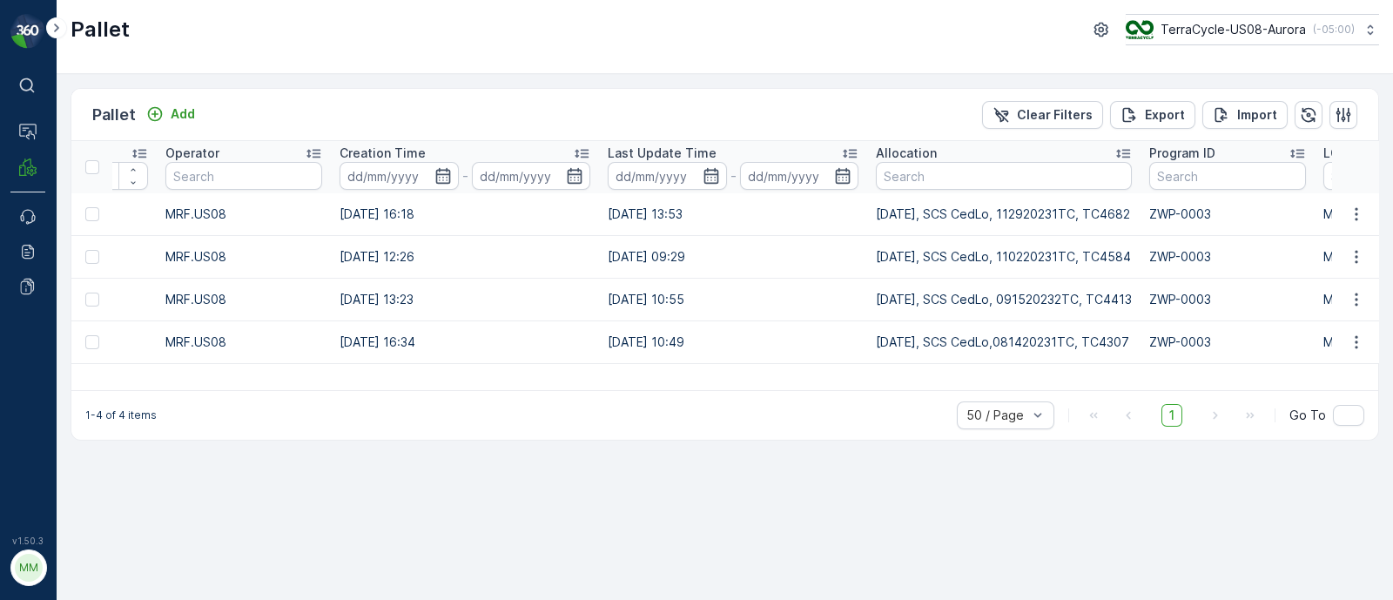
scroll to position [0, 1951]
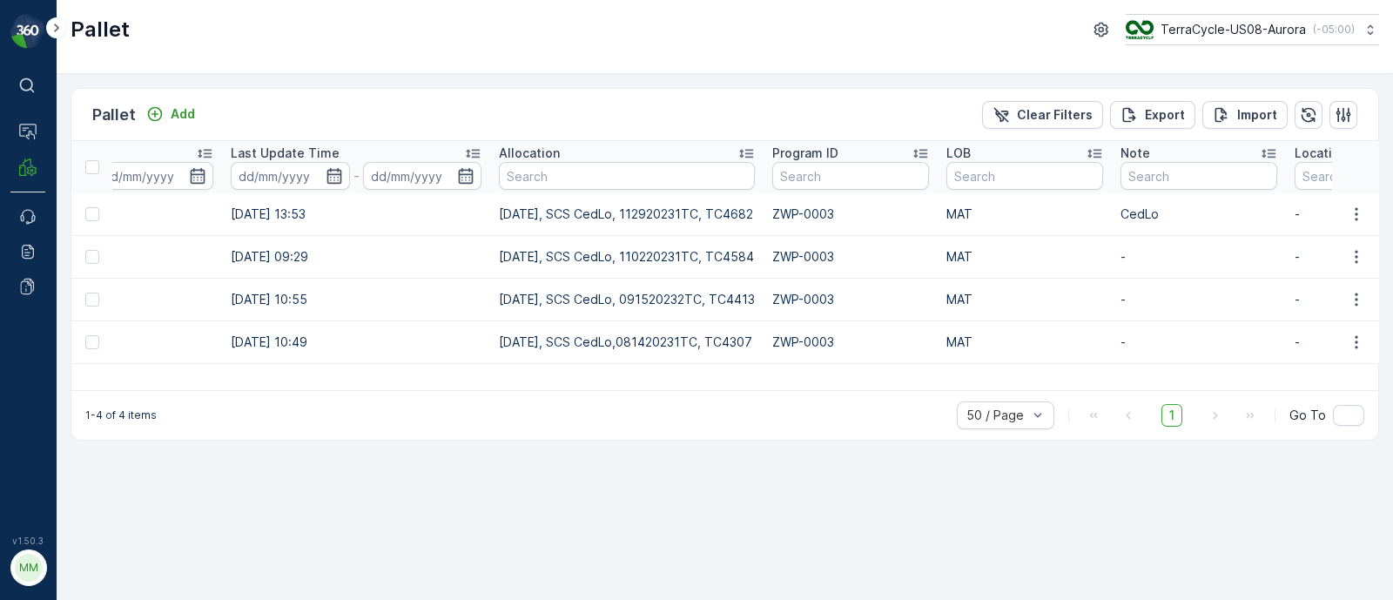
drag, startPoint x: 1171, startPoint y: 210, endPoint x: 1392, endPoint y: 301, distance: 239.3
click at [1392, 301] on div "Pallet Add Clear Filters Export Import Name radiometer Type Select Status Selec…" at bounding box center [725, 337] width 1337 height 526
click at [1064, 233] on td "MAT" at bounding box center [1025, 214] width 174 height 43
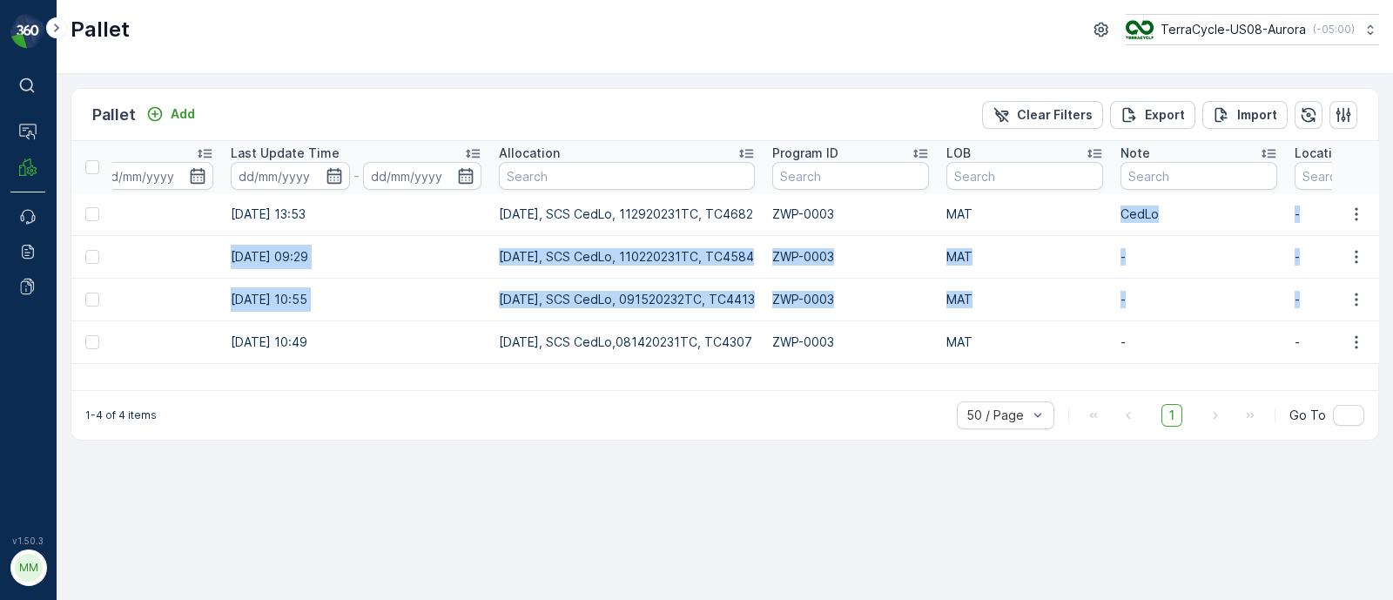
scroll to position [0, 2072]
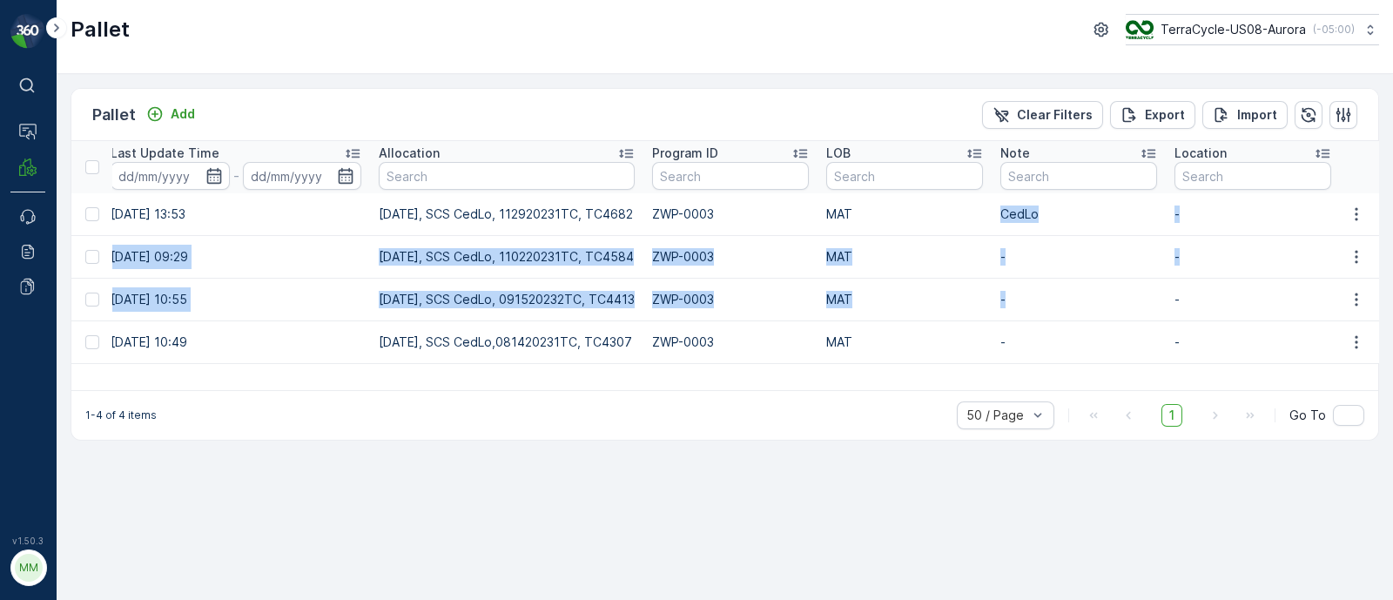
drag, startPoint x: 1071, startPoint y: 219, endPoint x: 1157, endPoint y: 288, distance: 110.3
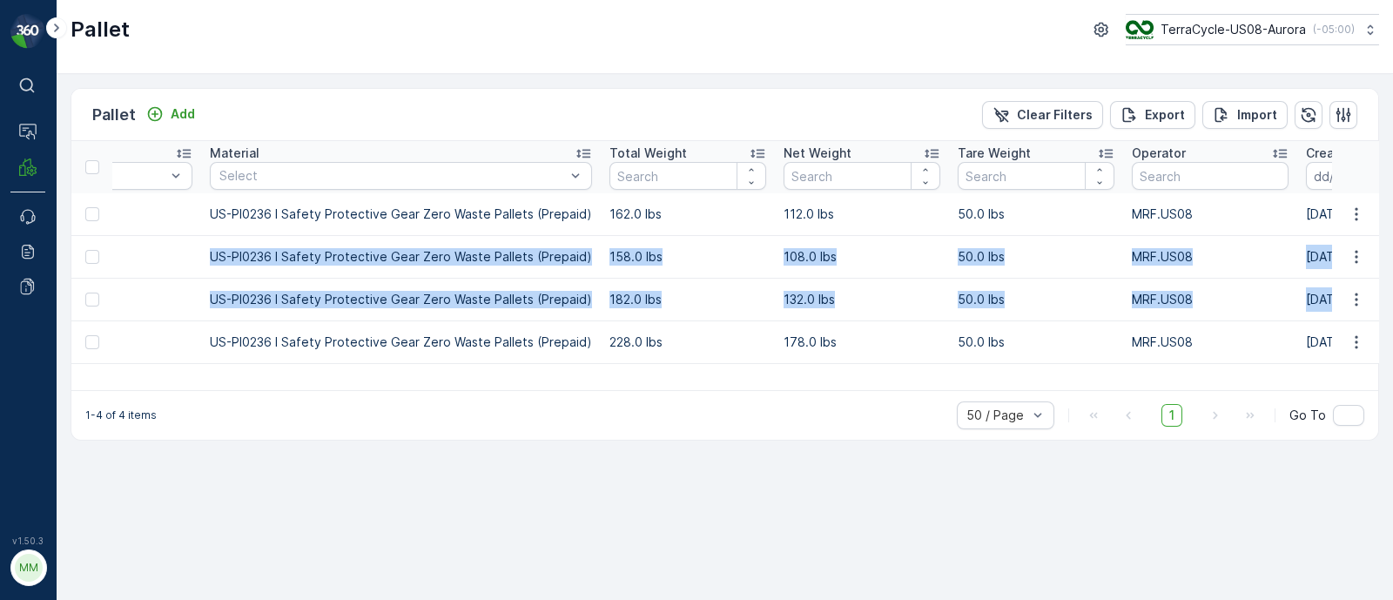
scroll to position [0, 0]
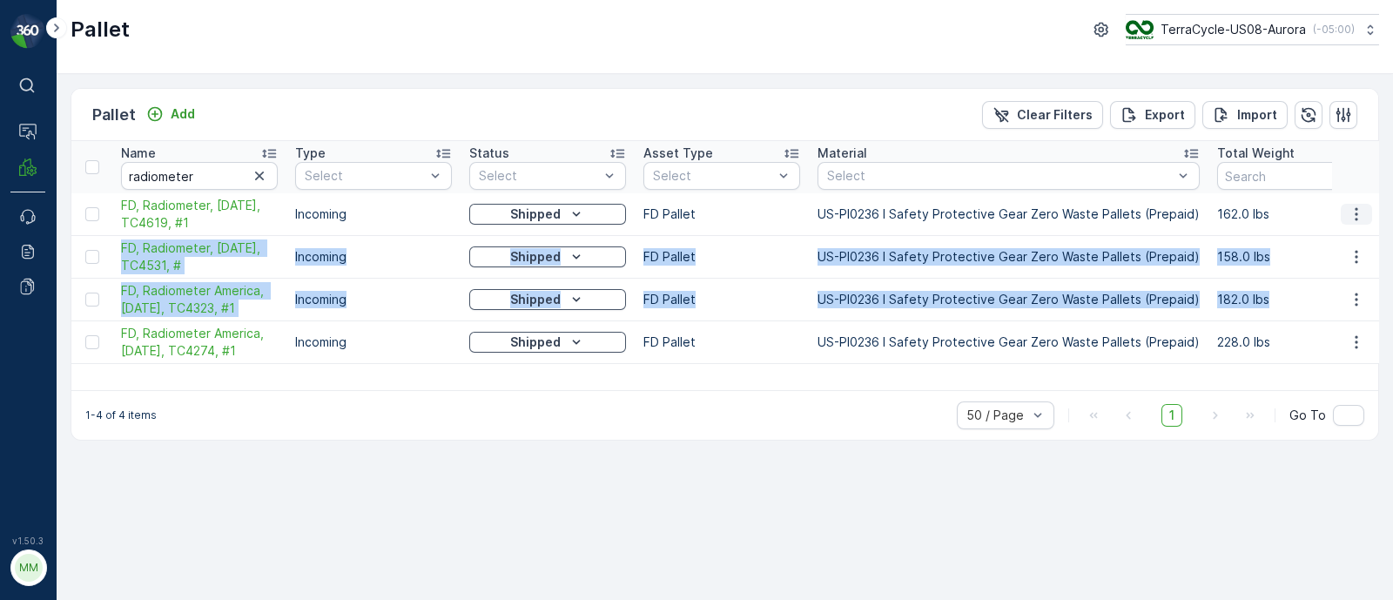
click at [1362, 213] on icon "button" at bounding box center [1356, 213] width 17 height 17
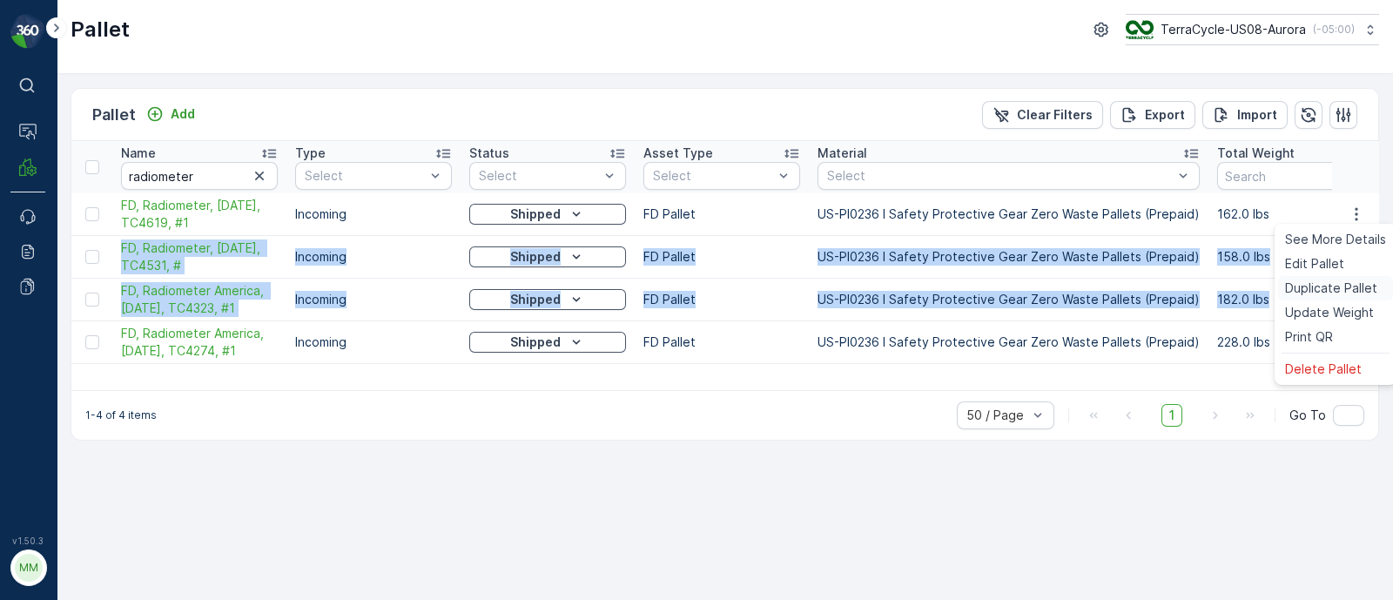
click at [1339, 287] on span "Duplicate Pallet" at bounding box center [1331, 288] width 92 height 17
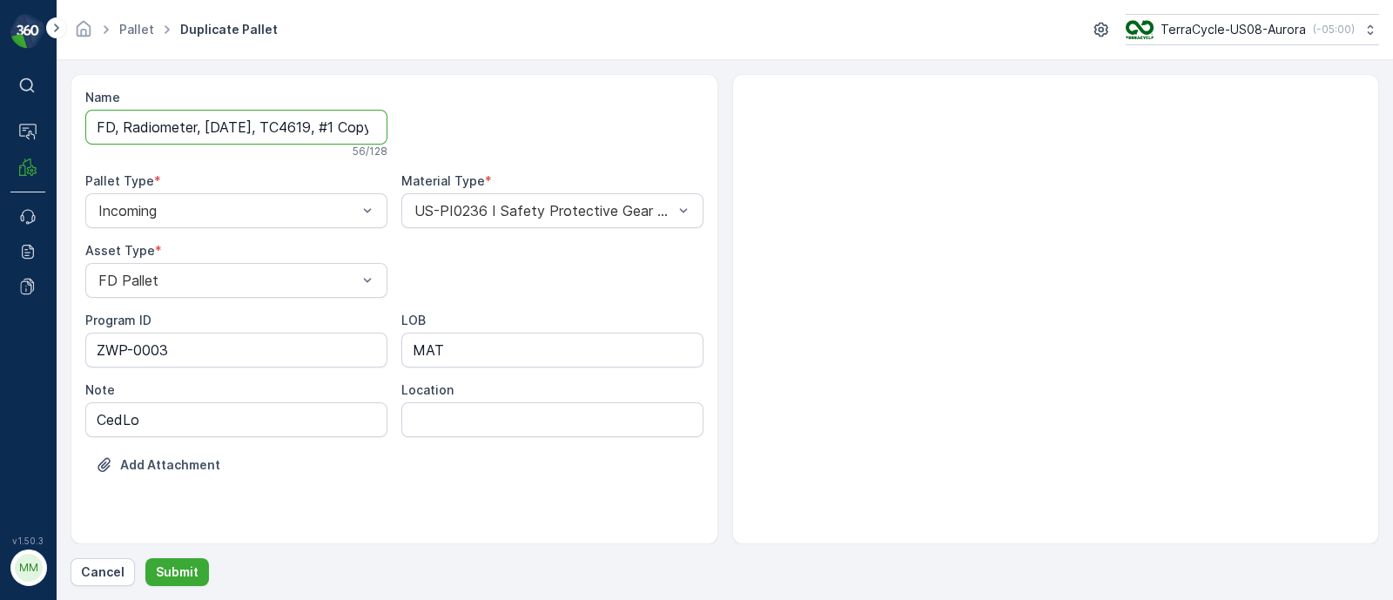
drag, startPoint x: 199, startPoint y: 126, endPoint x: 122, endPoint y: 122, distance: 77.6
click at [122, 122] on input "FD, Radiometer, [DATE], TC4619, #1 Copy #1758210313291" at bounding box center [236, 127] width 302 height 35
paste input "SO60603"
click at [246, 124] on input "FD, SO60603, [DATE], TC4619, #1 Copy #1758210313291" at bounding box center [236, 127] width 302 height 35
click at [224, 124] on input "FD, SO60603, [DATE], TC4619, #1 Copy #1758210313291" at bounding box center [236, 127] width 302 height 35
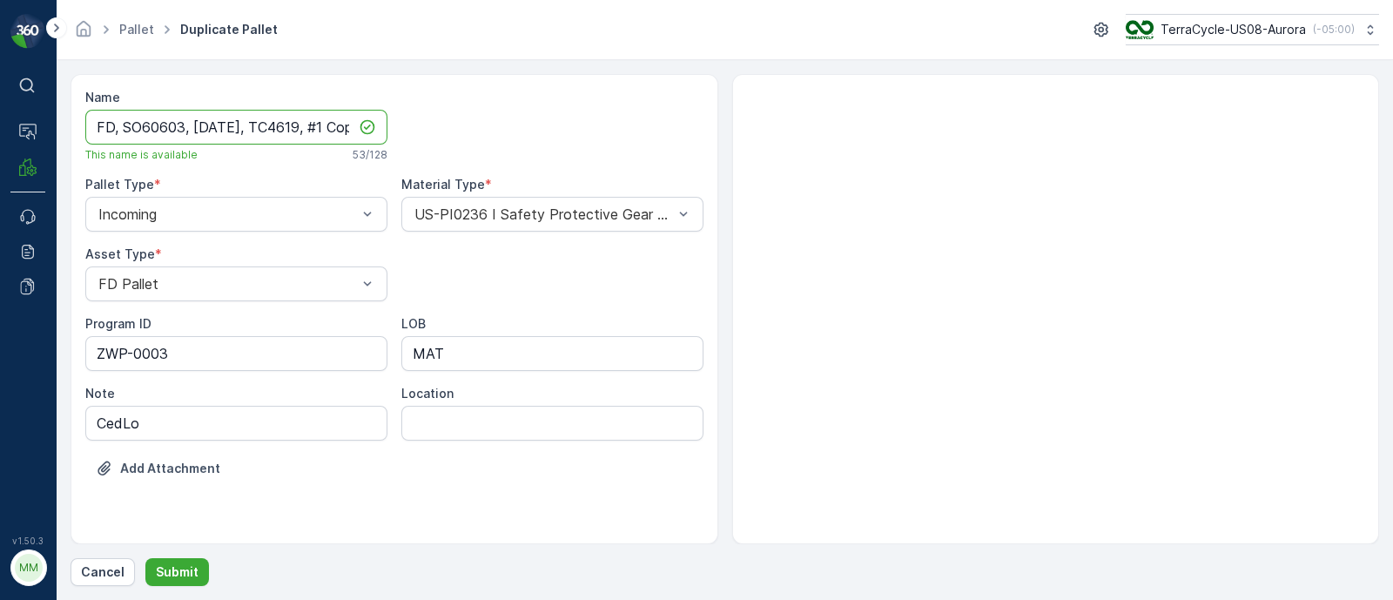
click at [199, 127] on input "FD, SO60603, [DATE], TC4619, #1 Copy #1758210313291" at bounding box center [236, 127] width 302 height 35
drag, startPoint x: 259, startPoint y: 125, endPoint x: 383, endPoint y: 156, distance: 127.6
click at [383, 156] on div "Name FD, SO60603, [DATE], TC4619, #1 Copy #1758210313291 This name is available…" at bounding box center [236, 125] width 302 height 73
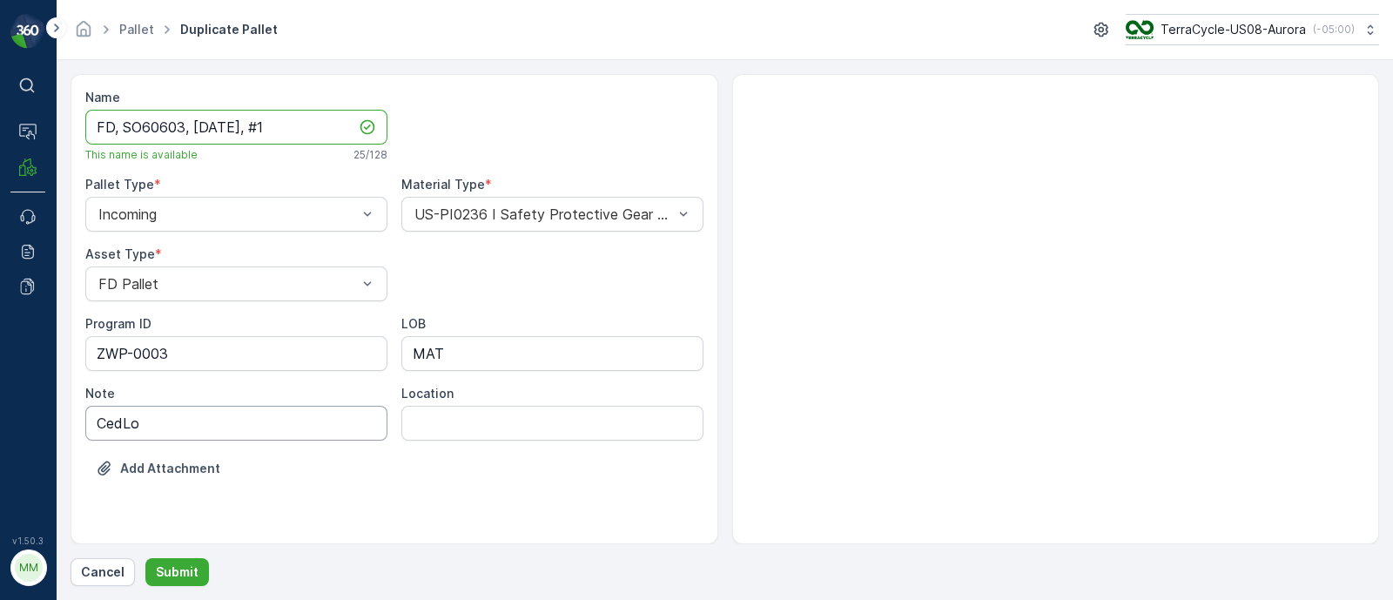
type input "FD, SO60603, [DATE], #1"
drag, startPoint x: 194, startPoint y: 428, endPoint x: 12, endPoint y: 404, distance: 183.5
click at [12, 404] on div "⌘B Operations MRF Events Reports Documents v 1.50.3 MM MRF.US08 Pallet Duplicat…" at bounding box center [696, 300] width 1393 height 600
click at [165, 573] on p "Submit" at bounding box center [177, 571] width 43 height 17
